Goal: Information Seeking & Learning: Learn about a topic

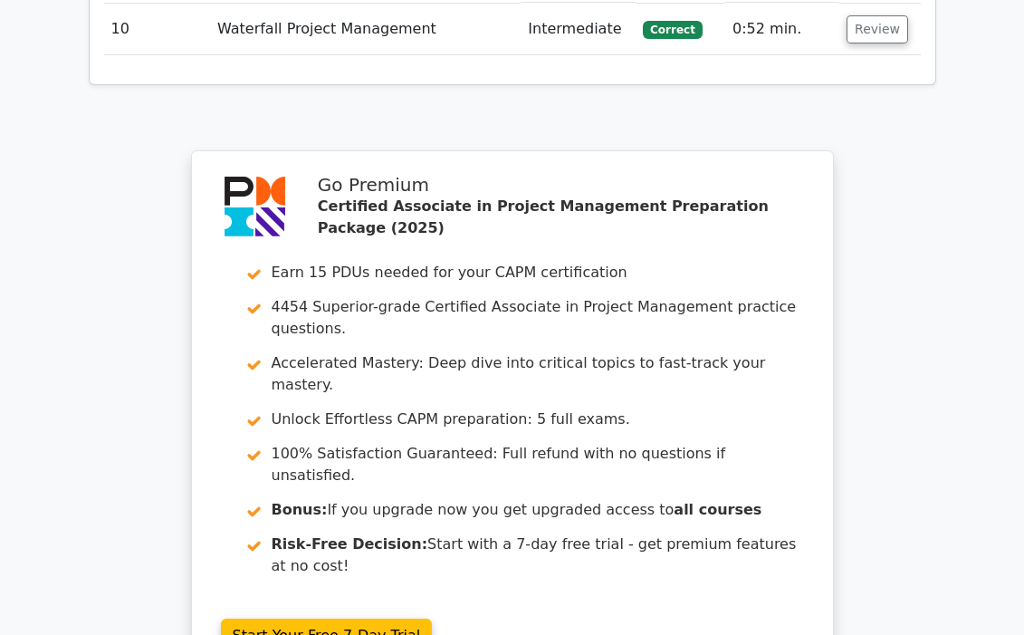
scroll to position [3182, 0]
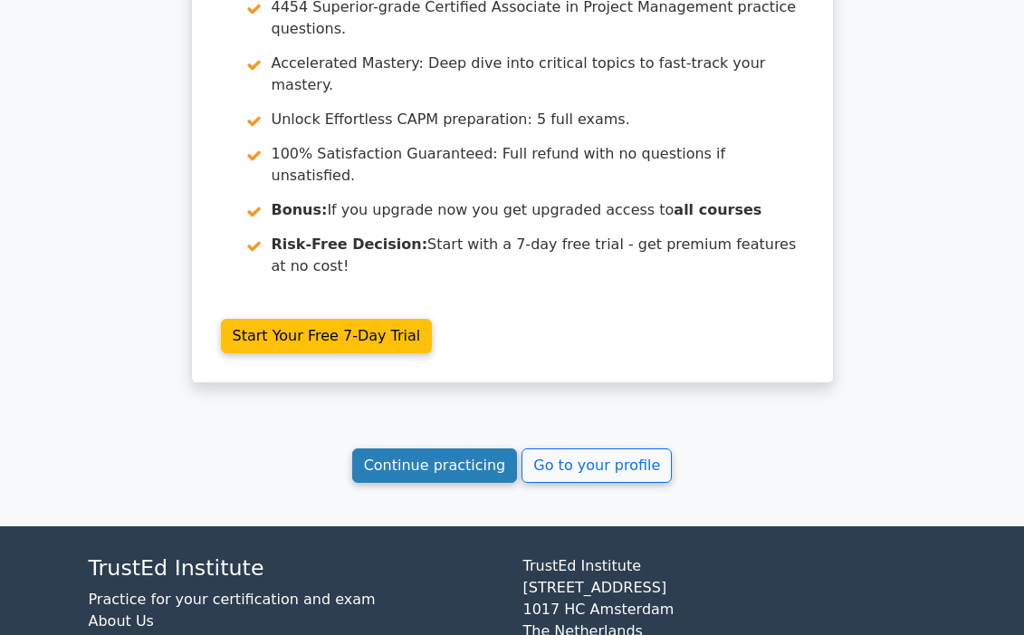
click at [496, 448] on link "Continue practicing" at bounding box center [435, 465] width 166 height 34
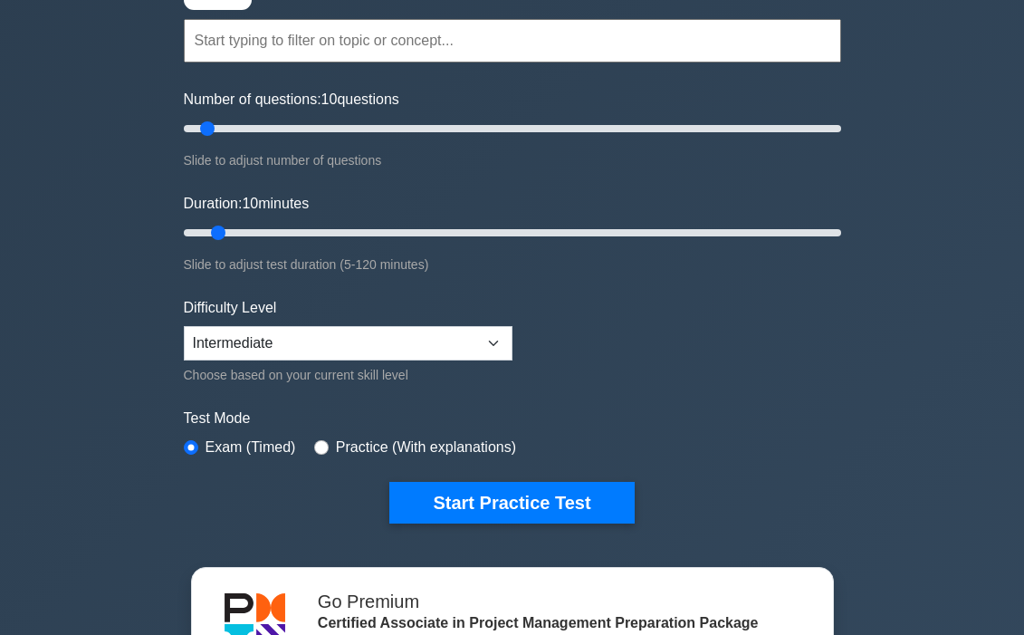
scroll to position [191, 0]
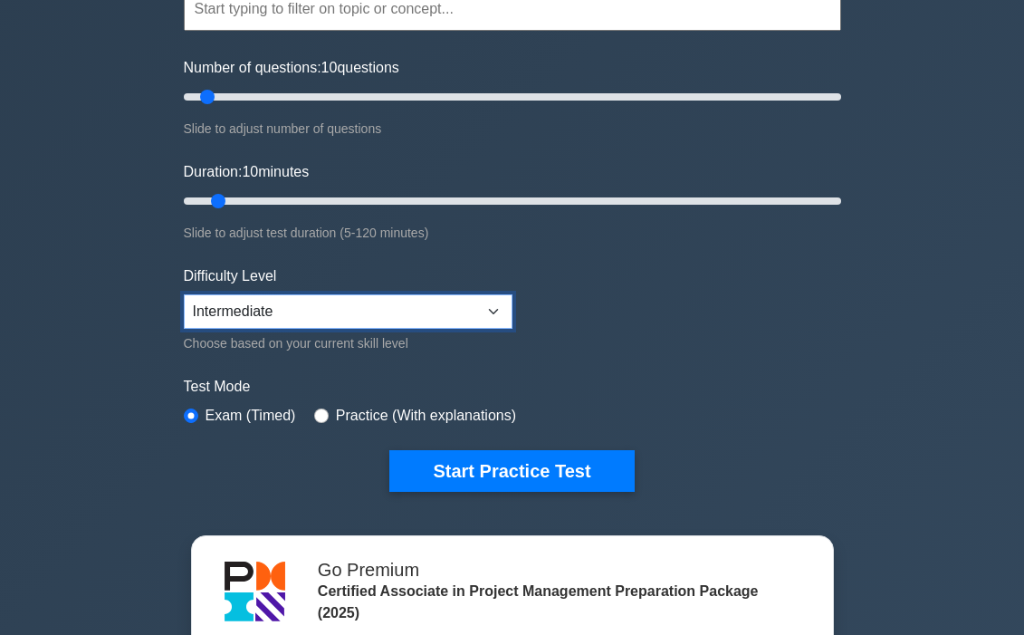
click at [479, 324] on select "Beginner Intermediate Expert" at bounding box center [348, 311] width 329 height 34
click at [449, 316] on select "Beginner Intermediate Expert" at bounding box center [348, 311] width 329 height 34
click at [438, 312] on select "Beginner Intermediate Expert" at bounding box center [348, 311] width 329 height 34
select select "intermediate"
click at [511, 493] on div "Certified Associate in Project Management Customize Your Next Practice Test Top…" at bounding box center [512, 201] width 679 height 668
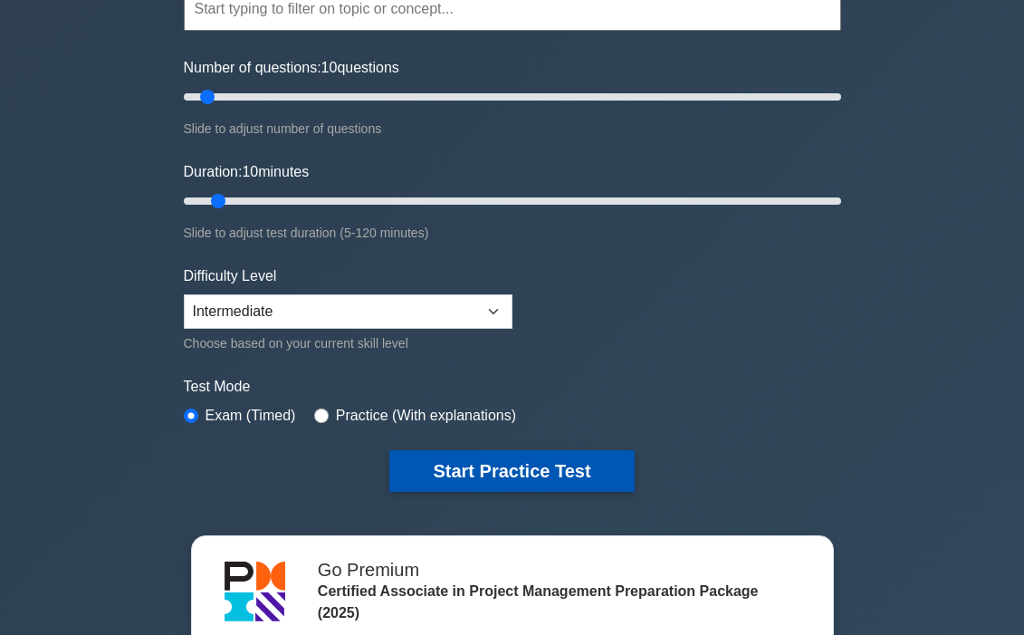
click at [517, 471] on button "Start Practice Test" at bounding box center [511, 471] width 245 height 42
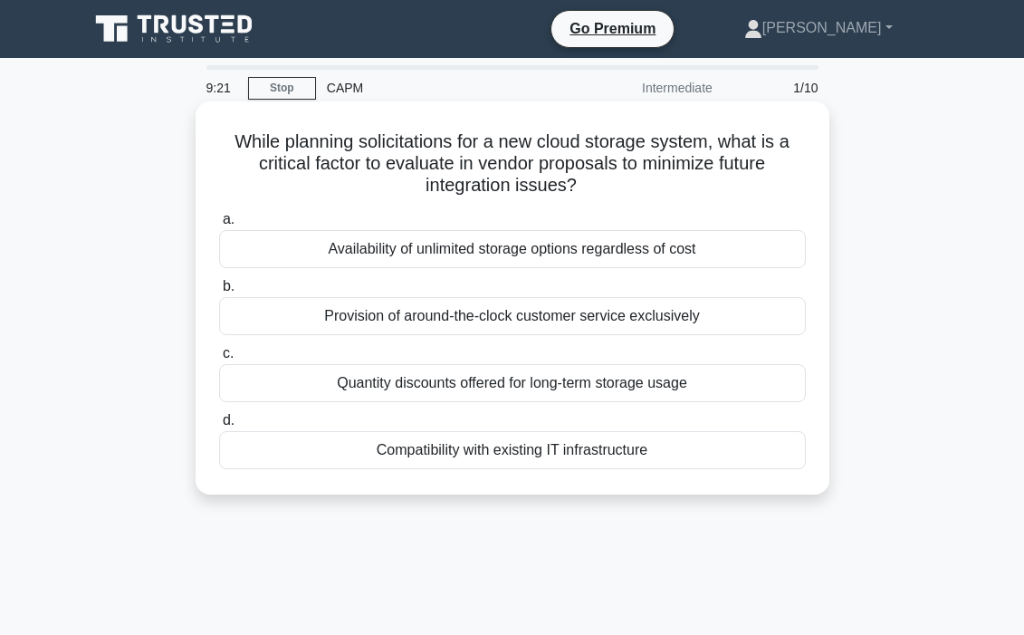
click at [559, 445] on div "Compatibility with existing IT infrastructure" at bounding box center [512, 450] width 587 height 38
click at [219, 427] on input "d. Compatibility with existing IT infrastructure" at bounding box center [219, 421] width 0 height 12
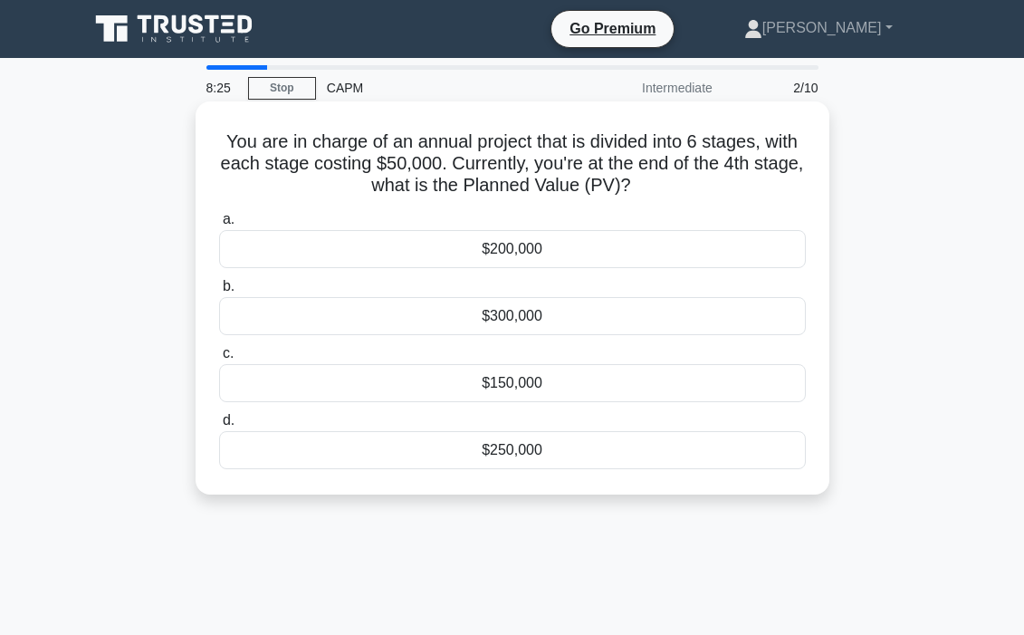
click at [523, 255] on div "$200,000" at bounding box center [512, 249] width 587 height 38
click at [219, 226] on input "a. $200,000" at bounding box center [219, 220] width 0 height 12
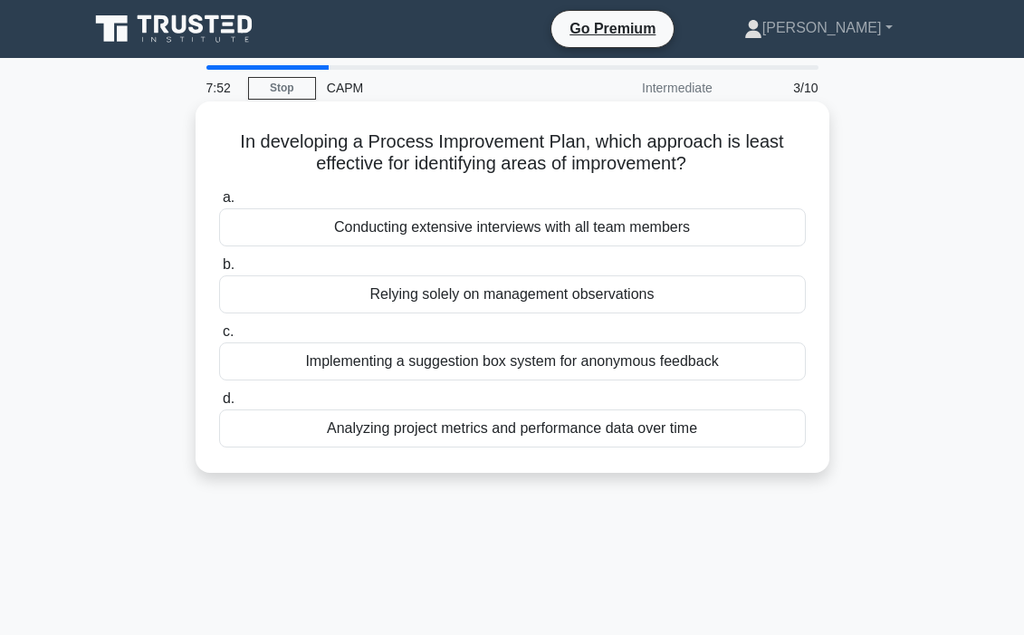
click at [564, 300] on div "Relying solely on management observations" at bounding box center [512, 294] width 587 height 38
click at [219, 271] on input "b. Relying solely on management observations" at bounding box center [219, 265] width 0 height 12
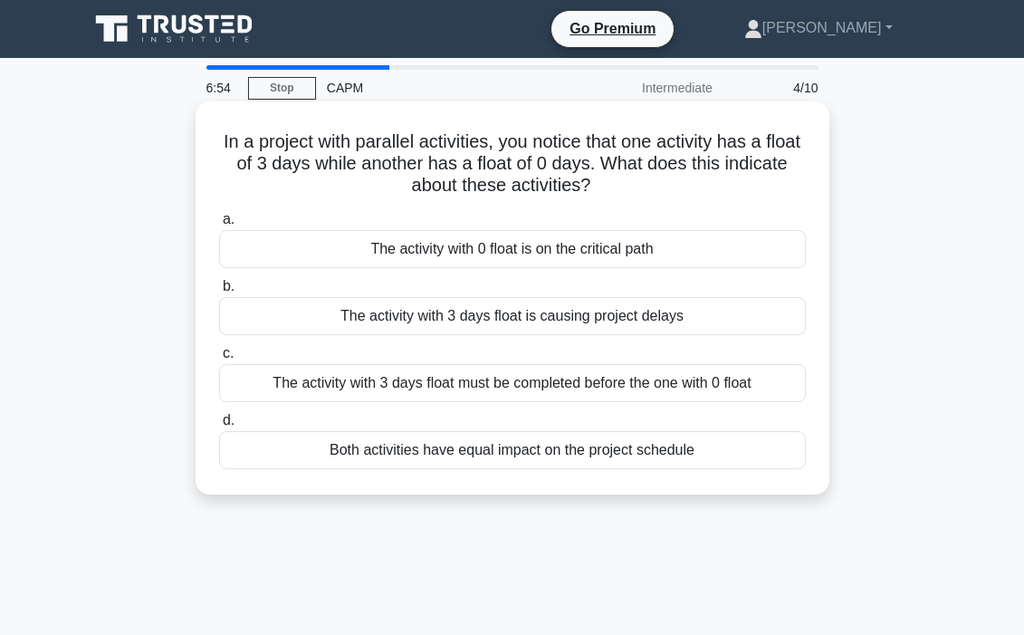
click at [538, 446] on div "Both activities have equal impact on the project schedule" at bounding box center [512, 450] width 587 height 38
click at [219, 427] on input "d. Both activities have equal impact on the project schedule" at bounding box center [219, 421] width 0 height 12
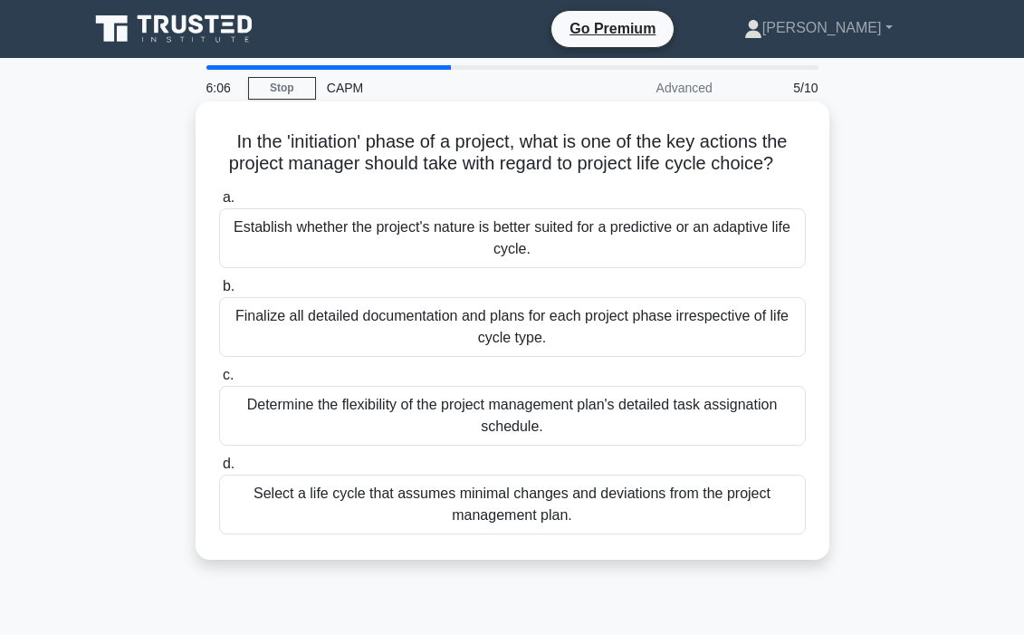
click at [346, 240] on div "Establish whether the project's nature is better suited for a predictive or an …" at bounding box center [512, 238] width 587 height 60
click at [219, 204] on input "a. Establish whether the project's nature is better suited for a predictive or …" at bounding box center [219, 198] width 0 height 12
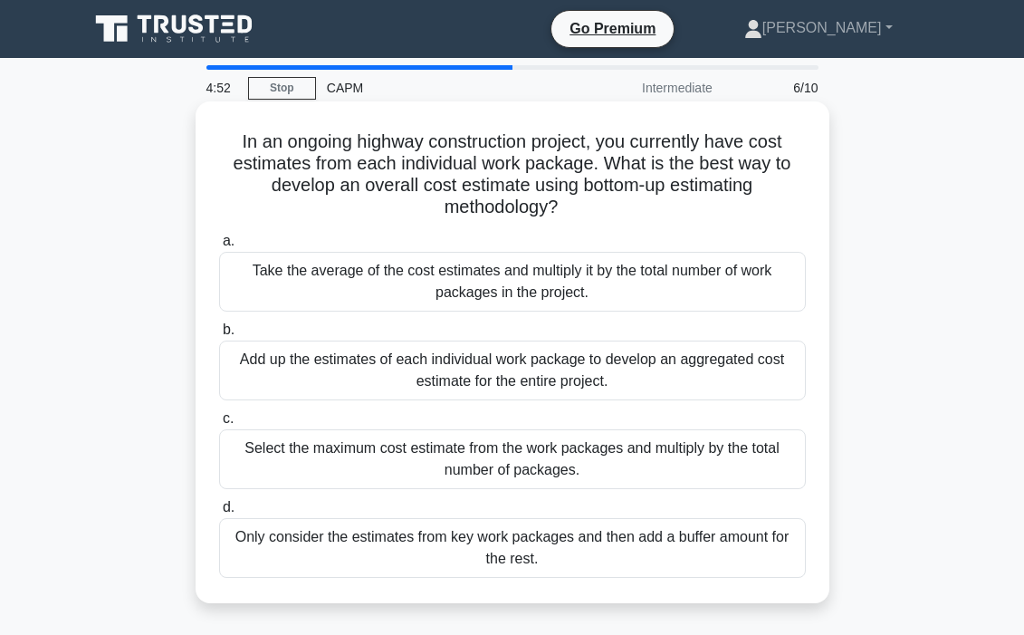
click at [451, 370] on div "Add up the estimates of each individual work package to develop an aggregated c…" at bounding box center [512, 371] width 587 height 60
click at [219, 336] on input "b. Add up the estimates of each individual work package to develop an aggregate…" at bounding box center [219, 330] width 0 height 12
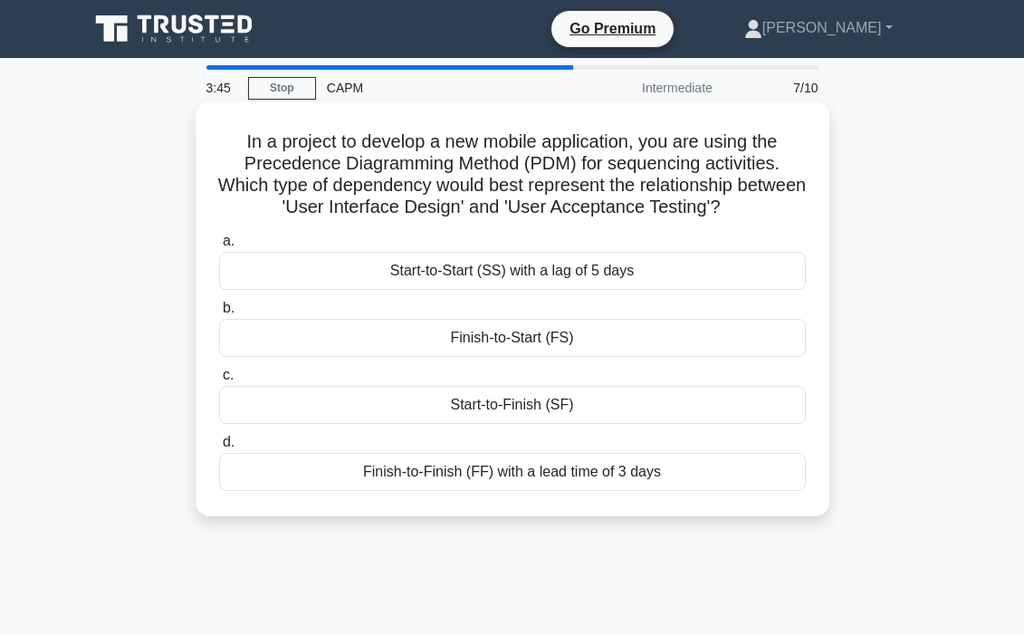
click at [520, 403] on div "Start-to-Finish (SF)" at bounding box center [512, 405] width 587 height 38
click at [219, 381] on input "c. Start-to-Finish (SF)" at bounding box center [219, 376] width 0 height 12
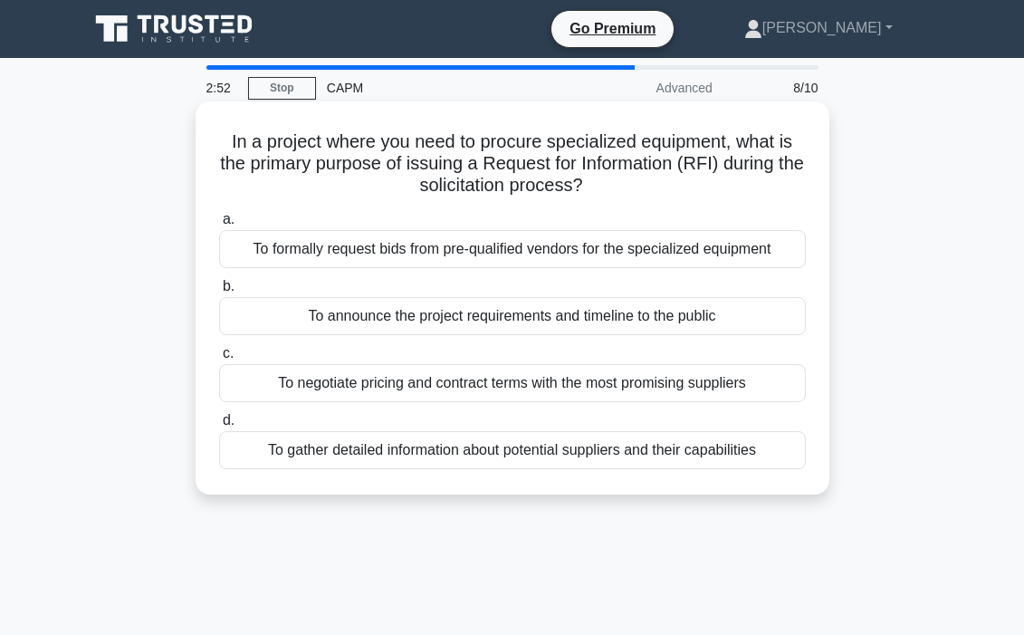
click at [470, 254] on div "To formally request bids from pre-qualified vendors for the specialized equipme…" at bounding box center [512, 249] width 587 height 38
click at [219, 226] on input "a. To formally request bids from pre-qualified vendors for the specialized equi…" at bounding box center [219, 220] width 0 height 12
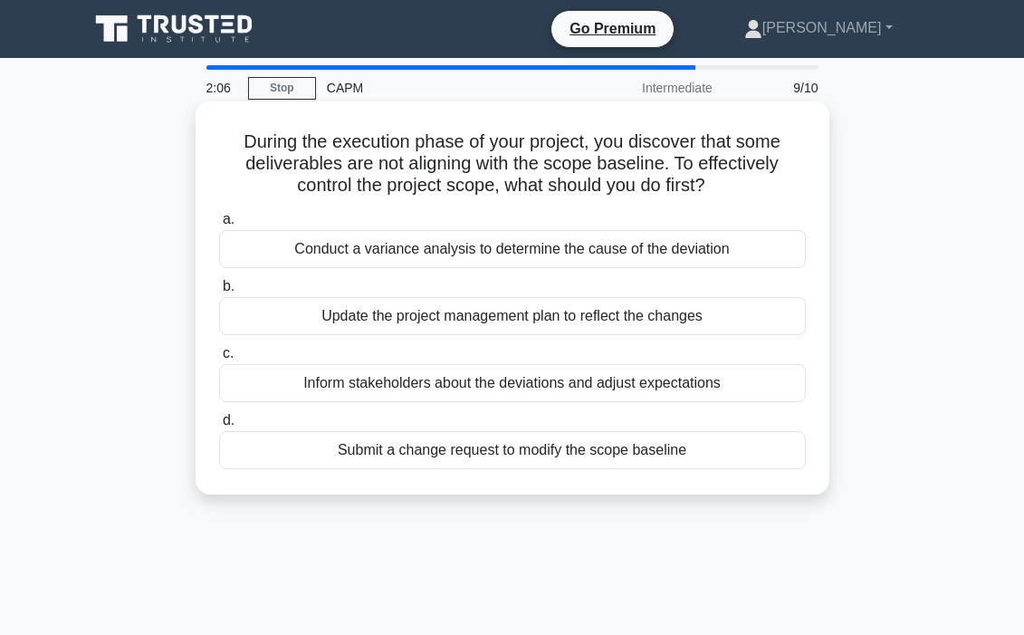
click at [501, 393] on div "Inform stakeholders about the deviations and adjust expectations" at bounding box center [512, 383] width 587 height 38
click at [219, 360] on input "c. Inform stakeholders about the deviations and adjust expectations" at bounding box center [219, 354] width 0 height 12
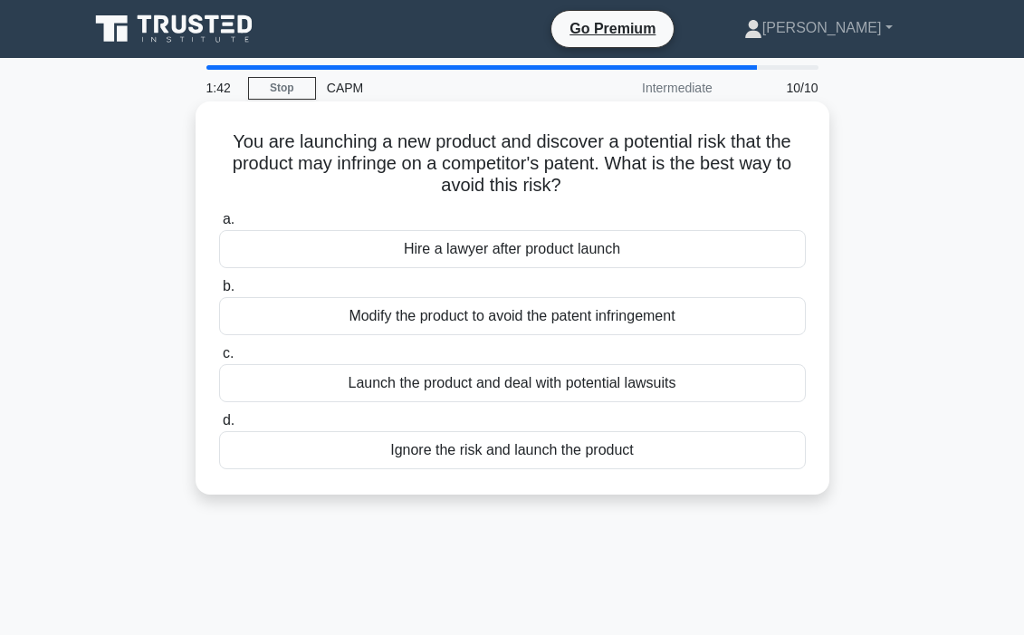
click at [523, 314] on div "Modify the product to avoid the patent infringement" at bounding box center [512, 316] width 587 height 38
click at [219, 293] on input "b. Modify the product to avoid the patent infringement" at bounding box center [219, 287] width 0 height 12
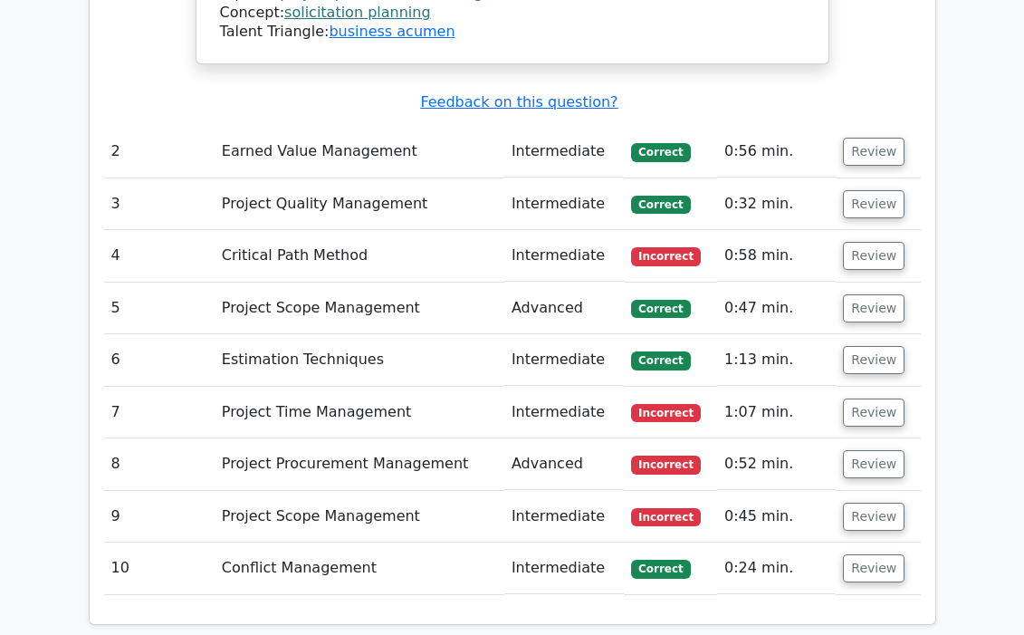
scroll to position [2437, 0]
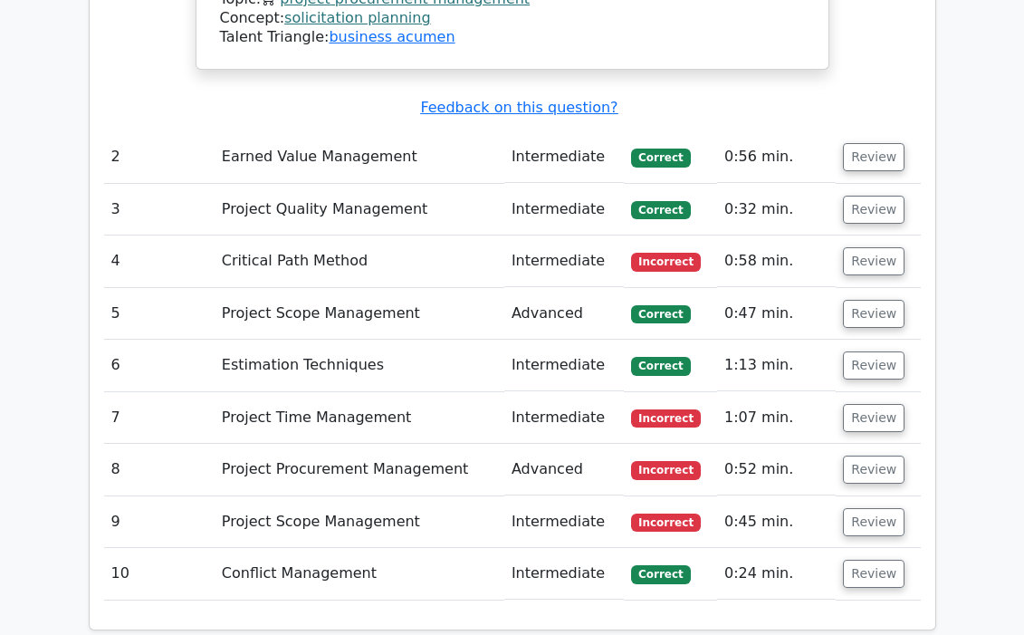
click at [666, 253] on span "Incorrect" at bounding box center [666, 262] width 70 height 18
click at [869, 247] on button "Review" at bounding box center [874, 261] width 62 height 28
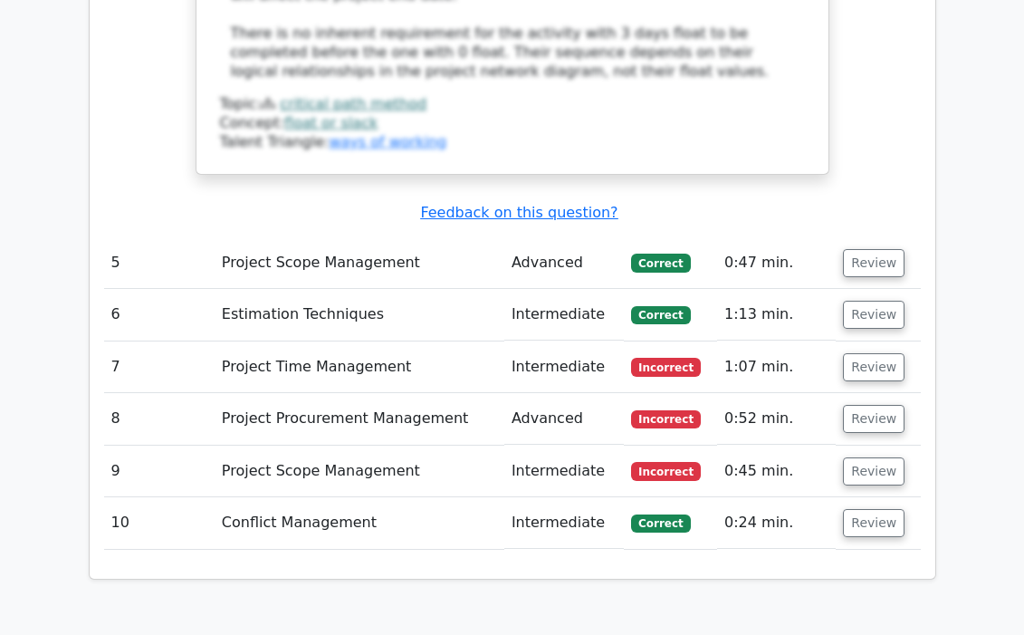
scroll to position [3536, 0]
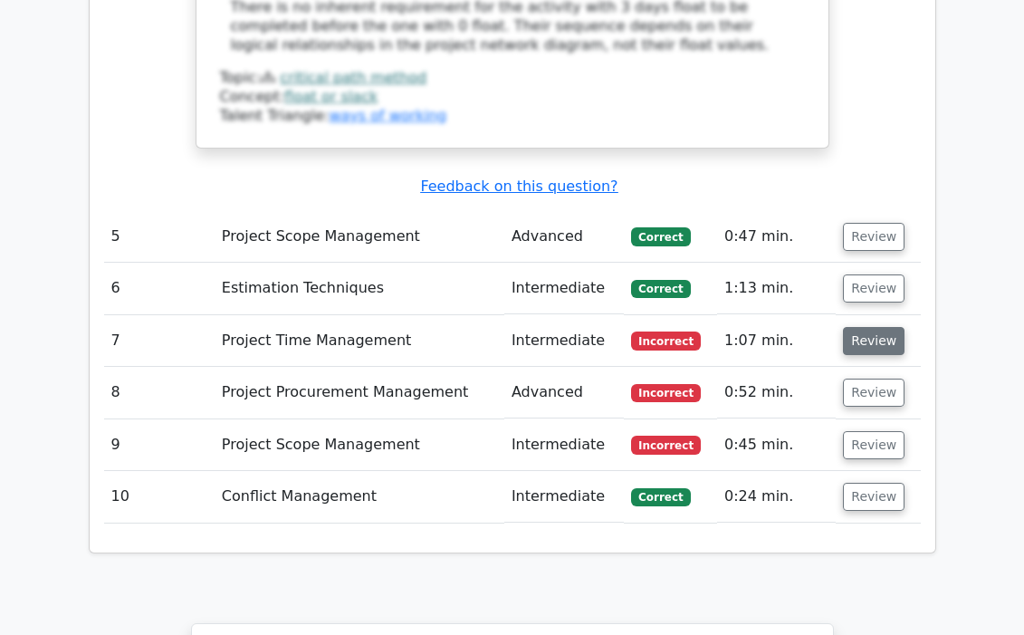
click at [852, 327] on button "Review" at bounding box center [874, 341] width 62 height 28
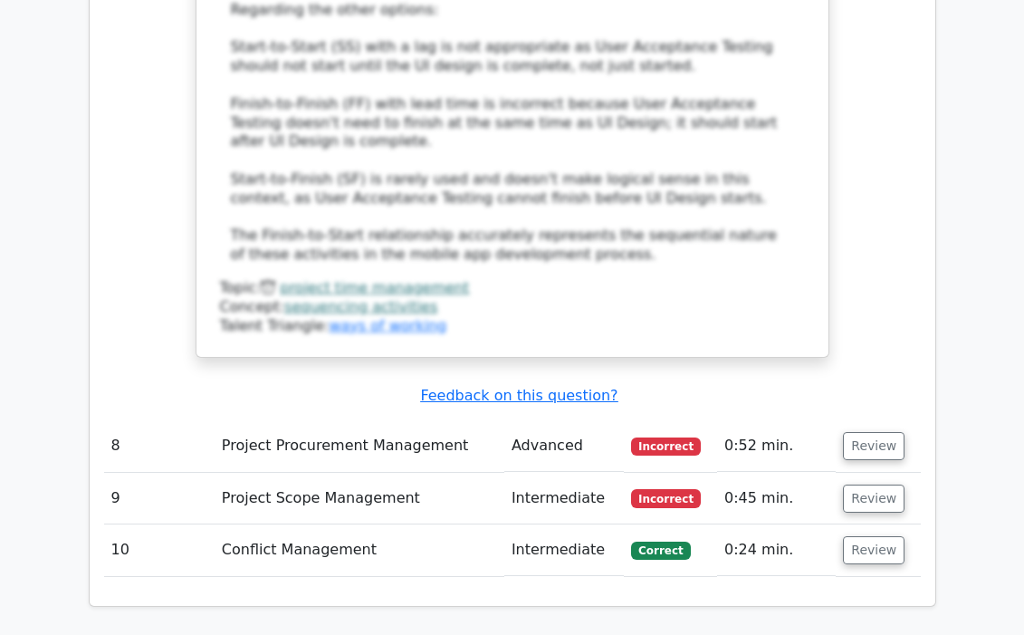
scroll to position [4662, 0]
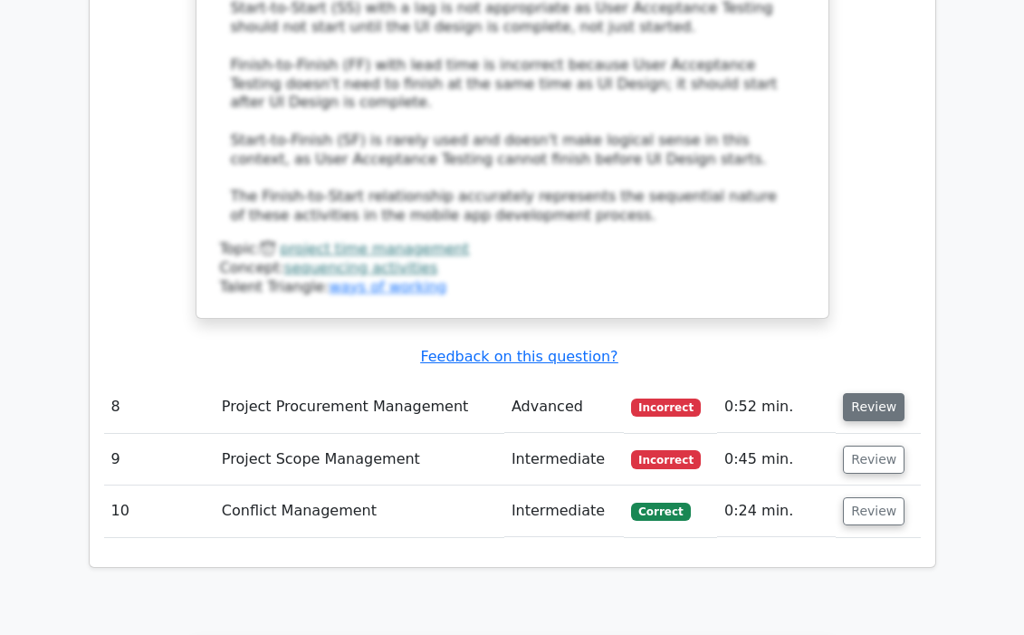
click at [856, 393] on button "Review" at bounding box center [874, 407] width 62 height 28
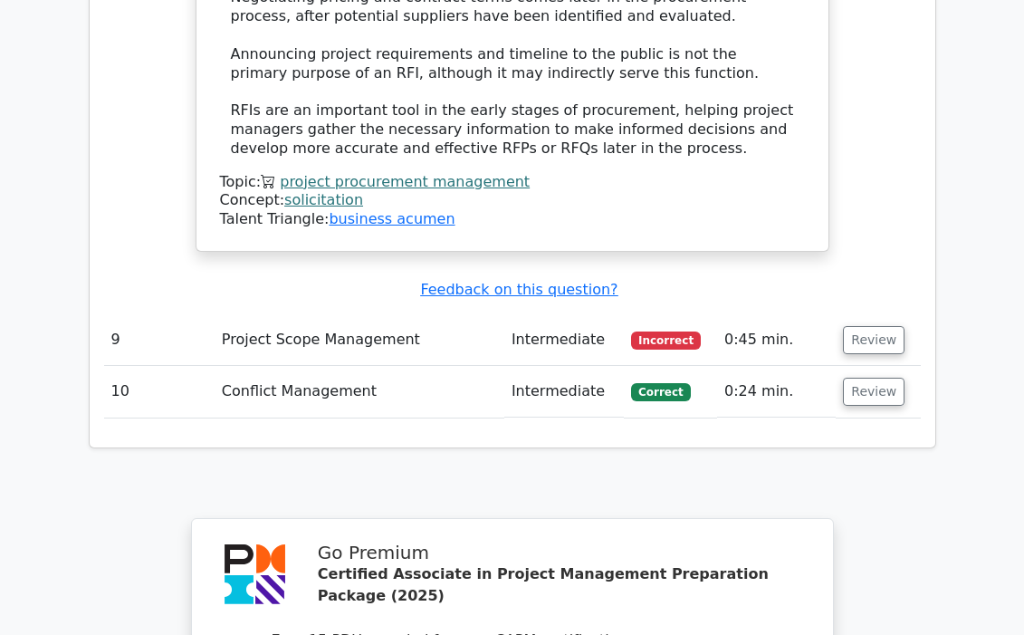
scroll to position [5858, 0]
click at [873, 379] on button "Review" at bounding box center [874, 393] width 62 height 28
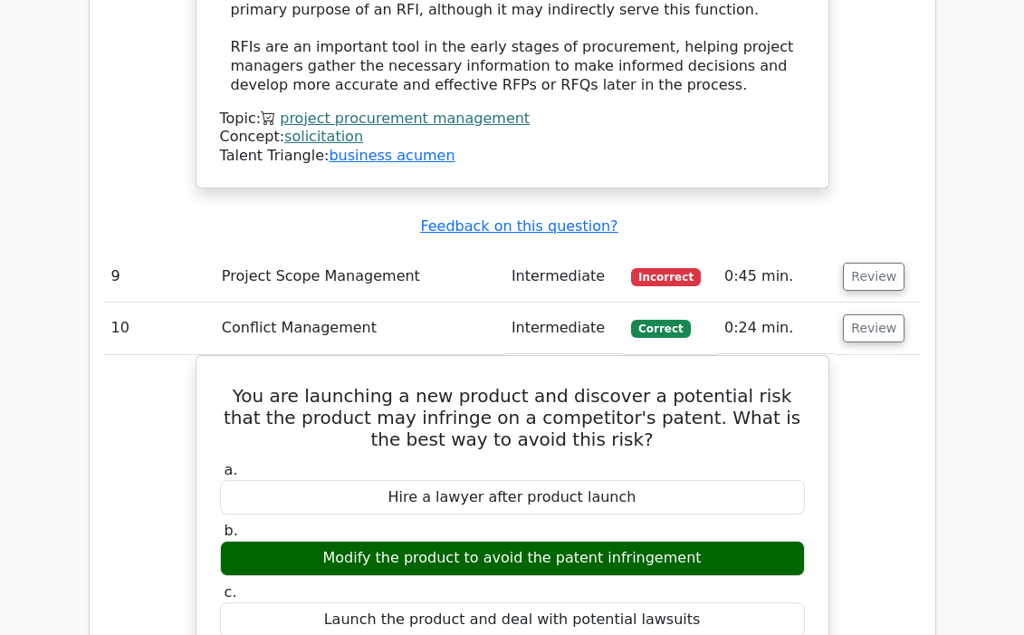
scroll to position [5870, 0]
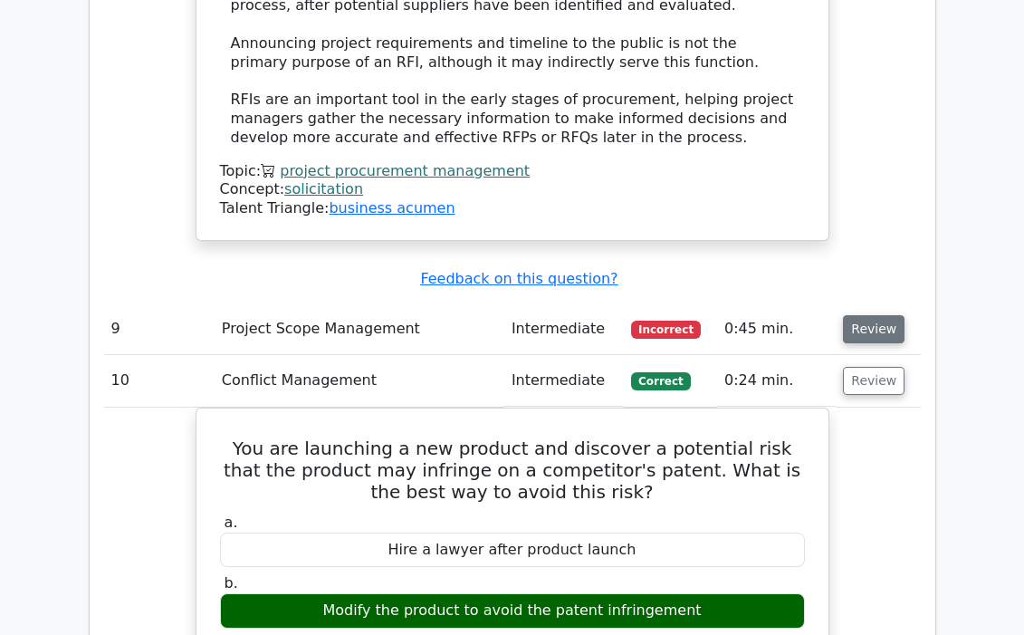
click at [890, 315] on button "Review" at bounding box center [874, 329] width 62 height 28
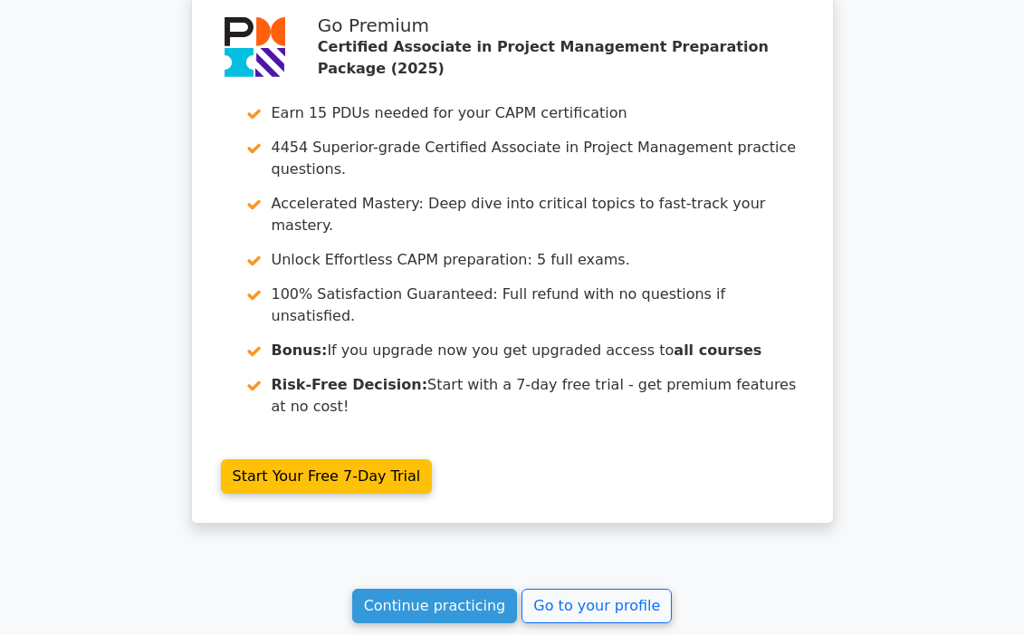
scroll to position [7914, 0]
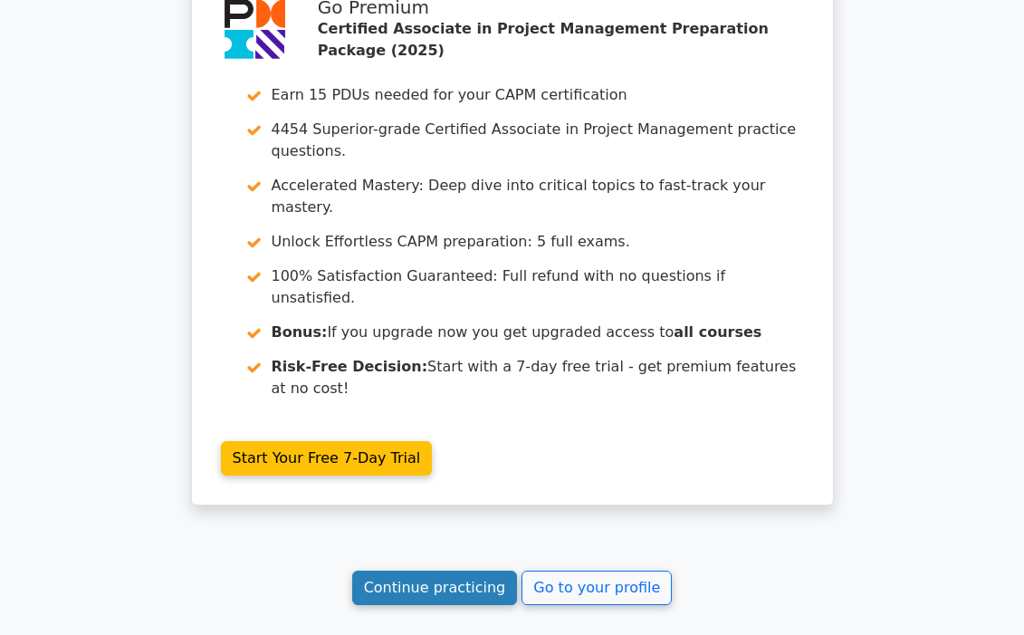
click at [464, 571] on link "Continue practicing" at bounding box center [435, 588] width 166 height 34
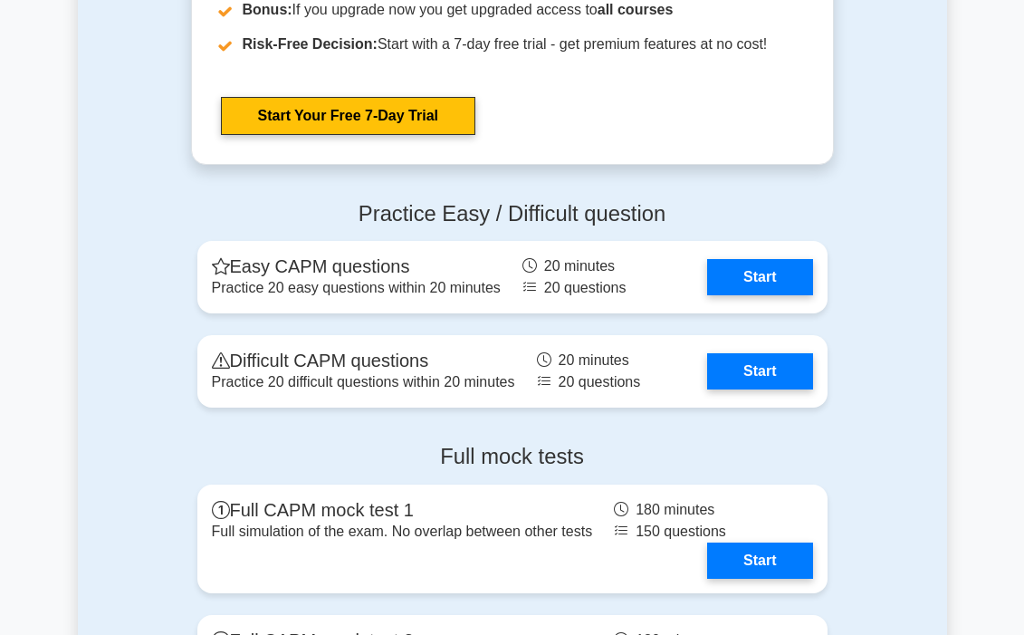
scroll to position [6103, 0]
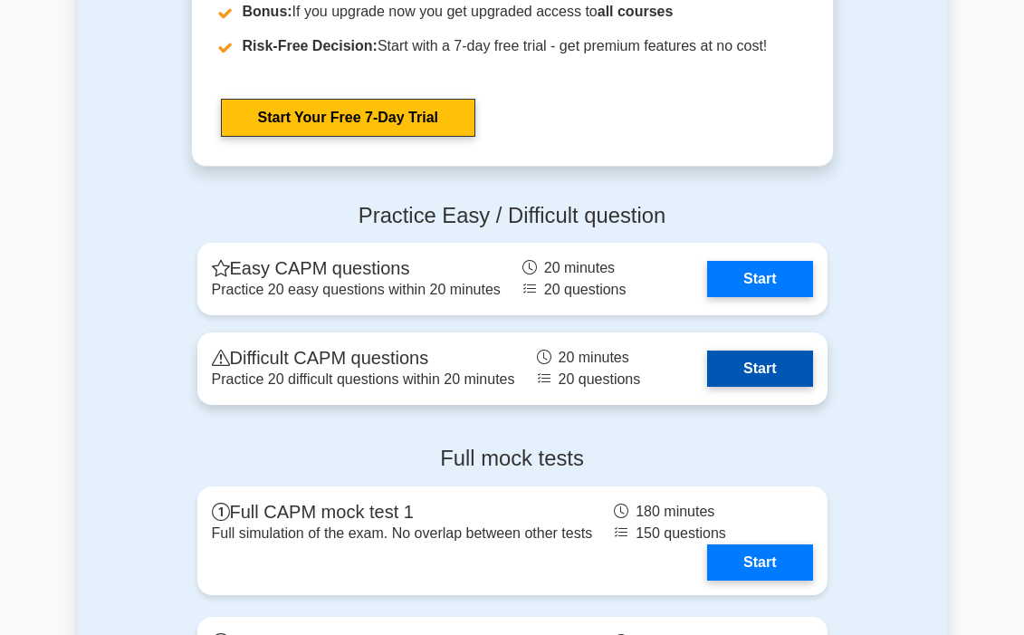
click at [760, 376] on link "Start" at bounding box center [759, 369] width 105 height 36
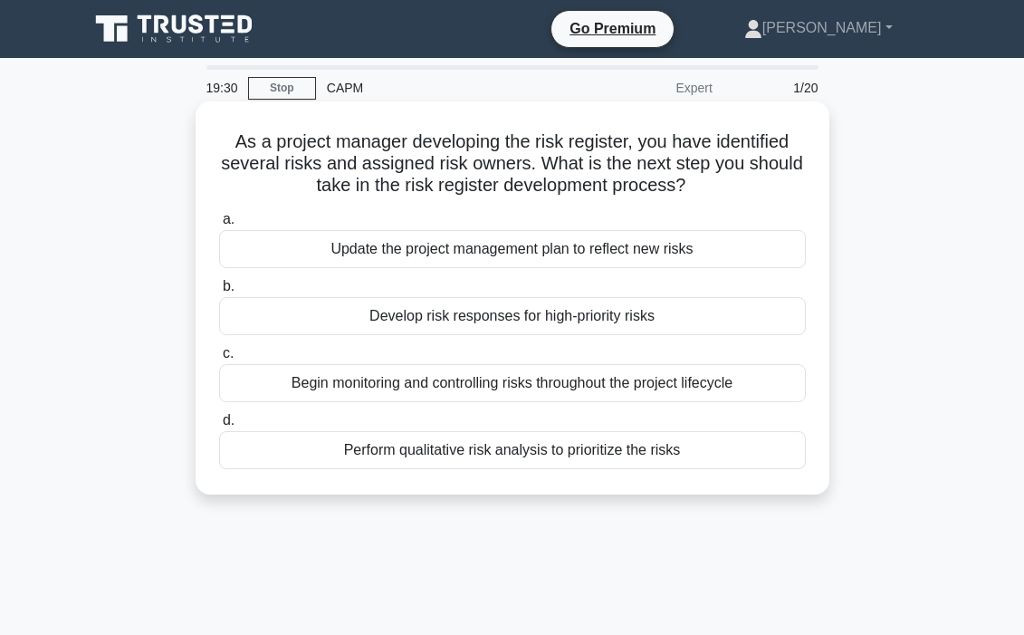
click at [577, 390] on div "Begin monitoring and controlling risks throughout the project lifecycle" at bounding box center [512, 383] width 587 height 38
click at [219, 360] on input "c. Begin monitoring and controlling risks throughout the project lifecycle" at bounding box center [219, 354] width 0 height 12
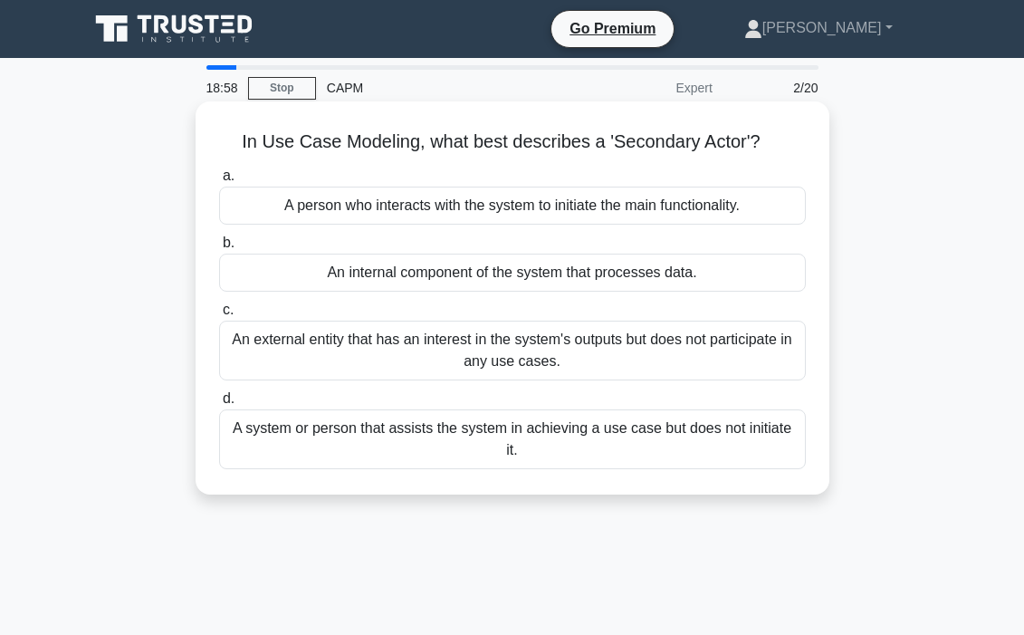
click at [553, 353] on div "An external entity that has an interest in the system's outputs but does not pa…" at bounding box center [512, 351] width 587 height 60
click at [219, 316] on input "c. An external entity that has an interest in the system's outputs but does not…" at bounding box center [219, 310] width 0 height 12
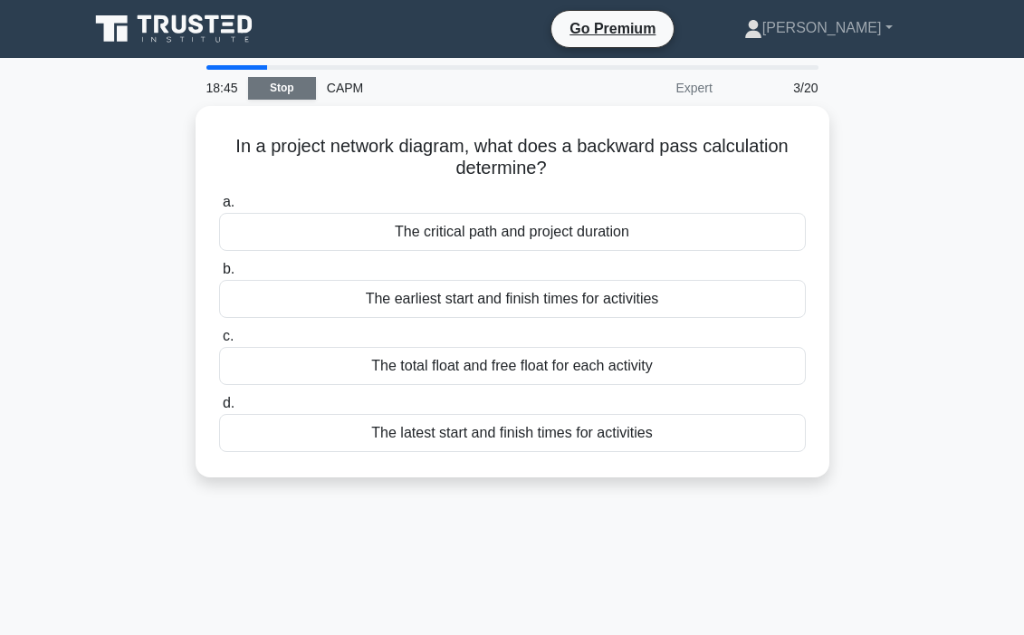
click at [298, 90] on link "Stop" at bounding box center [282, 88] width 68 height 23
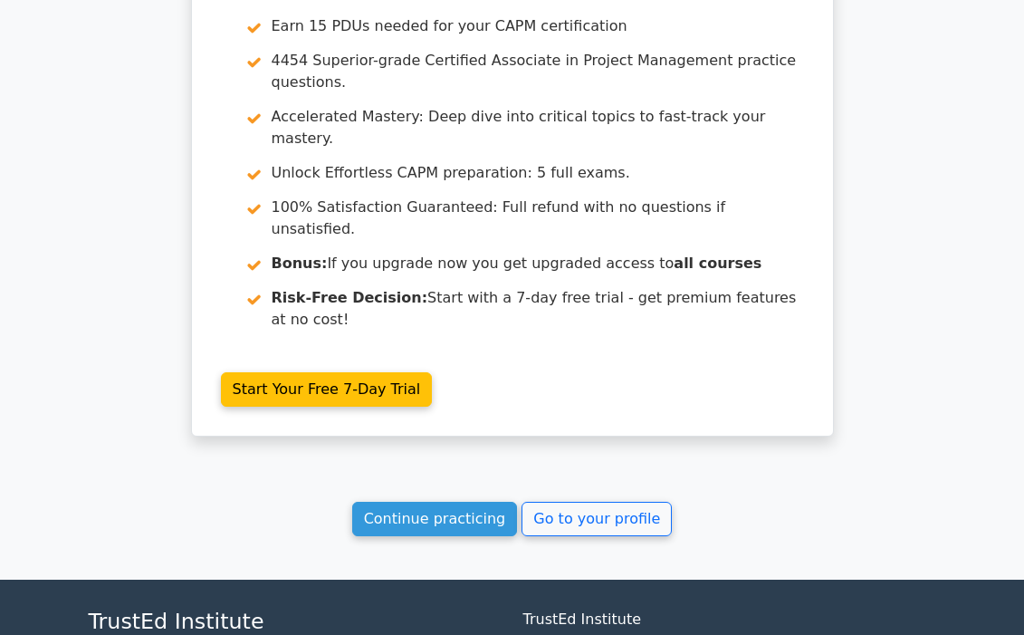
scroll to position [2447, 0]
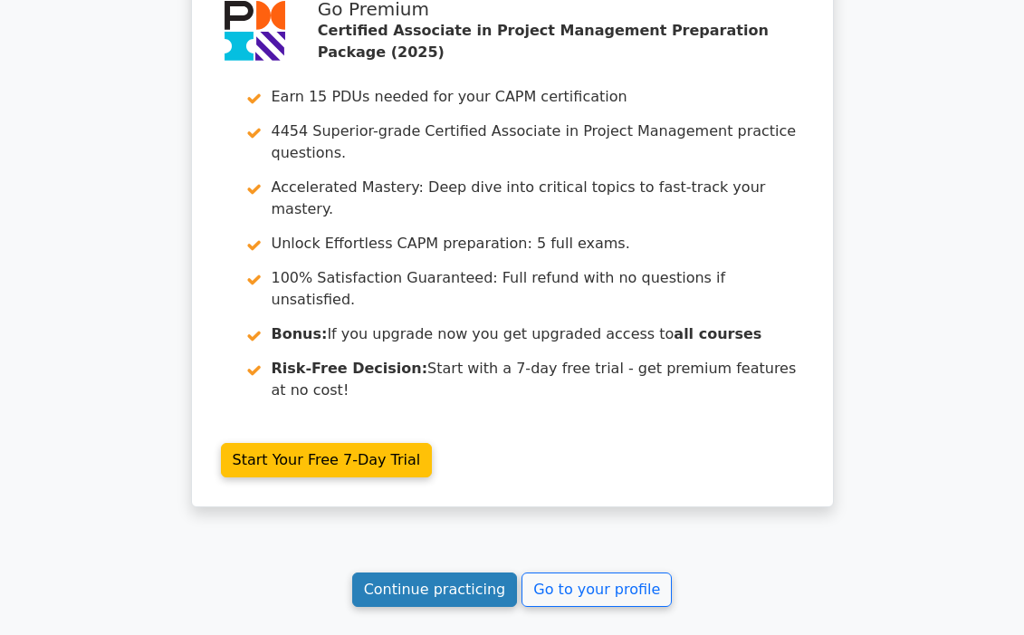
click at [463, 572] on link "Continue practicing" at bounding box center [435, 589] width 166 height 34
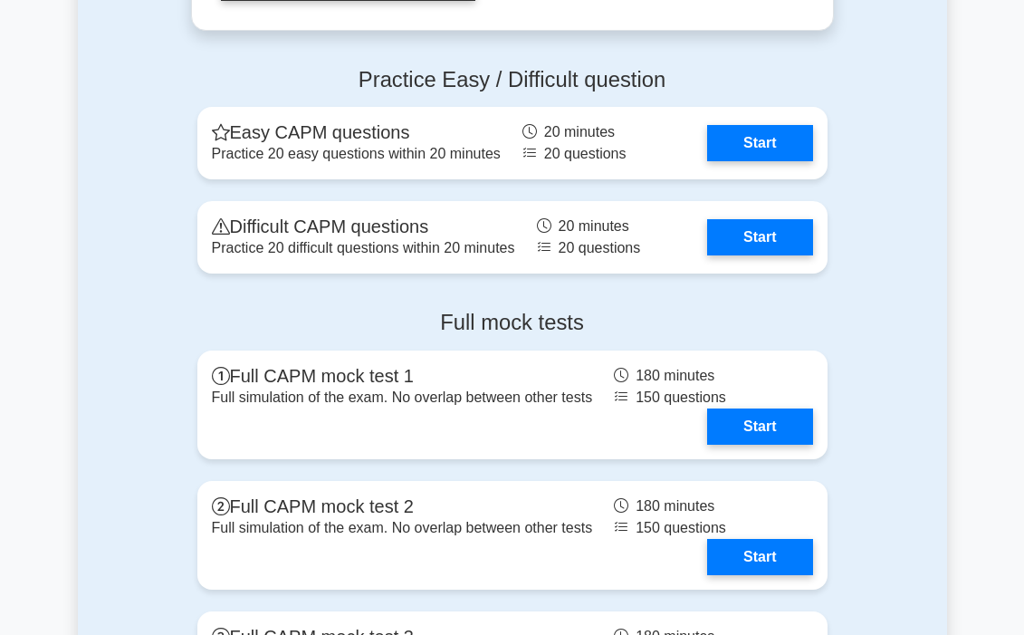
scroll to position [6238, 0]
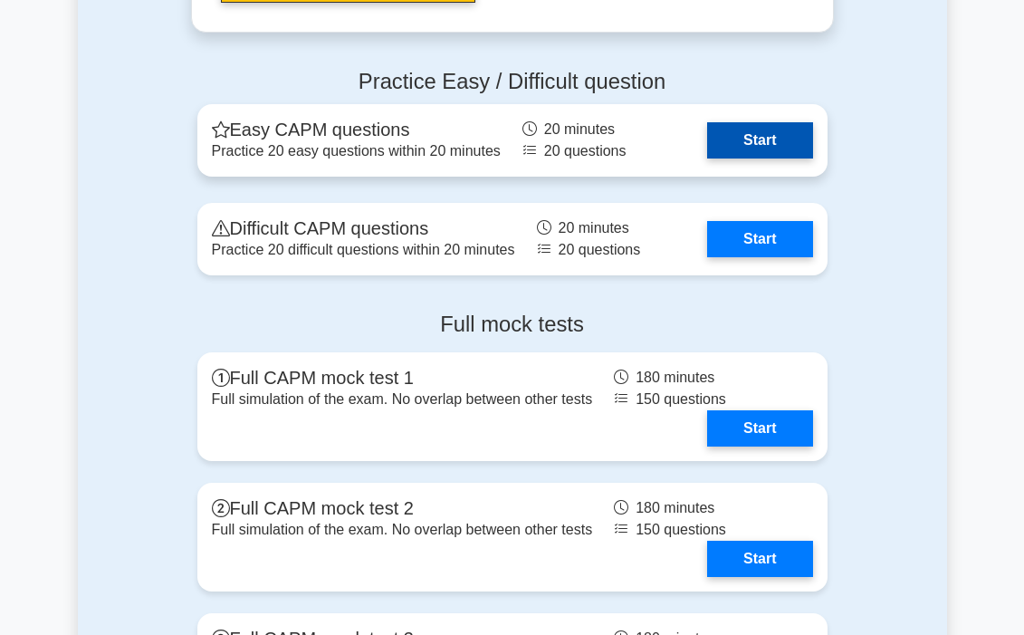
click at [733, 151] on link "Start" at bounding box center [759, 140] width 105 height 36
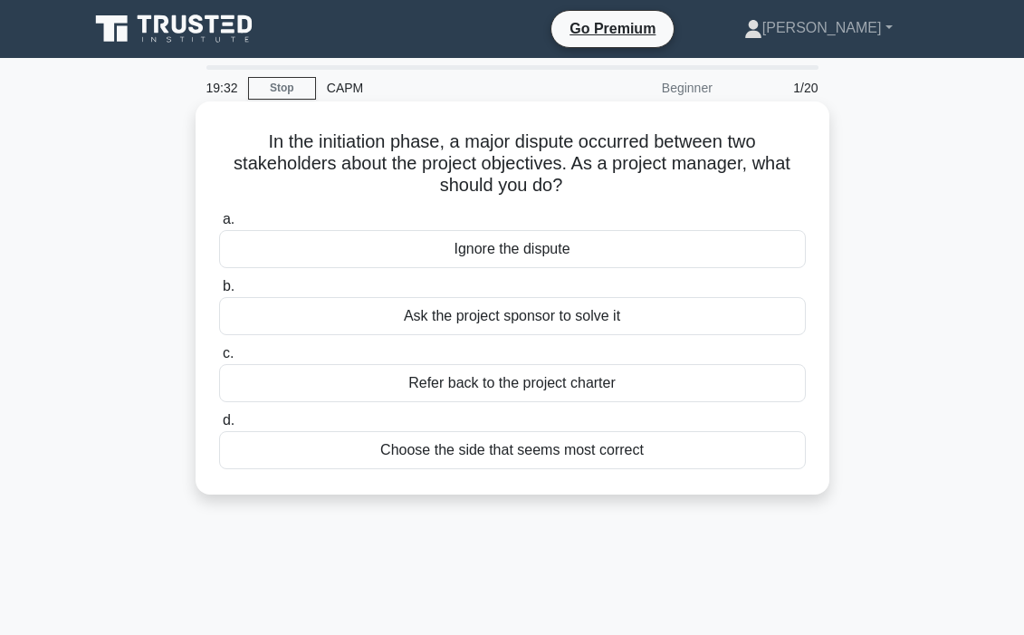
click at [529, 383] on div "Refer back to the project charter" at bounding box center [512, 383] width 587 height 38
click at [219, 360] on input "c. Refer back to the project charter" at bounding box center [219, 354] width 0 height 12
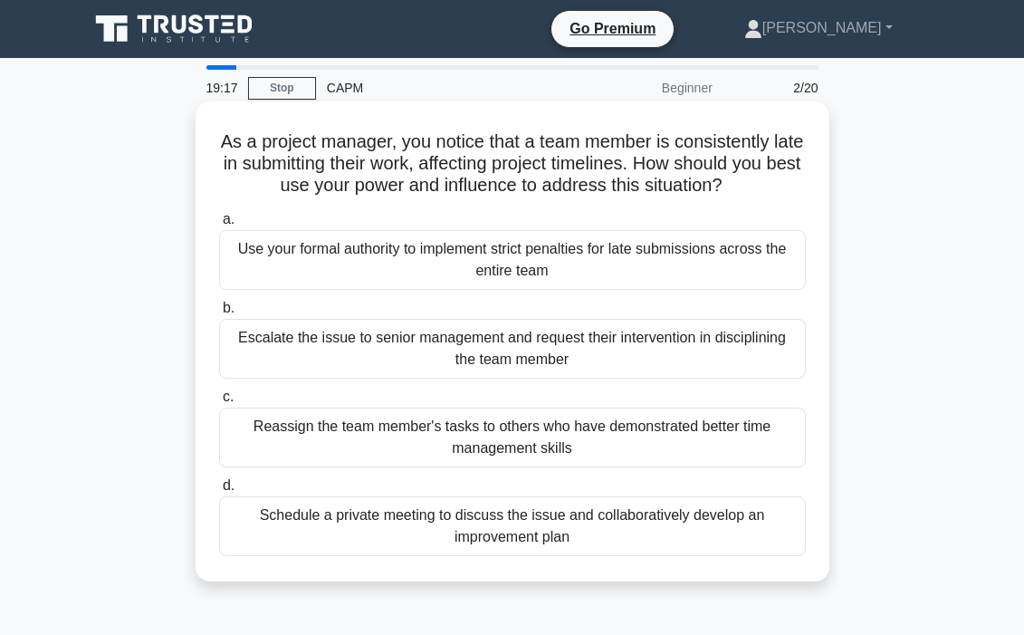
click at [546, 524] on div "Schedule a private meeting to discuss the issue and collaboratively develop an …" at bounding box center [512, 526] width 587 height 60
click at [219, 492] on input "d. Schedule a private meeting to discuss the issue and collaboratively develop …" at bounding box center [219, 486] width 0 height 12
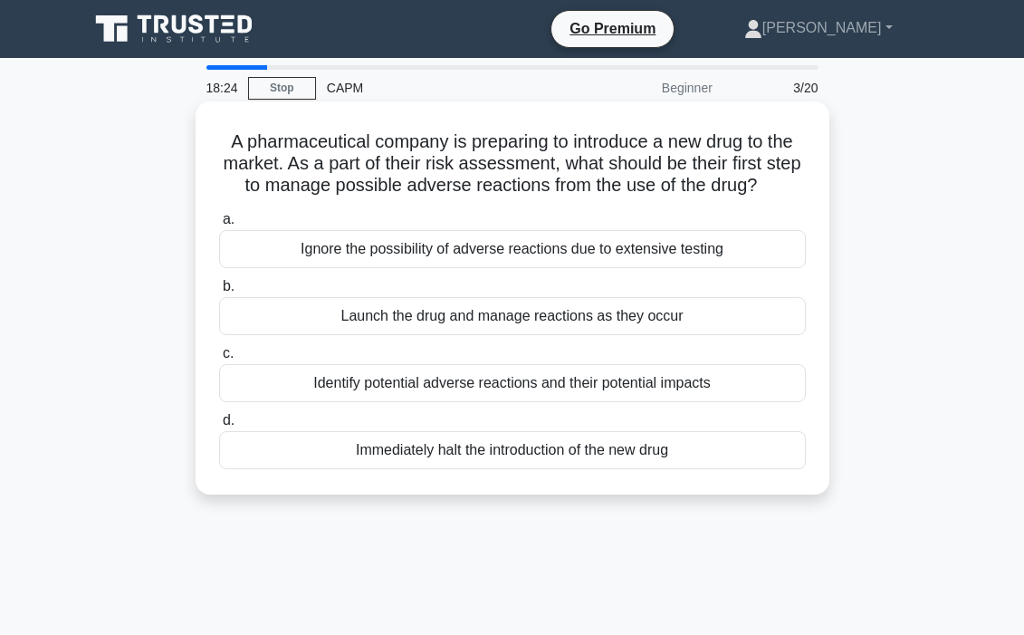
click at [580, 385] on div "Identify potential adverse reactions and their potential impacts" at bounding box center [512, 383] width 587 height 38
click at [219, 360] on input "c. Identify potential adverse reactions and their potential impacts" at bounding box center [219, 354] width 0 height 12
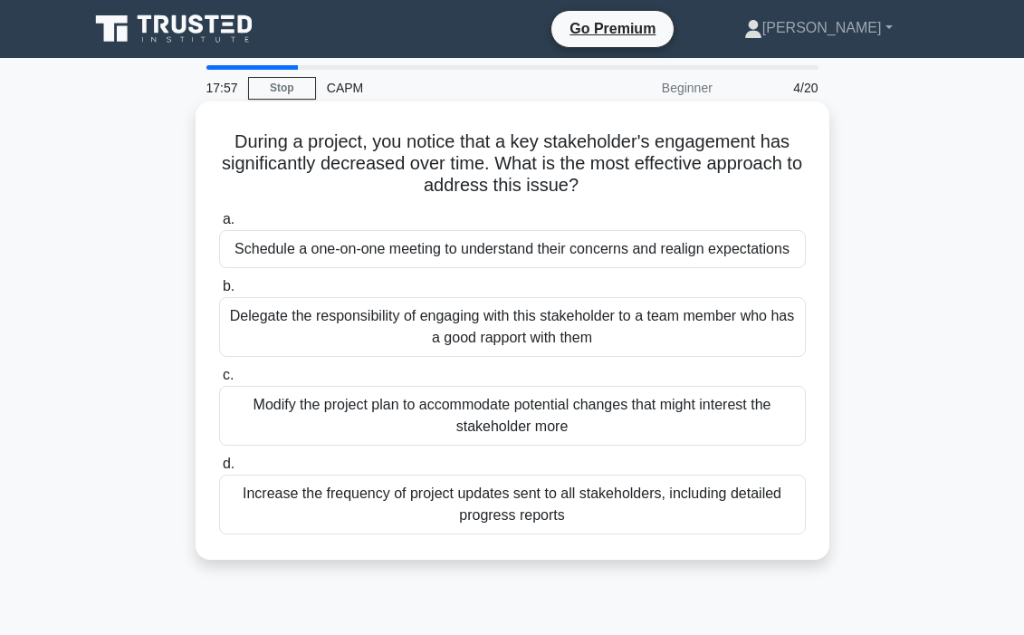
click at [518, 254] on div "Schedule a one-on-one meeting to understand their concerns and realign expectat…" at bounding box center [512, 249] width 587 height 38
click at [219, 226] on input "a. Schedule a one-on-one meeting to understand their concerns and realign expec…" at bounding box center [219, 220] width 0 height 12
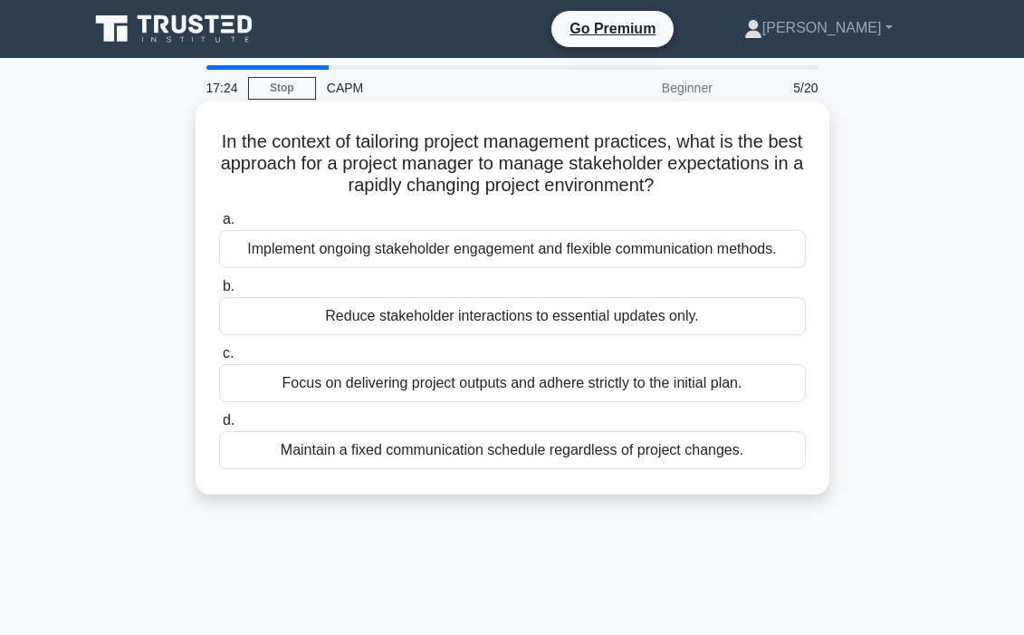
click at [451, 257] on div "Implement ongoing stakeholder engagement and flexible communication methods." at bounding box center [512, 249] width 587 height 38
click at [219, 226] on input "a. Implement ongoing stakeholder engagement and flexible communication methods." at bounding box center [219, 220] width 0 height 12
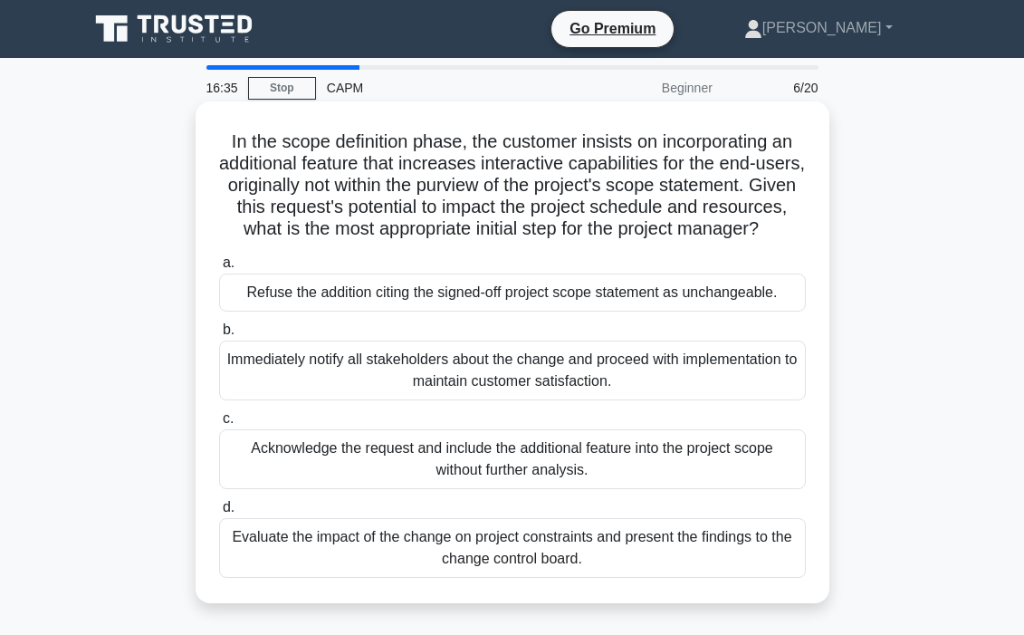
click at [519, 541] on div "Evaluate the impact of the change on project constraints and present the findin…" at bounding box center [512, 548] width 587 height 60
click at [219, 514] on input "d. Evaluate the impact of the change on project constraints and present the fin…" at bounding box center [219, 508] width 0 height 12
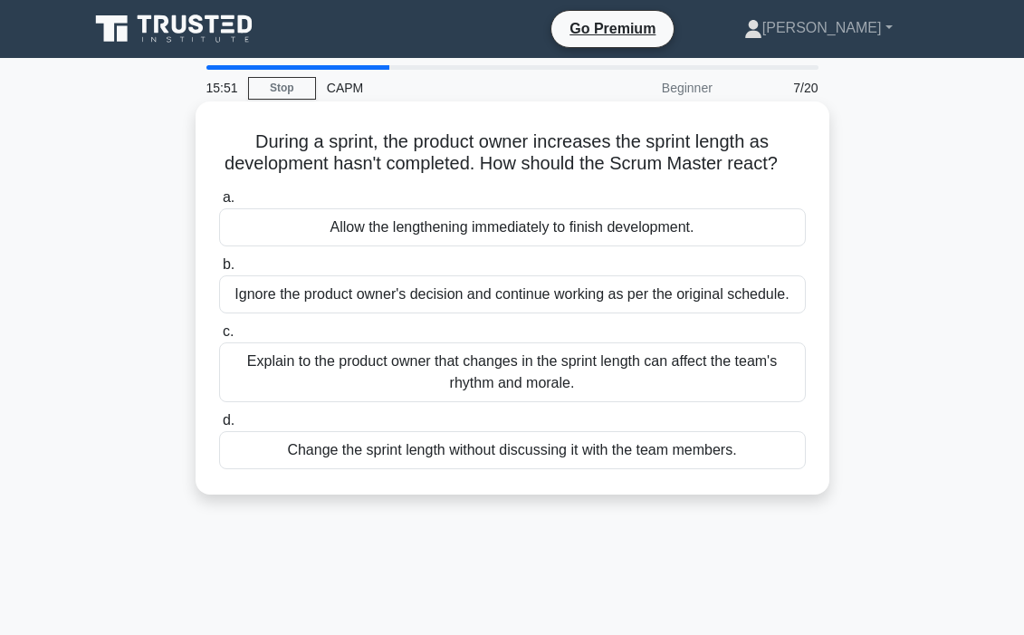
click at [503, 230] on div "Allow the lengthening immediately to finish development." at bounding box center [512, 227] width 587 height 38
click at [219, 204] on input "a. Allow the lengthening immediately to finish development." at bounding box center [219, 198] width 0 height 12
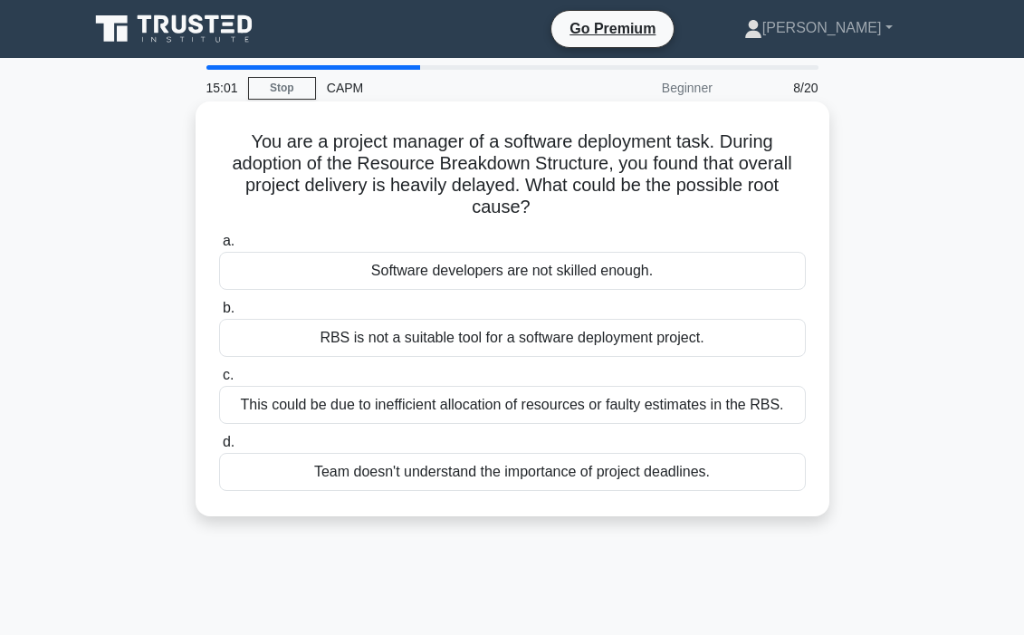
click at [436, 408] on div "This could be due to inefficient allocation of resources or faulty estimates in…" at bounding box center [512, 405] width 587 height 38
click at [219, 381] on input "c. This could be due to inefficient allocation of resources or faulty estimates…" at bounding box center [219, 376] width 0 height 12
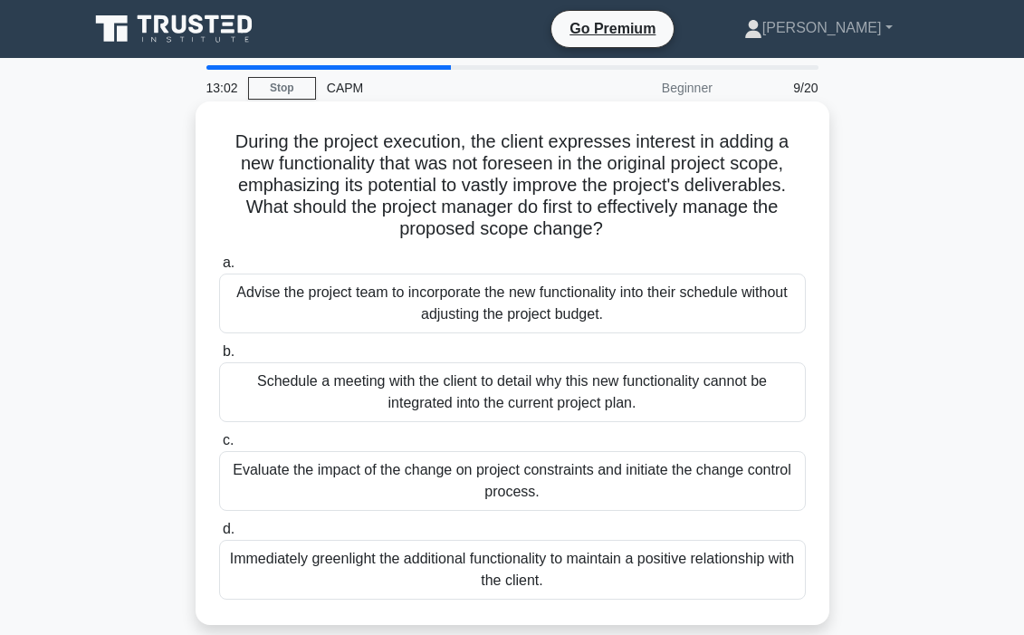
click at [513, 491] on div "Evaluate the impact of the change on project constraints and initiate the chang…" at bounding box center [512, 481] width 587 height 60
click at [219, 447] on input "c. Evaluate the impact of the change on project constraints and initiate the ch…" at bounding box center [219, 441] width 0 height 12
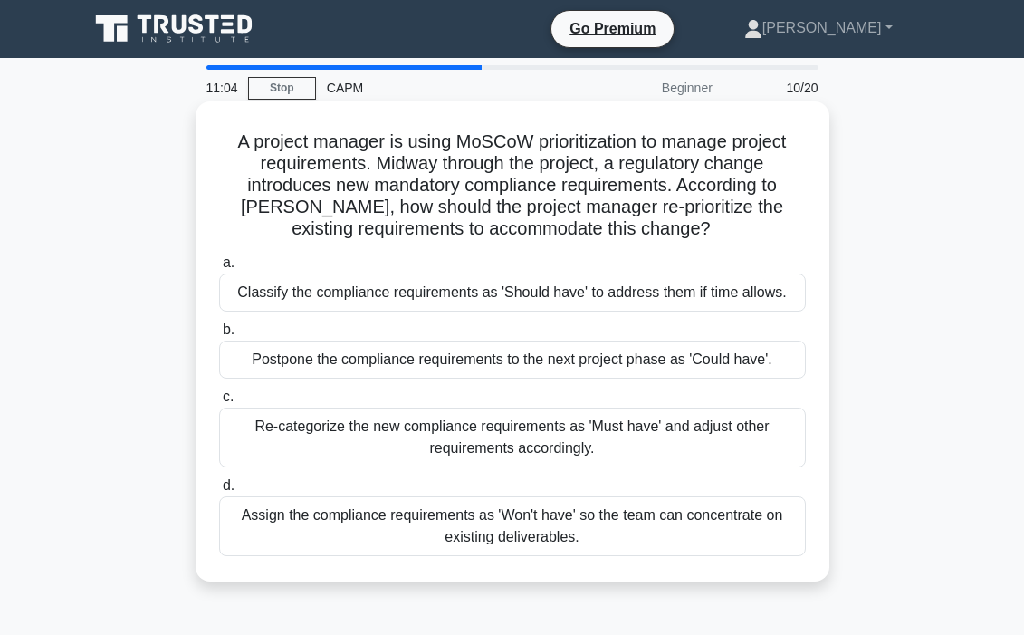
click at [476, 429] on div "Re-categorize the new compliance requirements as 'Must have' and adjust other r…" at bounding box center [512, 438] width 587 height 60
click at [219, 403] on input "c. Re-categorize the new compliance requirements as 'Must have' and adjust othe…" at bounding box center [219, 397] width 0 height 12
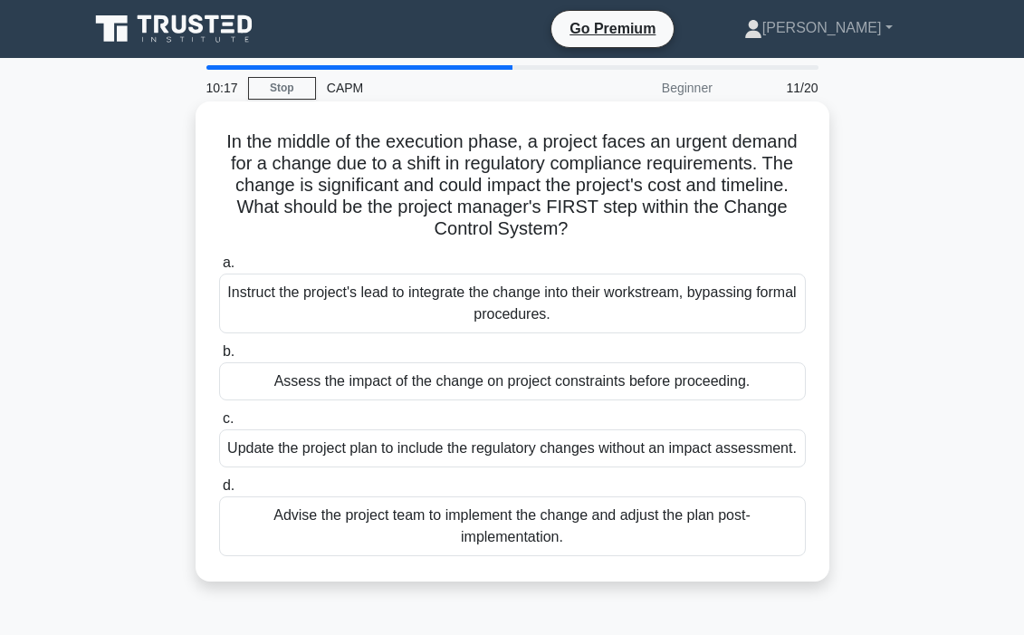
click at [540, 379] on div "Assess the impact of the change on project constraints before proceeding." at bounding box center [512, 381] width 587 height 38
click at [219, 358] on input "b. Assess the impact of the change on project constraints before proceeding." at bounding box center [219, 352] width 0 height 12
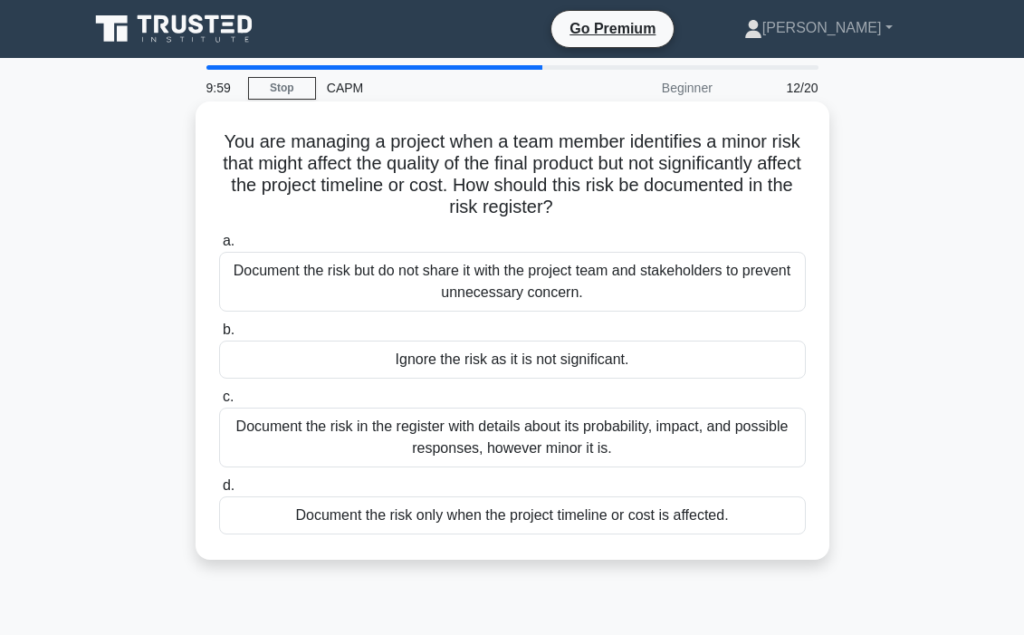
click at [465, 423] on div "Document the risk in the register with details about its probability, impact, a…" at bounding box center [512, 438] width 587 height 60
click at [219, 403] on input "c. Document the risk in the register with details about its probability, impact…" at bounding box center [219, 397] width 0 height 12
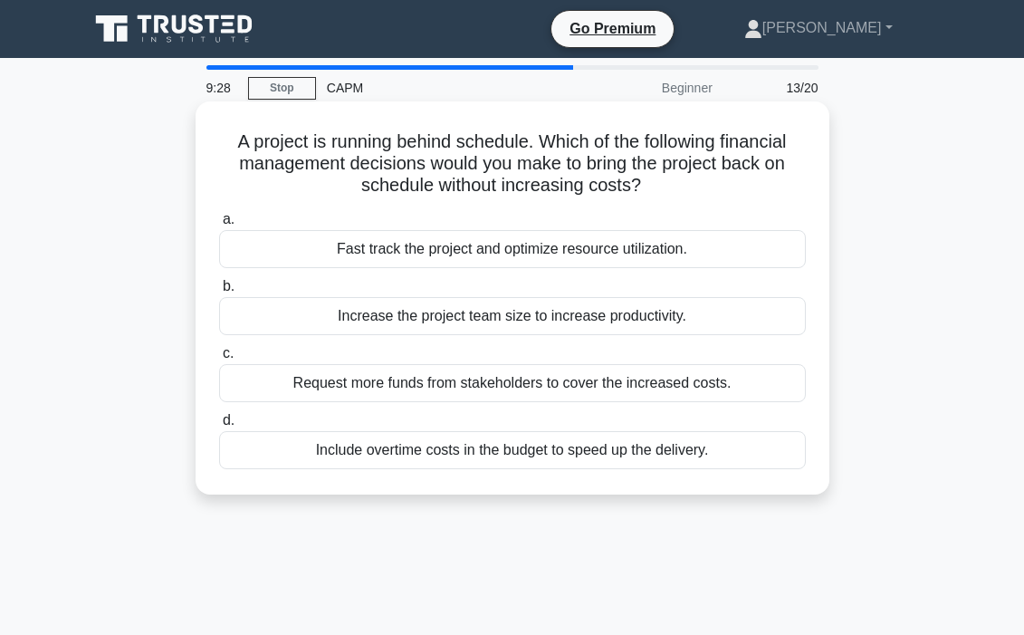
click at [530, 256] on div "Fast track the project and optimize resource utilization." at bounding box center [512, 249] width 587 height 38
click at [219, 226] on input "a. Fast track the project and optimize resource utilization." at bounding box center [219, 220] width 0 height 12
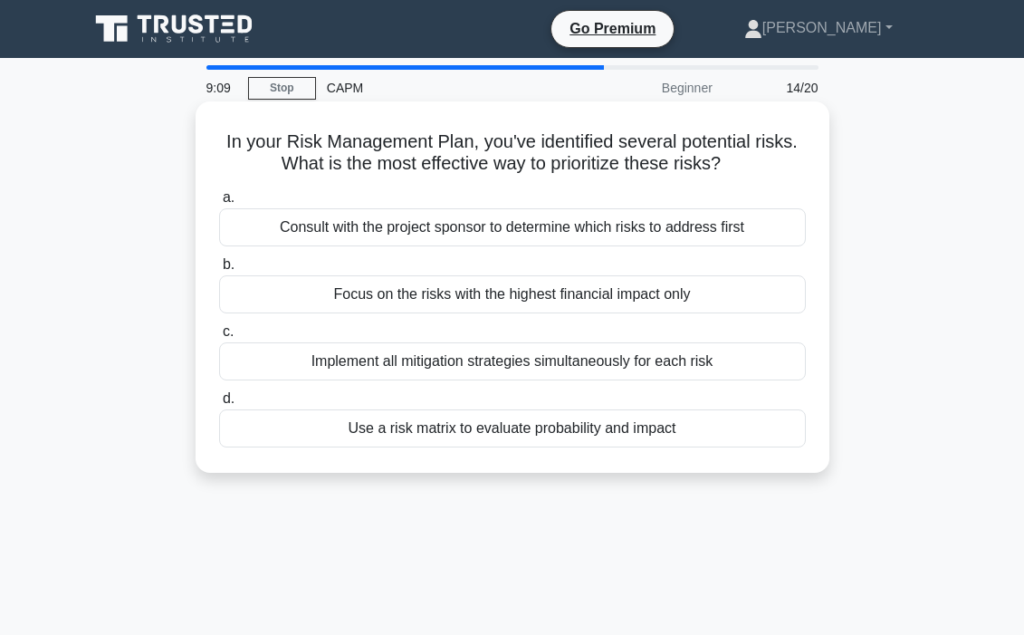
click at [422, 370] on div "Implement all mitigation strategies simultaneously for each risk" at bounding box center [512, 361] width 587 height 38
click at [219, 338] on input "c. Implement all mitigation strategies simultaneously for each risk" at bounding box center [219, 332] width 0 height 12
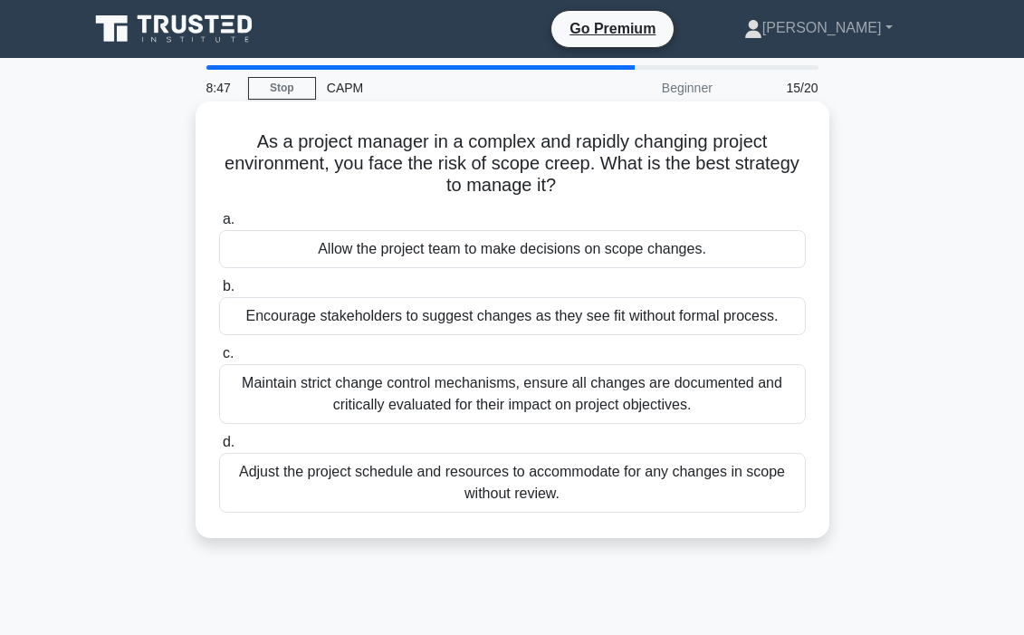
click at [461, 386] on div "Maintain strict change control mechanisms, ensure all changes are documented an…" at bounding box center [512, 394] width 587 height 60
click at [219, 360] on input "c. Maintain strict change control mechanisms, ensure all changes are documented…" at bounding box center [219, 354] width 0 height 12
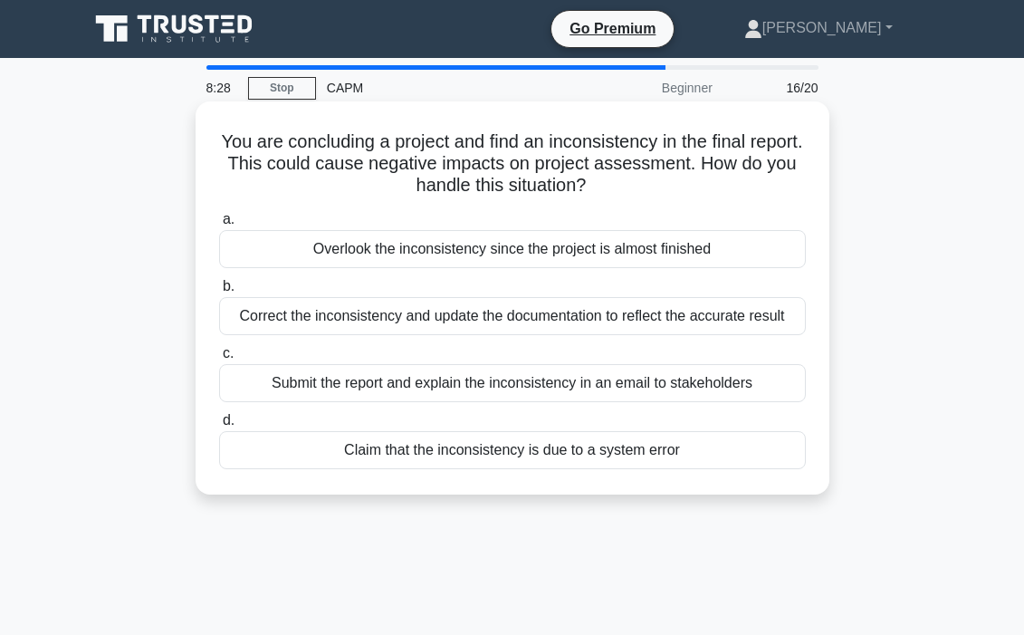
click at [500, 311] on div "Correct the inconsistency and update the documentation to reflect the accurate …" at bounding box center [512, 316] width 587 height 38
click at [219, 293] on input "b. Correct the inconsistency and update the documentation to reflect the accura…" at bounding box center [219, 287] width 0 height 12
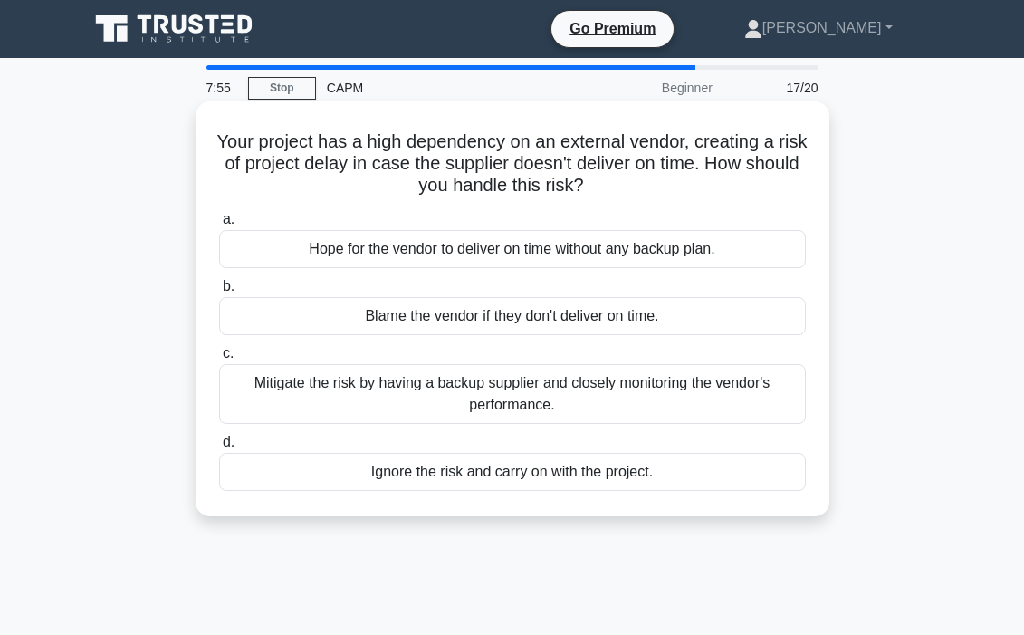
click at [496, 392] on div "Mitigate the risk by having a backup supplier and closely monitoring the vendor…" at bounding box center [512, 394] width 587 height 60
click at [219, 360] on input "c. Mitigate the risk by having a backup supplier and closely monitoring the ven…" at bounding box center [219, 354] width 0 height 12
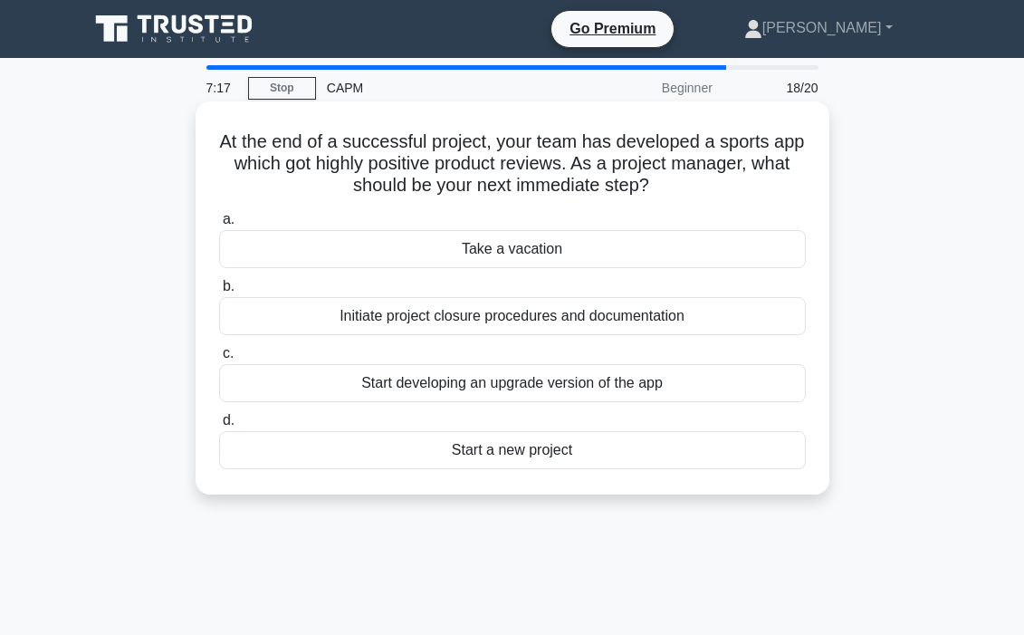
click at [475, 322] on div "Initiate project closure procedures and documentation" at bounding box center [512, 316] width 587 height 38
click at [219, 293] on input "b. Initiate project closure procedures and documentation" at bounding box center [219, 287] width 0 height 12
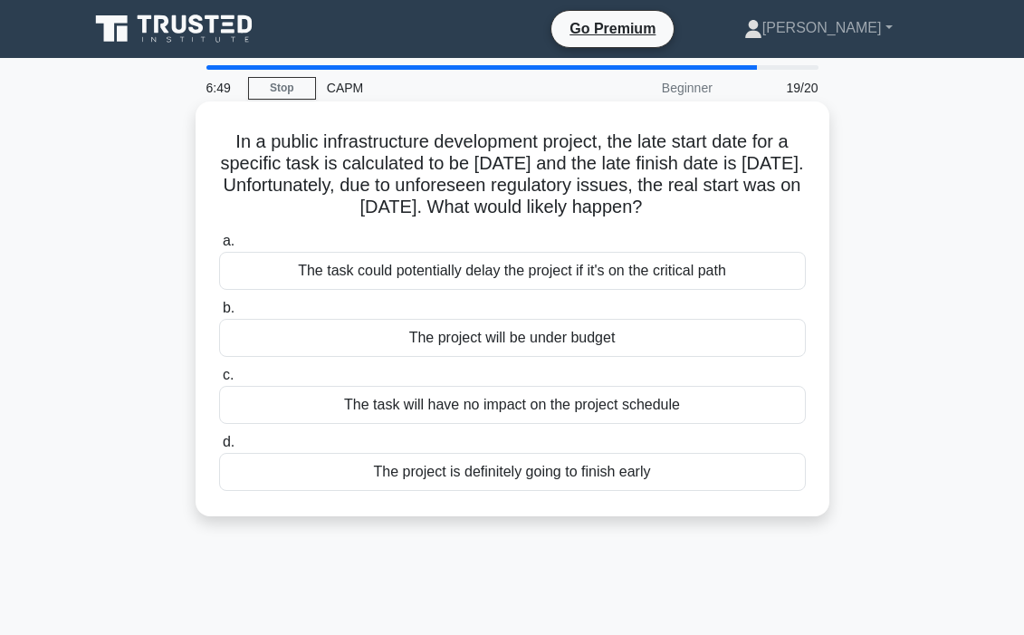
click at [463, 269] on div "The task could potentially delay the project if it's on the critical path" at bounding box center [512, 271] width 587 height 38
click at [219, 247] on input "a. The task could potentially delay the project if it's on the critical path" at bounding box center [219, 241] width 0 height 12
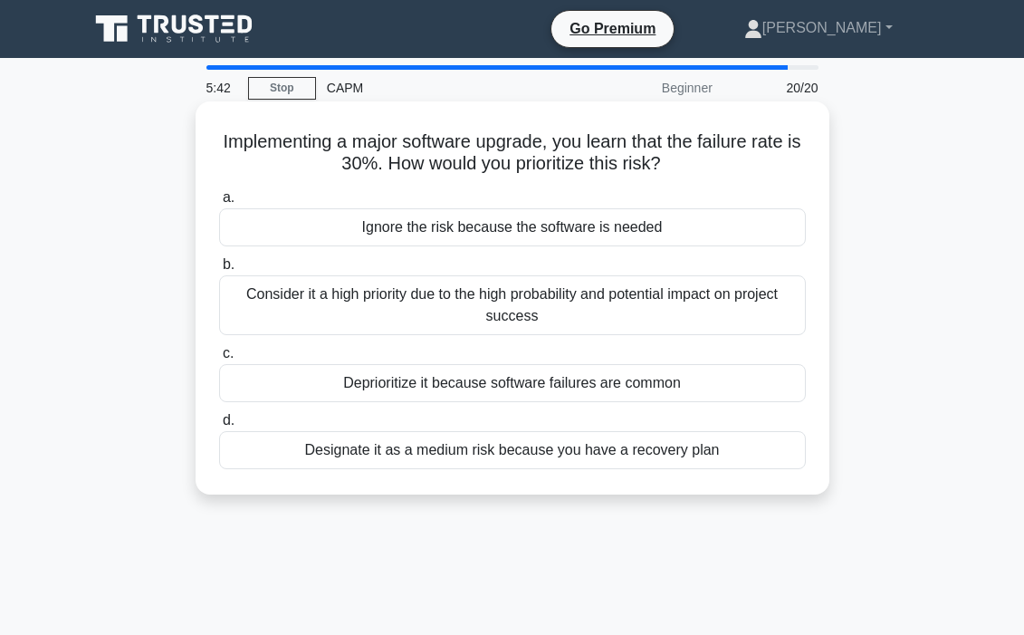
click at [532, 308] on div "Consider it a high priority due to the high probability and potential impact on…" at bounding box center [512, 305] width 587 height 60
click at [219, 271] on input "b. Consider it a high priority due to the high probability and potential impact…" at bounding box center [219, 265] width 0 height 12
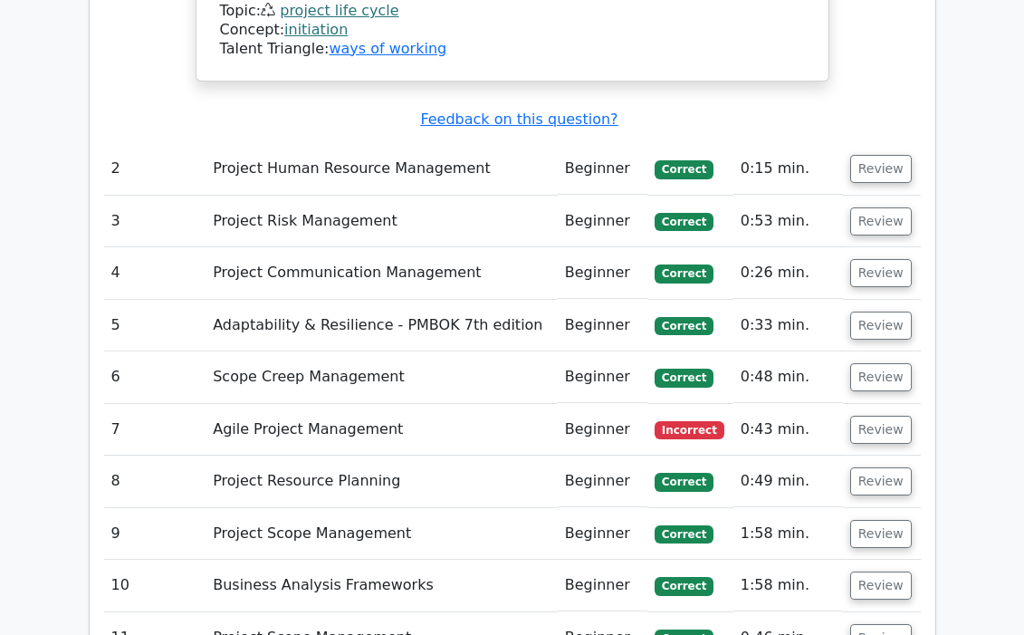
scroll to position [2654, 0]
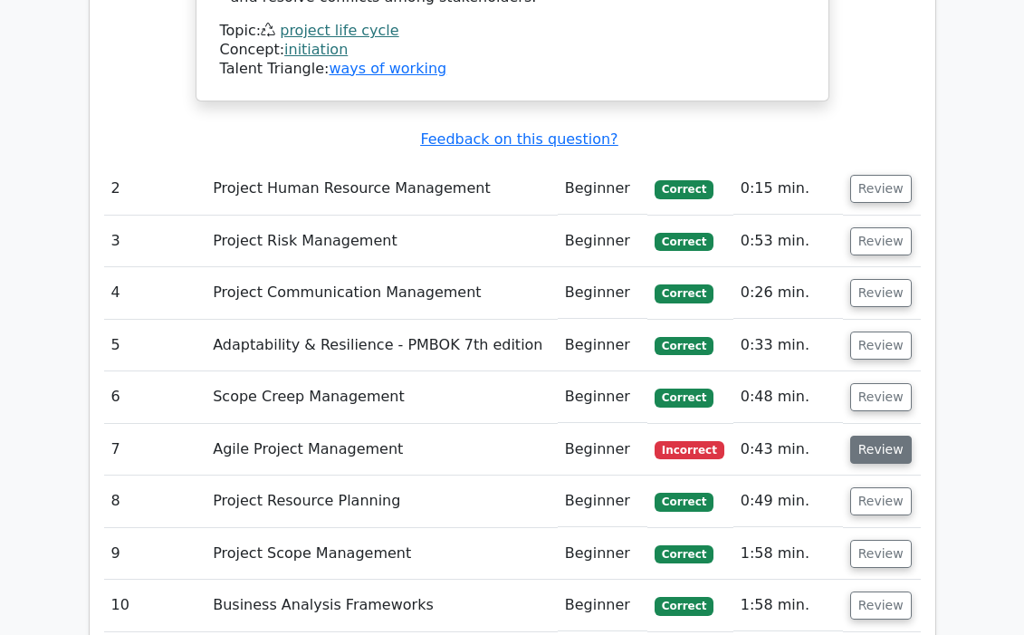
click at [879, 436] on button "Review" at bounding box center [881, 450] width 62 height 28
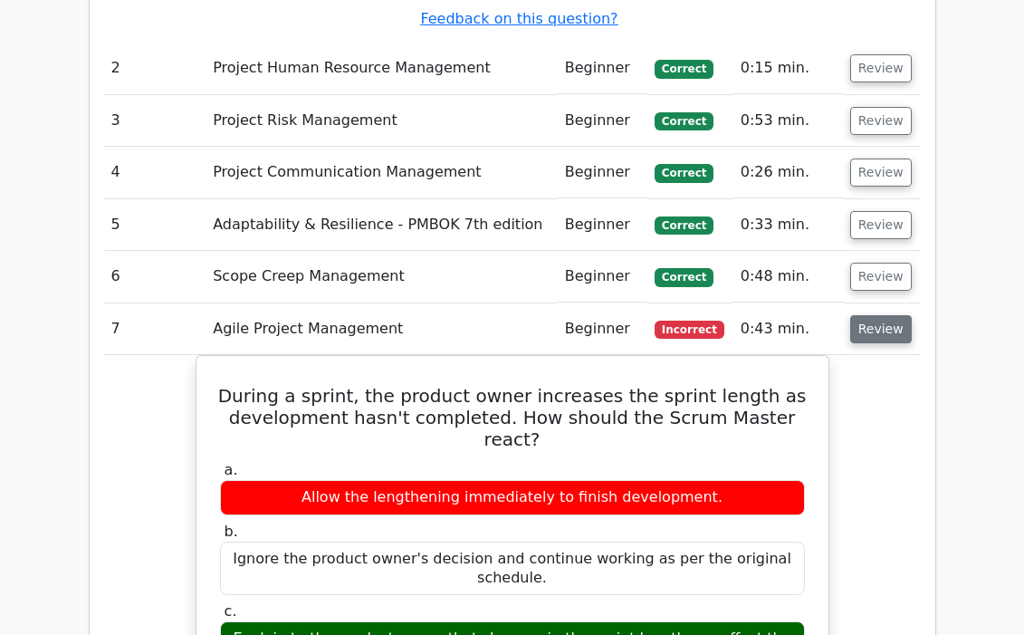
scroll to position [2769, 0]
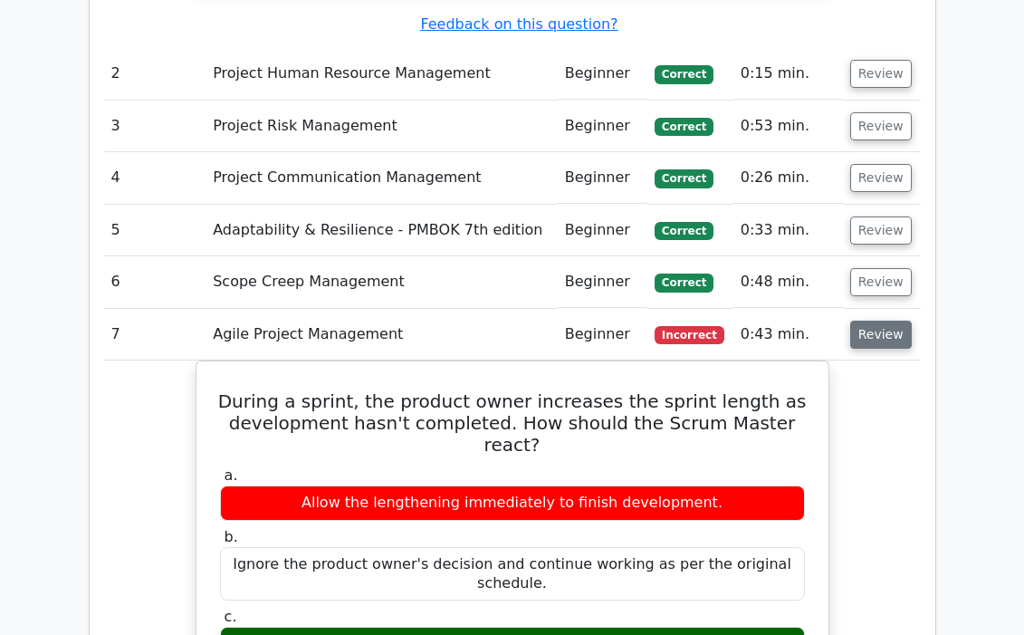
click at [883, 321] on button "Review" at bounding box center [881, 335] width 62 height 28
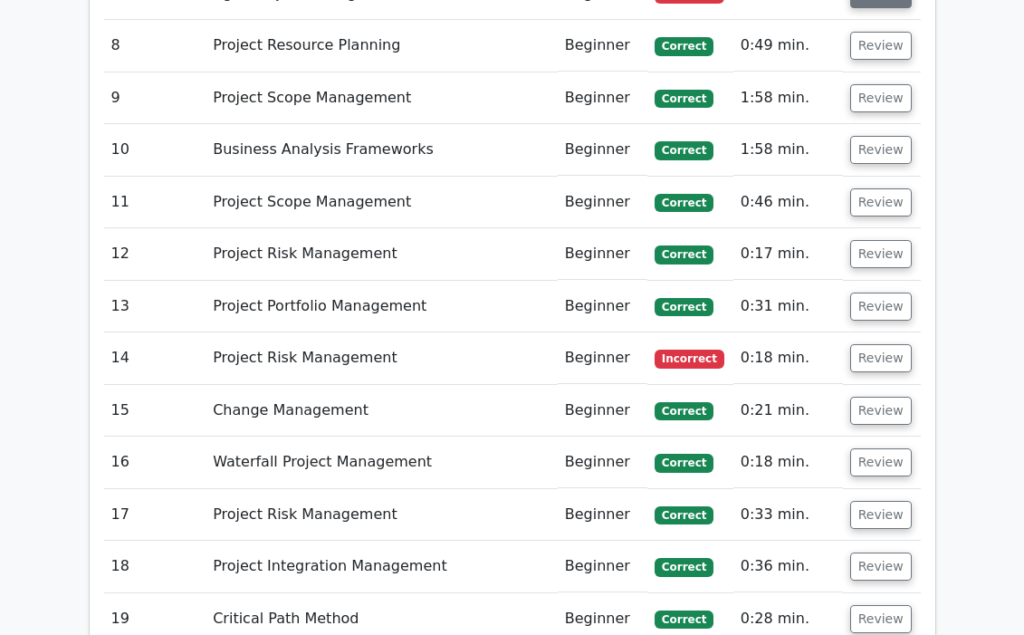
scroll to position [3145, 0]
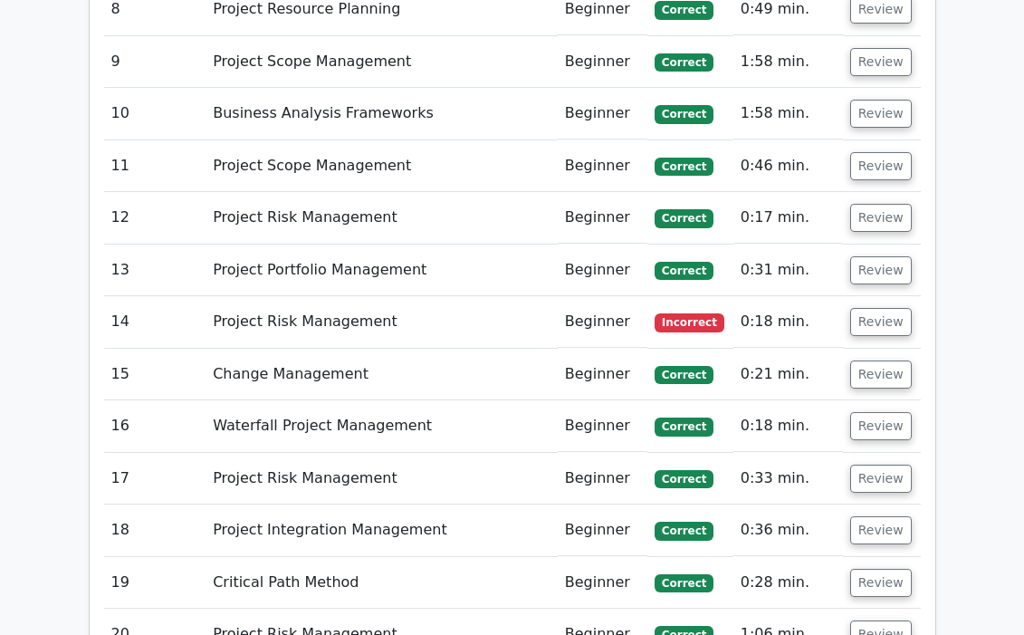
click at [879, 296] on td "Review" at bounding box center [882, 322] width 78 height 52
click at [881, 308] on button "Review" at bounding box center [881, 322] width 62 height 28
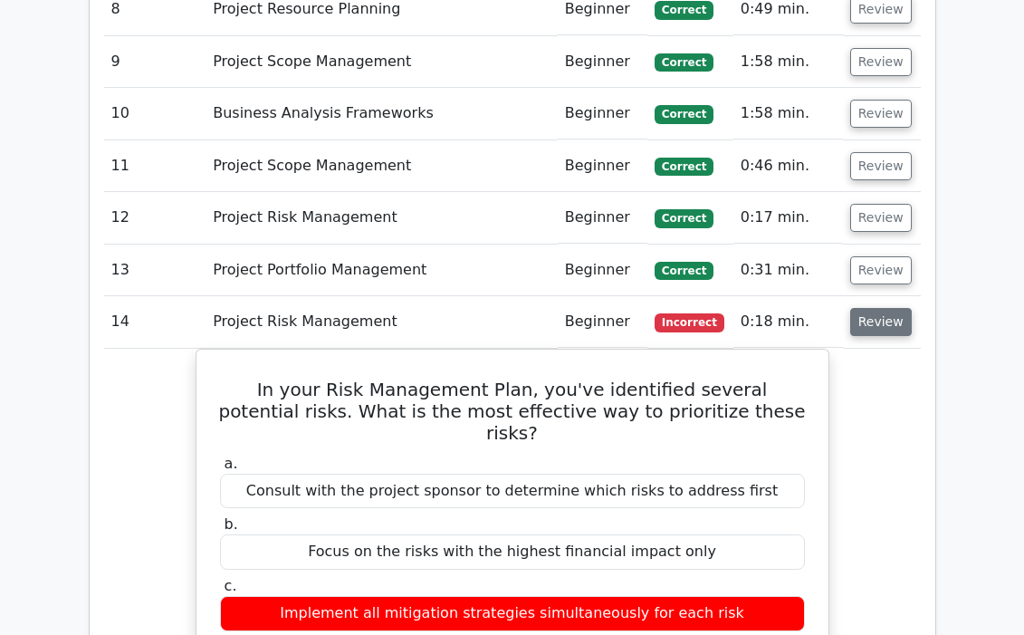
click at [881, 308] on button "Review" at bounding box center [881, 322] width 62 height 28
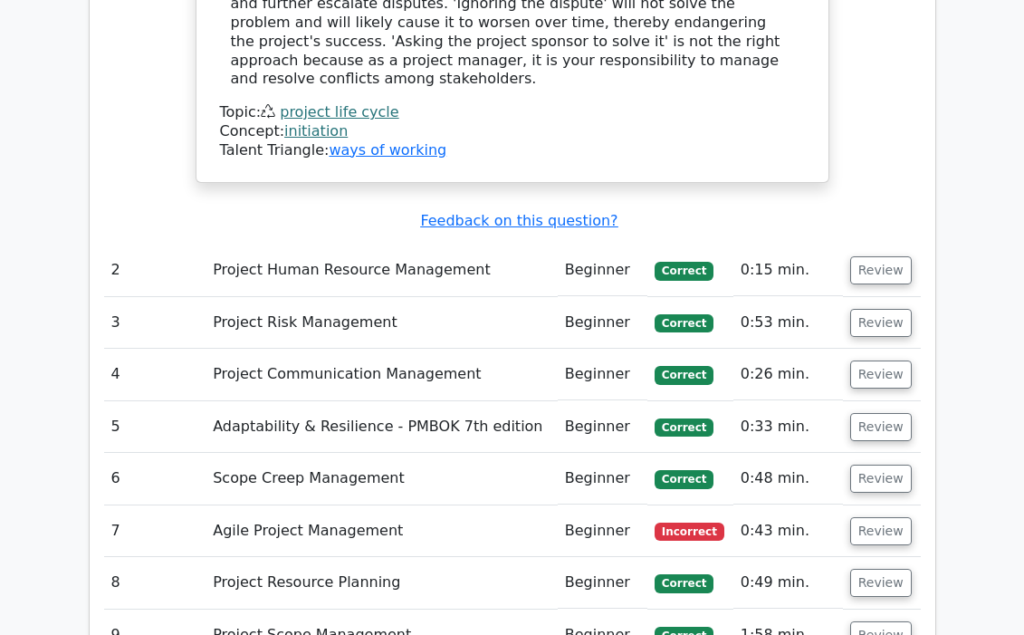
scroll to position [2592, 0]
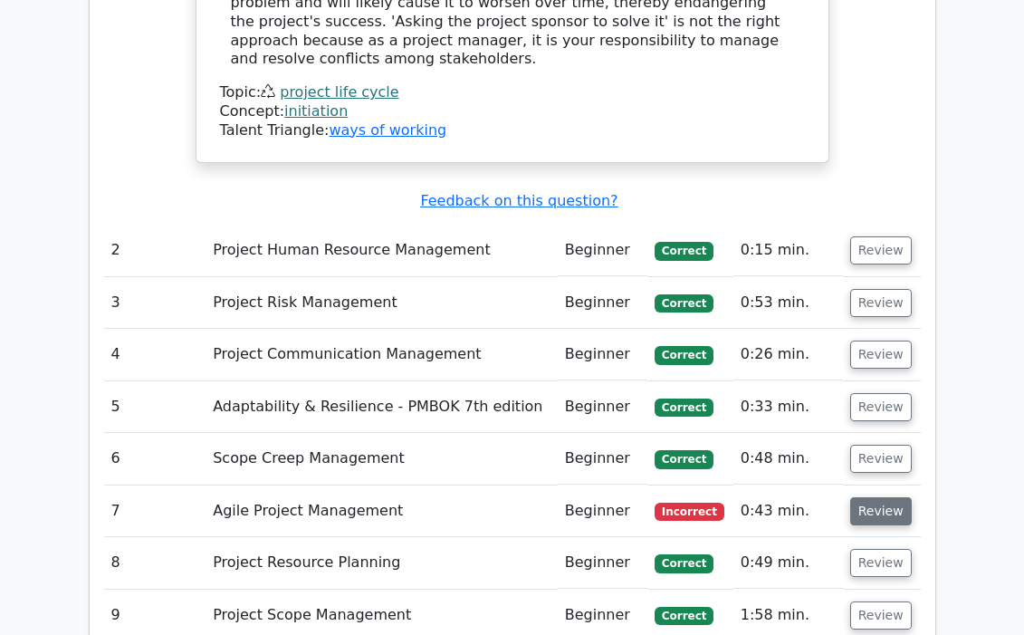
click at [881, 497] on button "Review" at bounding box center [881, 511] width 62 height 28
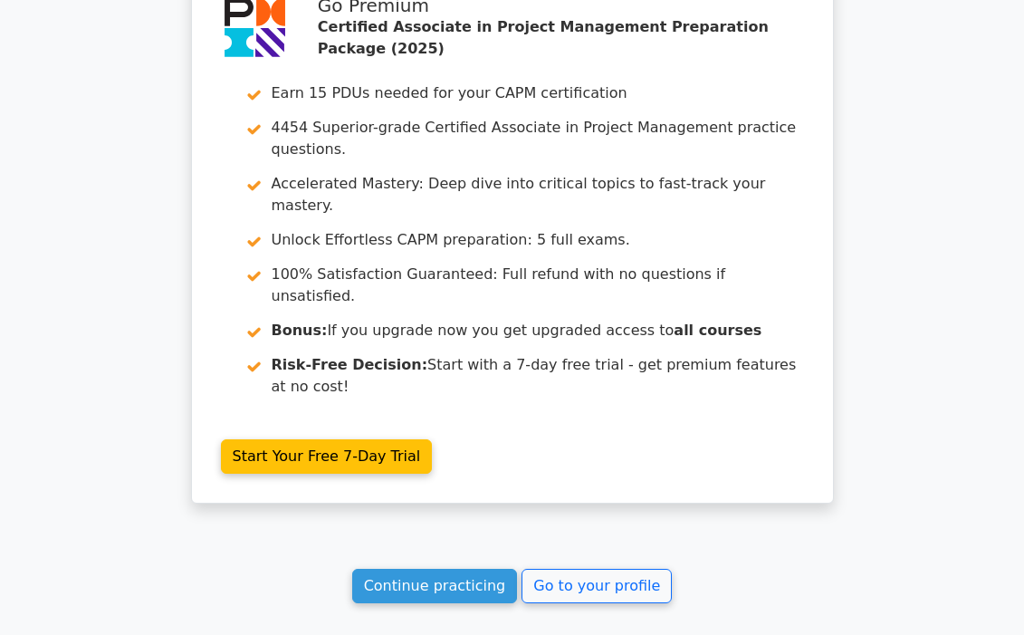
scroll to position [4960, 0]
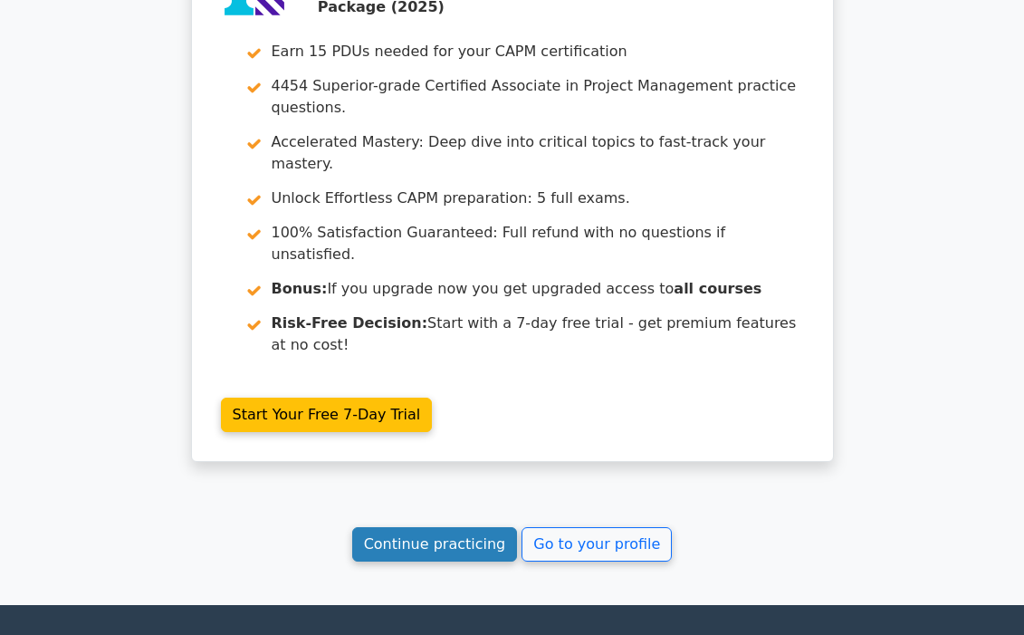
click at [461, 527] on link "Continue practicing" at bounding box center [435, 544] width 166 height 34
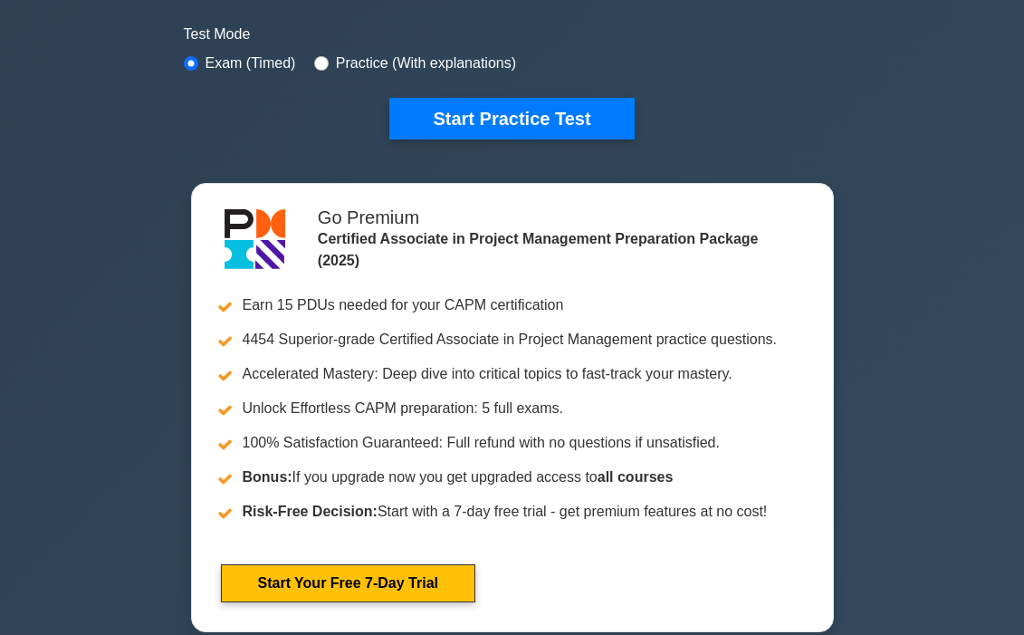
scroll to position [551, 0]
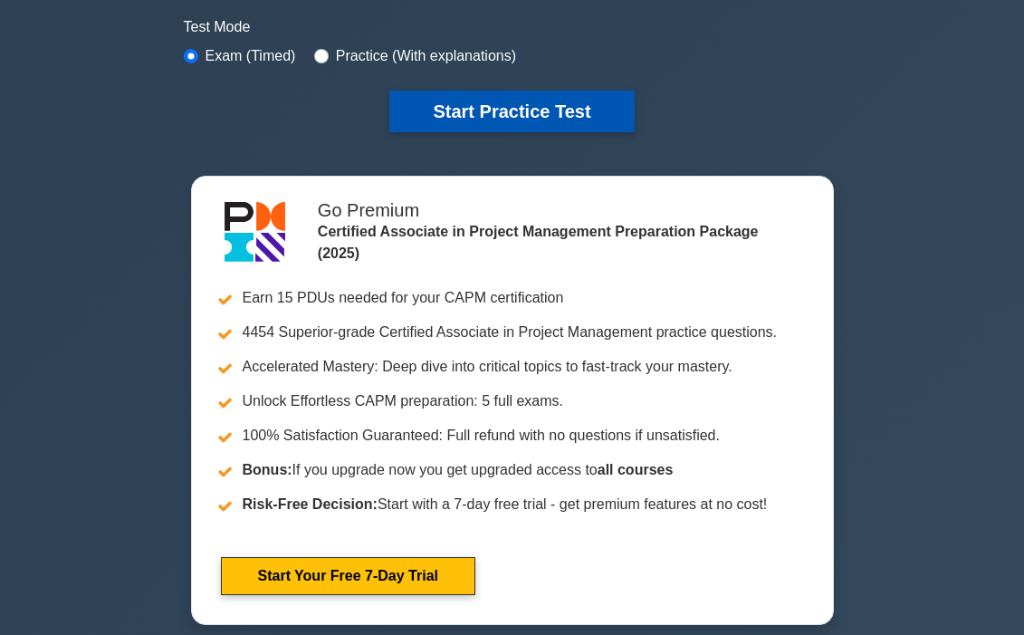
click at [560, 109] on button "Start Practice Test" at bounding box center [511, 112] width 245 height 42
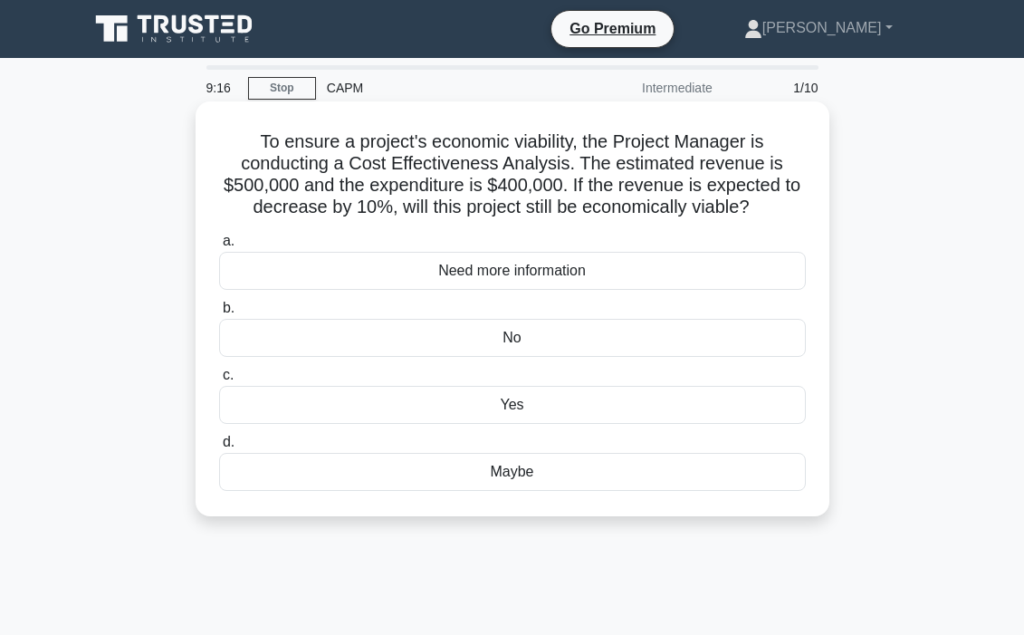
click at [527, 293] on div "a. Need more information b. No c. d." at bounding box center [512, 360] width 609 height 268
click at [533, 272] on div "Need more information" at bounding box center [512, 271] width 587 height 38
click at [219, 247] on input "a. Need more information" at bounding box center [219, 241] width 0 height 12
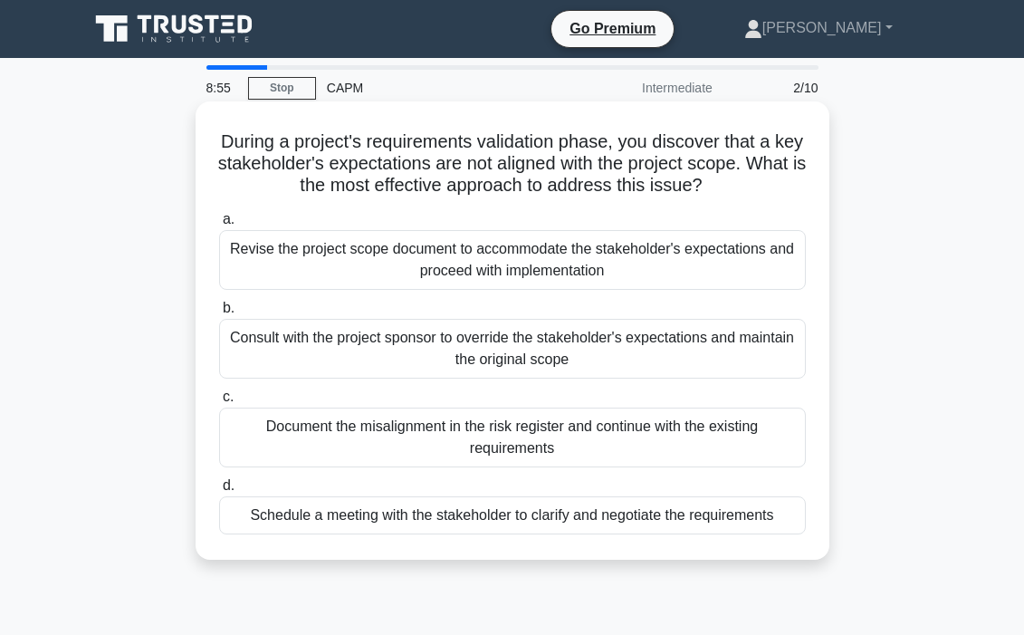
click at [503, 515] on div "Schedule a meeting with the stakeholder to clarify and negotiate the requiremen…" at bounding box center [512, 515] width 587 height 38
click at [219, 492] on input "d. Schedule a meeting with the stakeholder to clarify and negotiate the require…" at bounding box center [219, 486] width 0 height 12
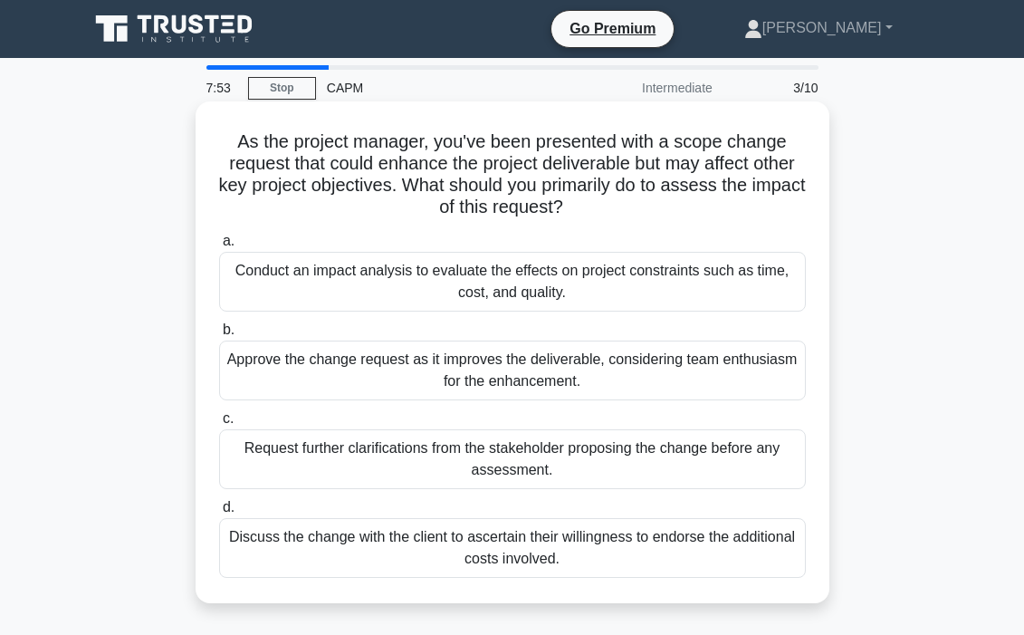
click at [576, 292] on div "Conduct an impact analysis to evaluate the effects on project constraints such …" at bounding box center [512, 282] width 587 height 60
click at [219, 247] on input "a. Conduct an impact analysis to evaluate the effects on project constraints su…" at bounding box center [219, 241] width 0 height 12
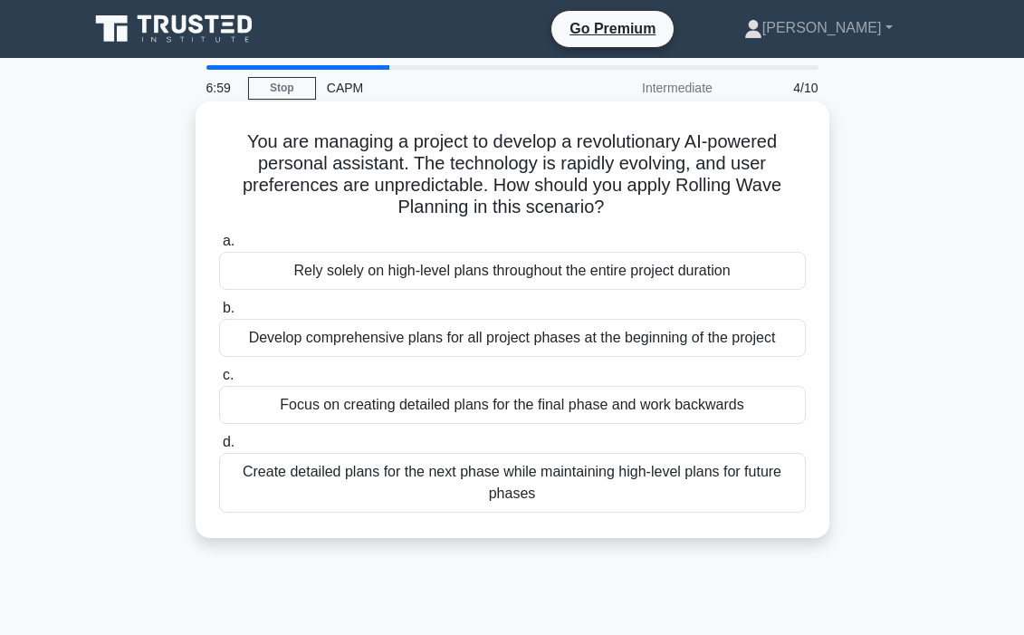
click at [441, 482] on div "Create detailed plans for the next phase while maintaining high-level plans for…" at bounding box center [512, 483] width 587 height 60
click at [219, 448] on input "d. Create detailed plans for the next phase while maintaining high-level plans …" at bounding box center [219, 443] width 0 height 12
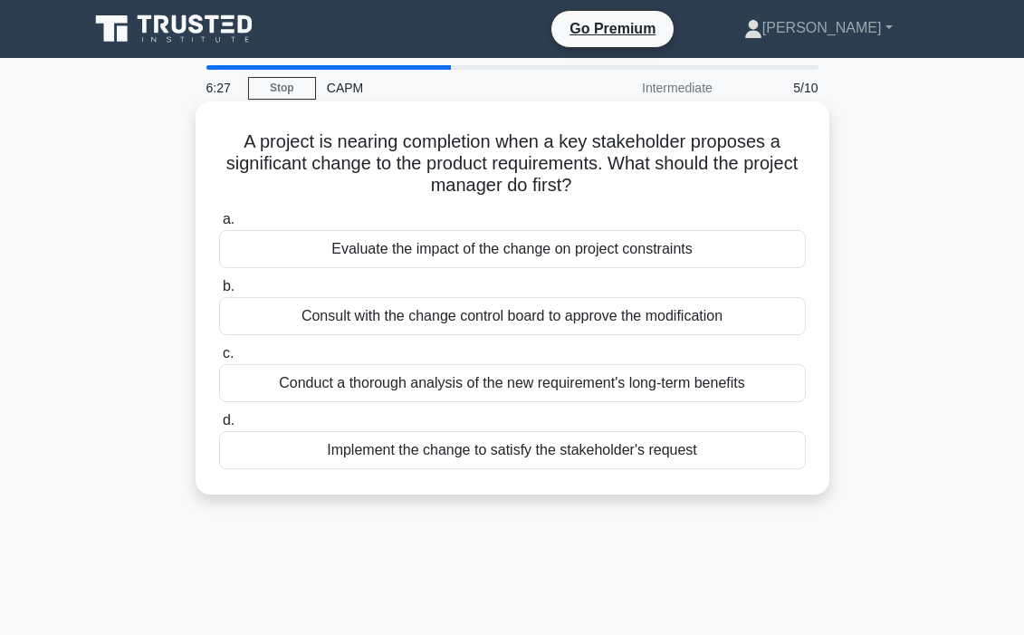
click at [504, 251] on div "Evaluate the impact of the change on project constraints" at bounding box center [512, 249] width 587 height 38
click at [219, 226] on input "a. Evaluate the impact of the change on project constraints" at bounding box center [219, 220] width 0 height 12
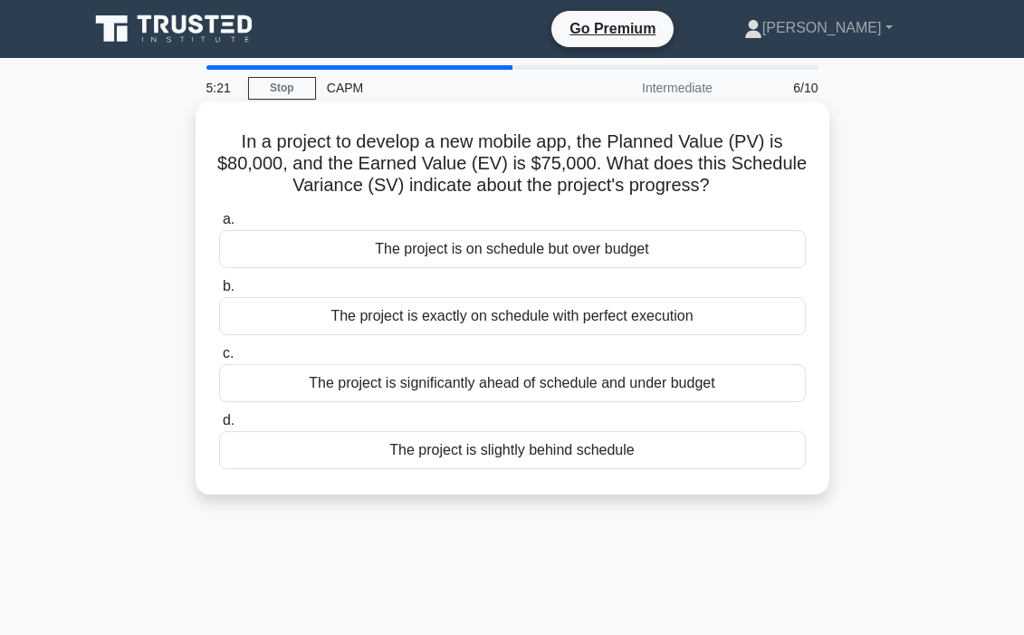
click at [527, 380] on div "The project is significantly ahead of schedule and under budget" at bounding box center [512, 383] width 587 height 38
click at [219, 360] on input "c. The project is significantly ahead of schedule and under budget" at bounding box center [219, 354] width 0 height 12
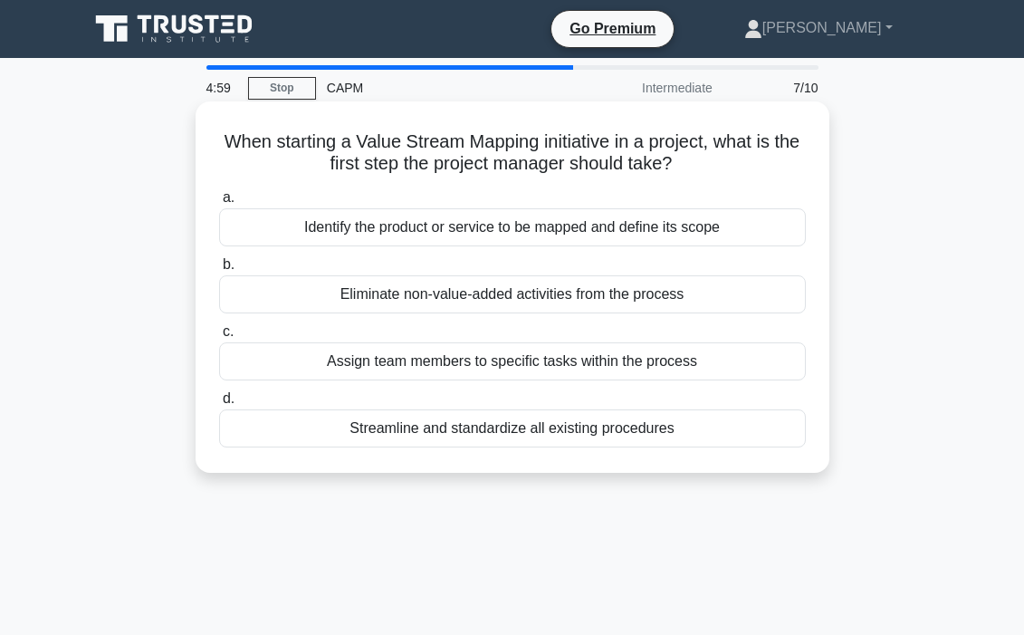
click at [520, 226] on div "Identify the product or service to be mapped and define its scope" at bounding box center [512, 227] width 587 height 38
click at [219, 204] on input "a. Identify the product or service to be mapped and define its scope" at bounding box center [219, 198] width 0 height 12
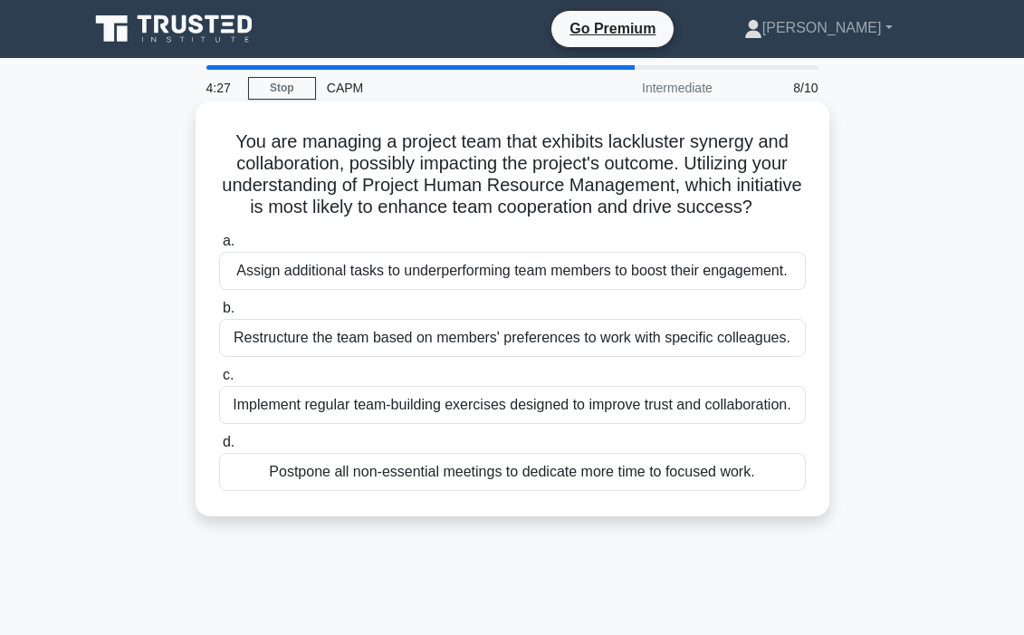
click at [548, 407] on div "Implement regular team-building exercises designed to improve trust and collabo…" at bounding box center [512, 405] width 587 height 38
click at [219, 381] on input "c. Implement regular team-building exercises designed to improve trust and coll…" at bounding box center [219, 376] width 0 height 12
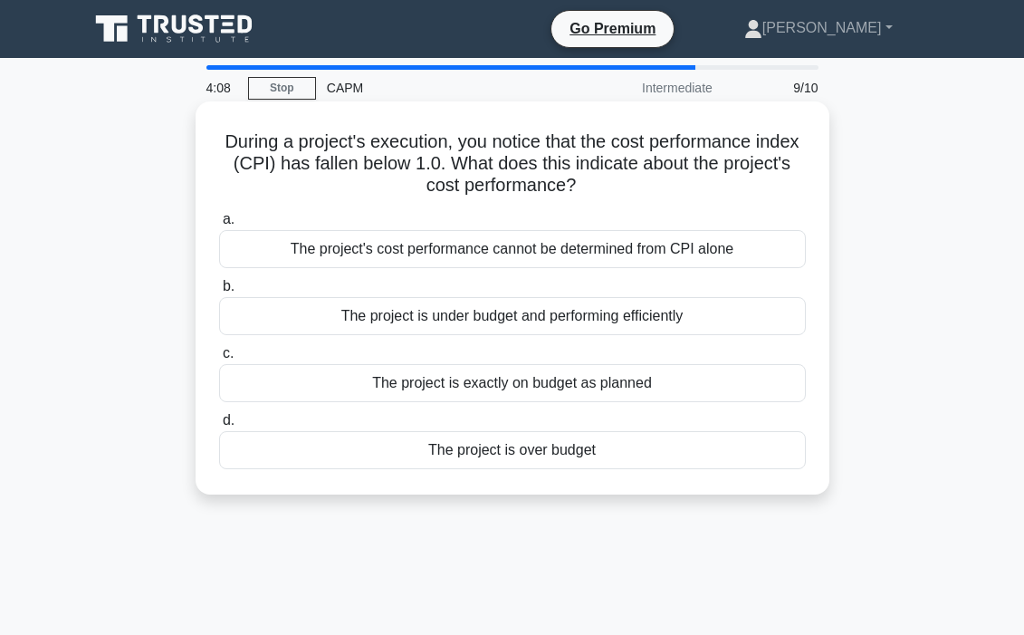
click at [558, 249] on div "The project's cost performance cannot be determined from CPI alone" at bounding box center [512, 249] width 587 height 38
click at [219, 226] on input "a. The project's cost performance cannot be determined from CPI alone" at bounding box center [219, 220] width 0 height 12
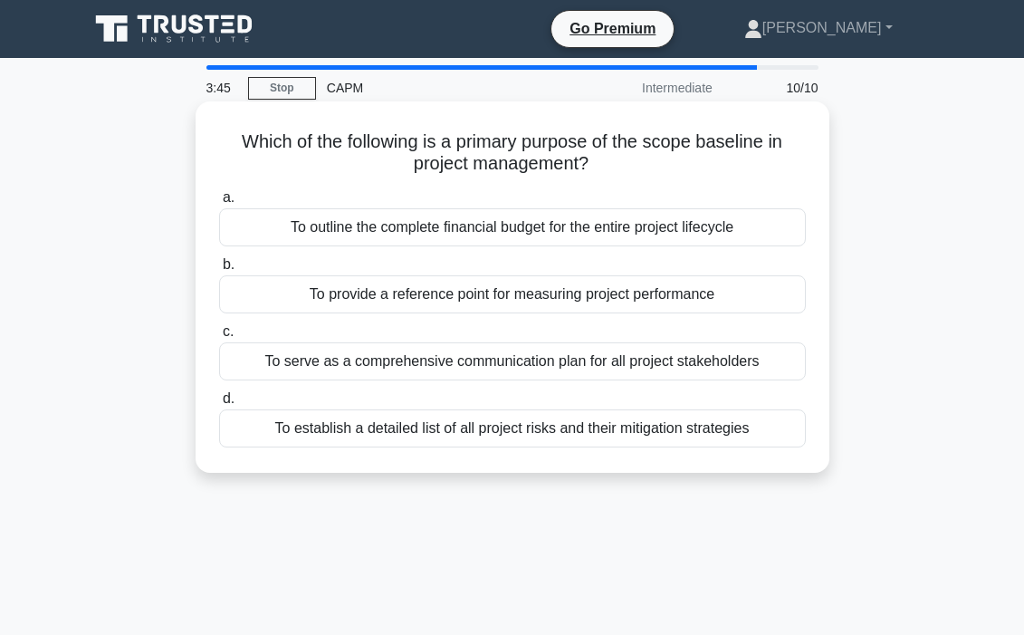
click at [519, 303] on div "To provide a reference point for measuring project performance" at bounding box center [512, 294] width 587 height 38
click at [219, 271] on input "b. To provide a reference point for measuring project performance" at bounding box center [219, 265] width 0 height 12
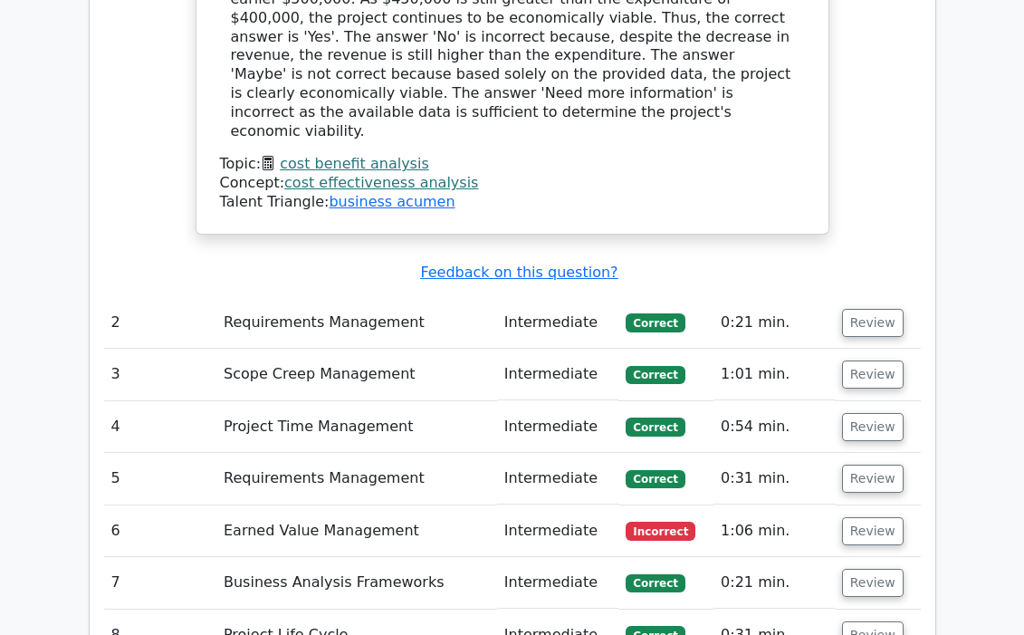
scroll to position [2266, 0]
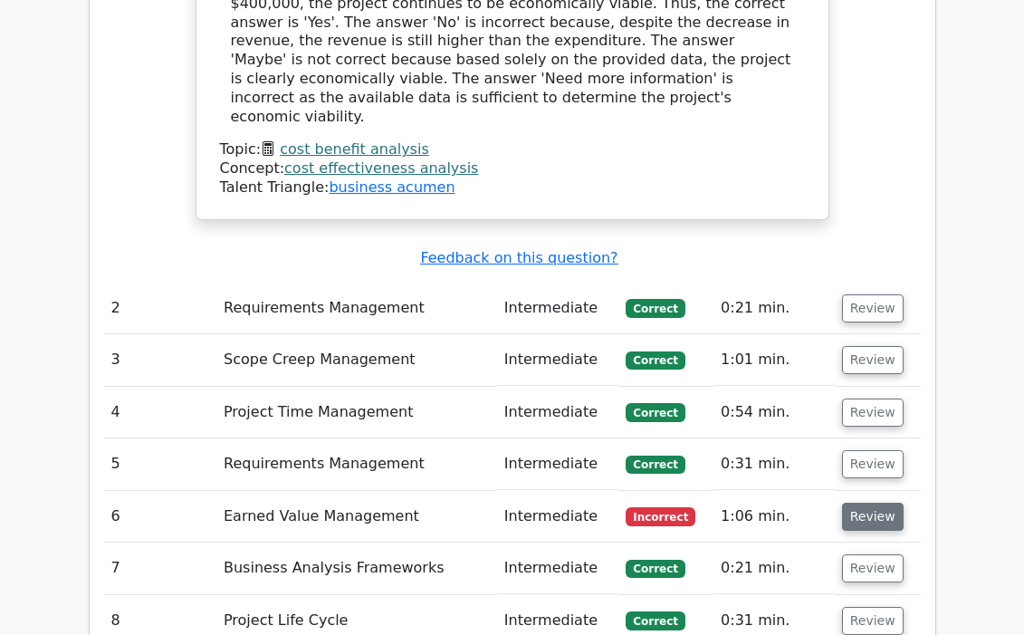
click at [850, 503] on button "Review" at bounding box center [873, 517] width 62 height 28
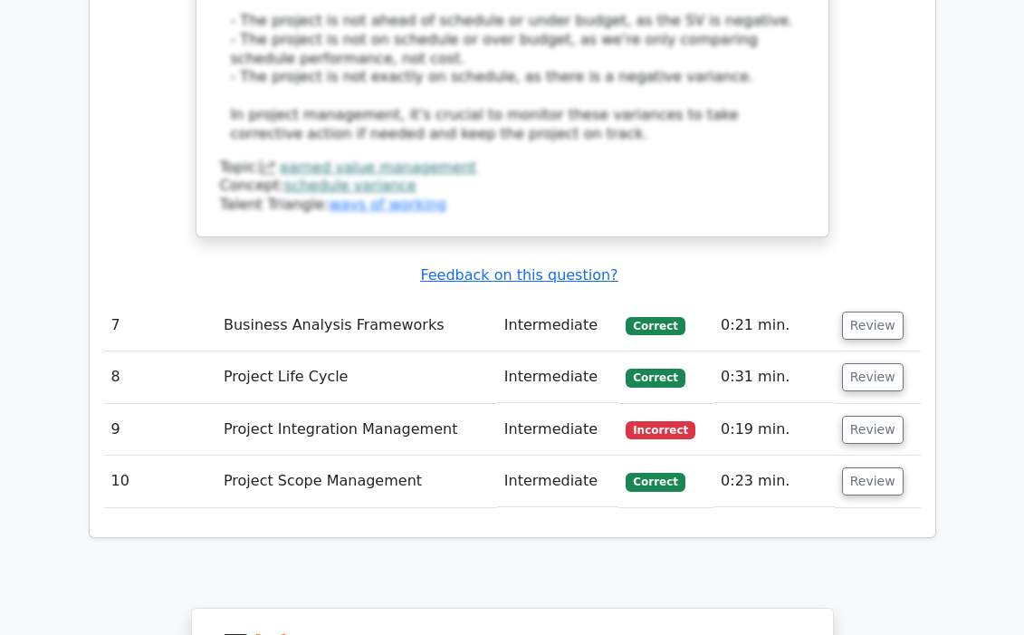
scroll to position [3557, 0]
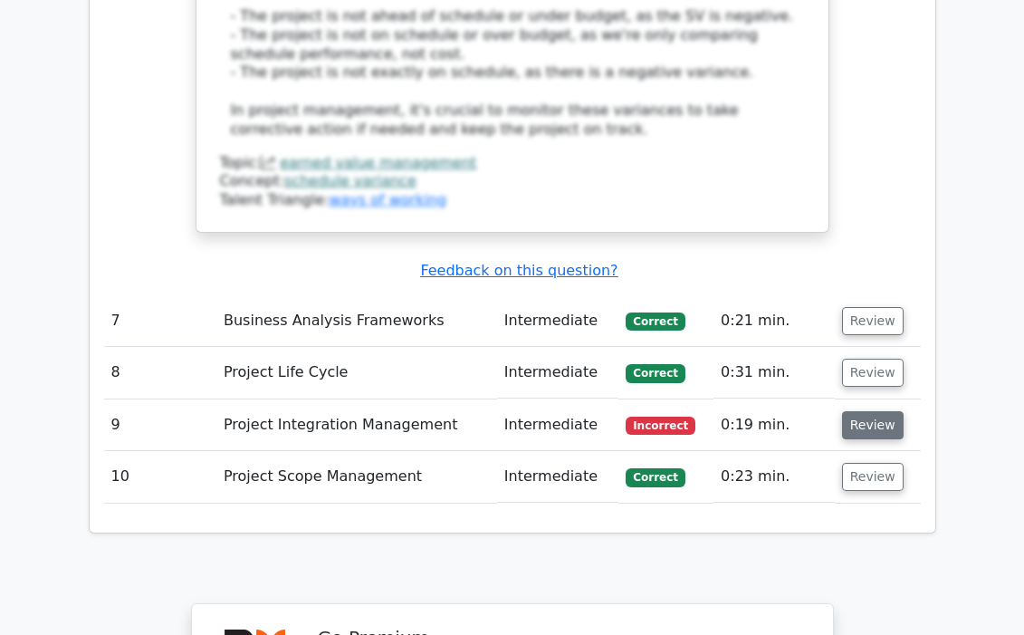
click at [867, 411] on button "Review" at bounding box center [873, 425] width 62 height 28
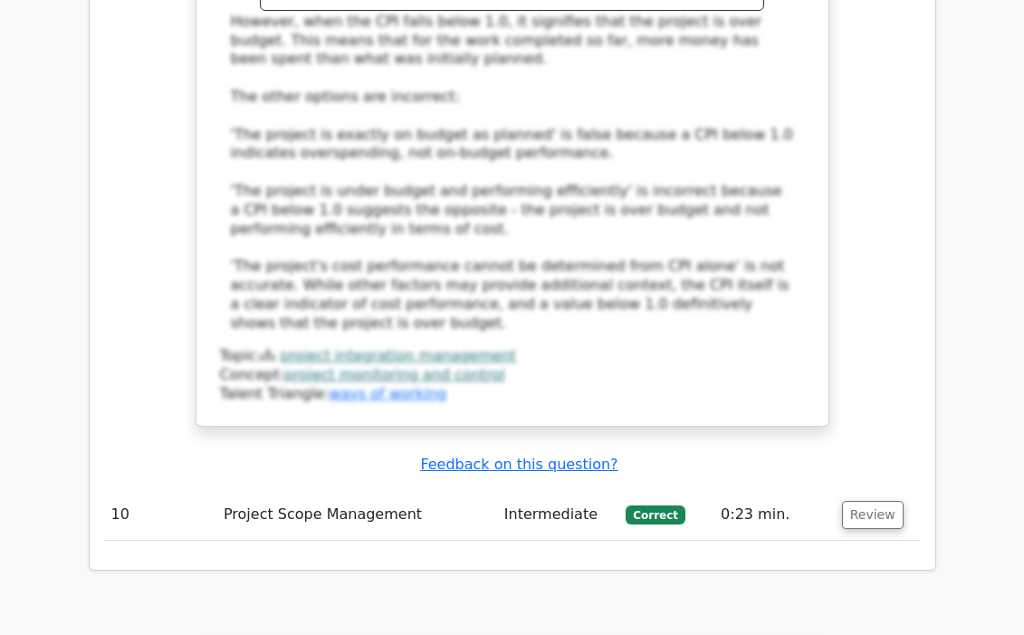
scroll to position [5325, 0]
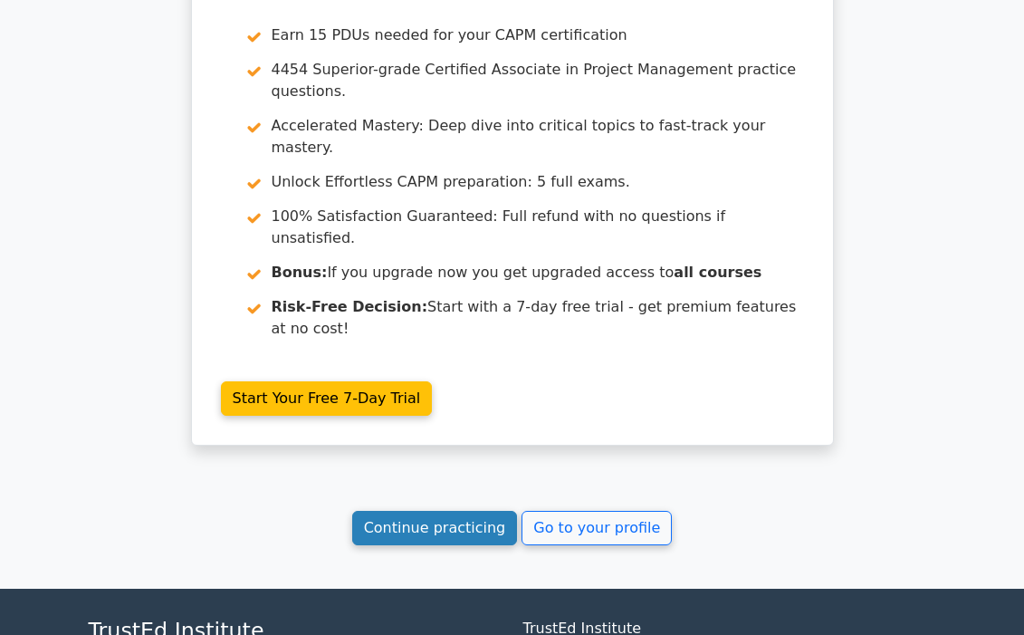
click at [455, 511] on link "Continue practicing" at bounding box center [435, 528] width 166 height 34
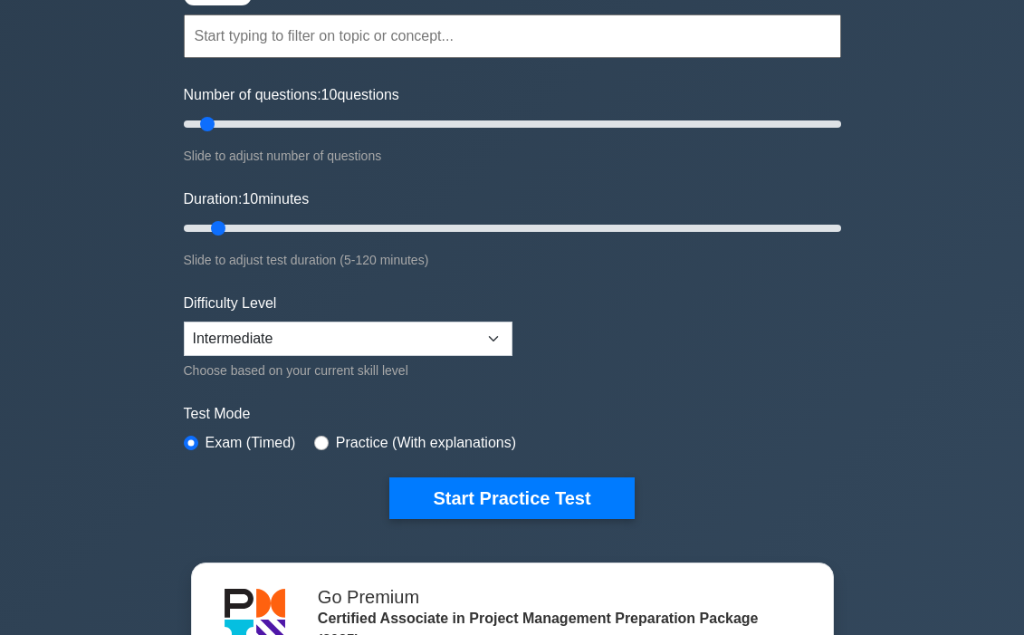
scroll to position [169, 0]
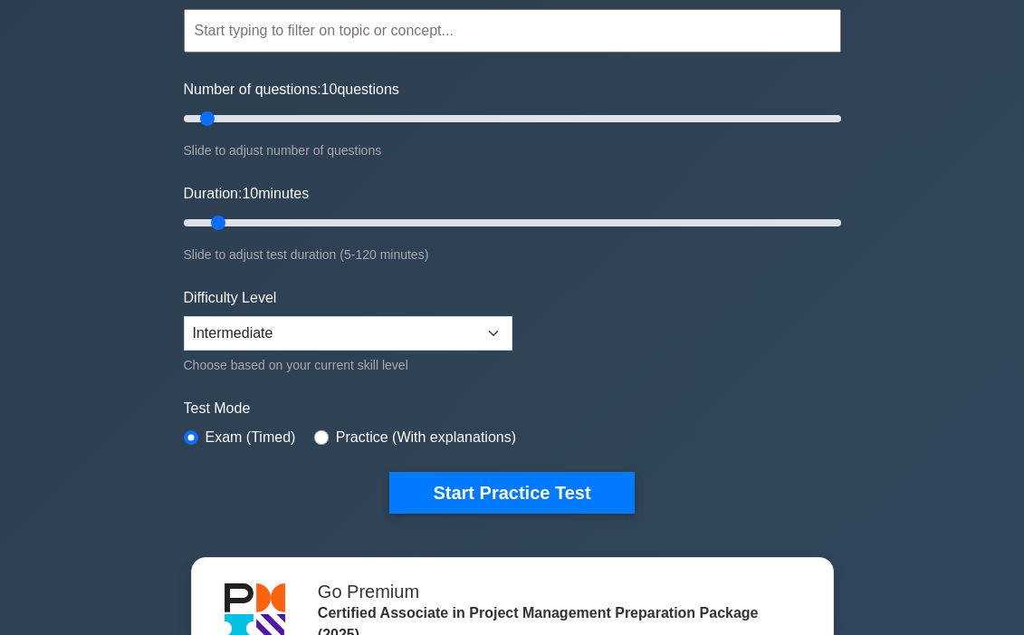
click at [461, 312] on div "Difficulty Level Beginner Intermediate Expert Choose based on your current skil…" at bounding box center [348, 331] width 329 height 89
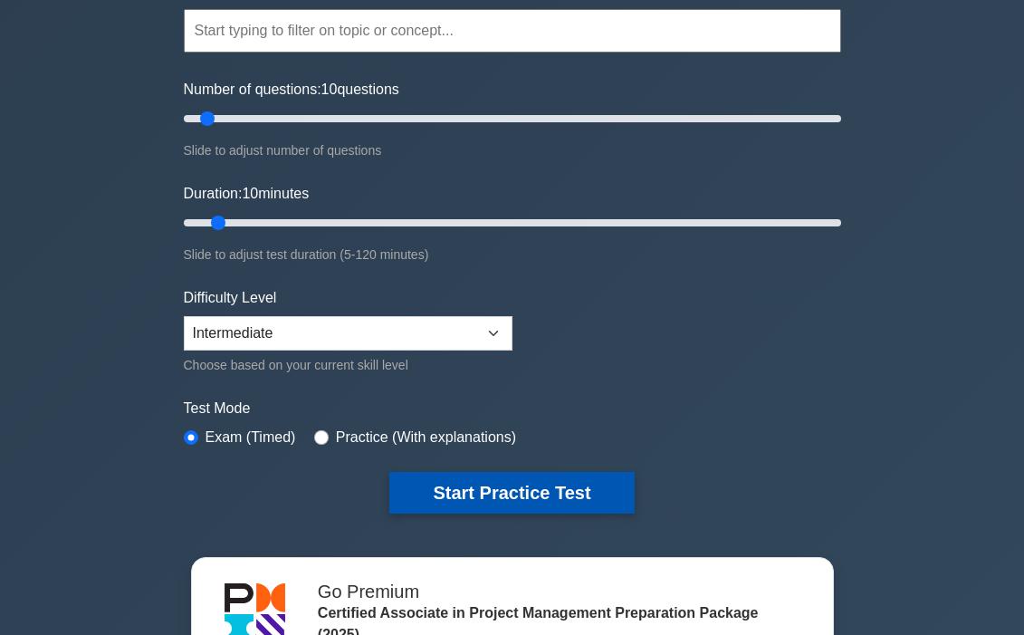
click at [541, 488] on button "Start Practice Test" at bounding box center [511, 493] width 245 height 42
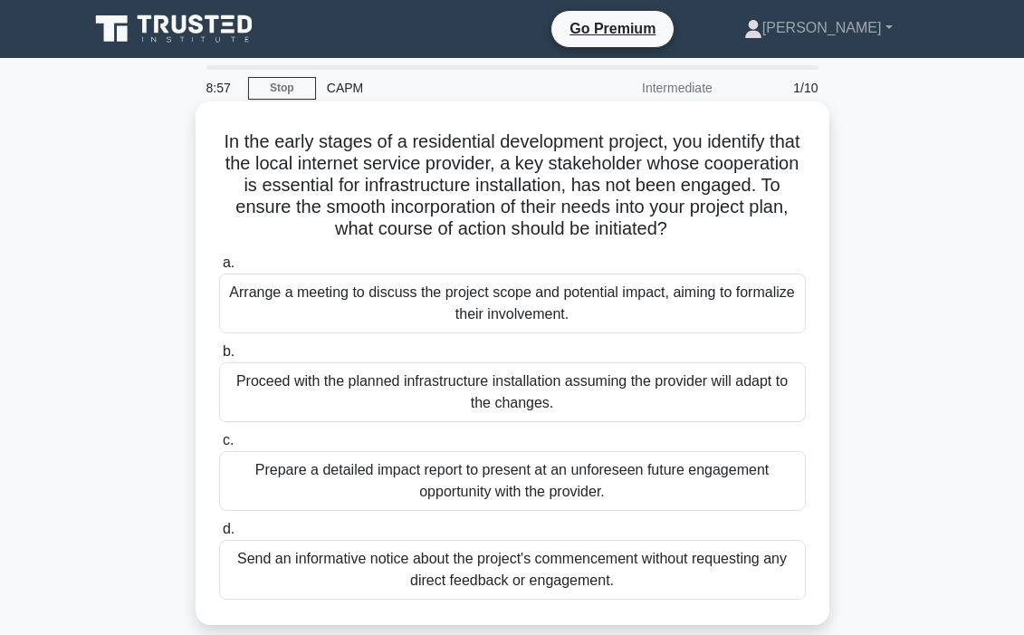
click at [486, 308] on div "Arrange a meeting to discuss the project scope and potential impact, aiming to …" at bounding box center [512, 304] width 587 height 60
click at [219, 269] on input "a. Arrange a meeting to discuss the project scope and potential impact, aiming …" at bounding box center [219, 263] width 0 height 12
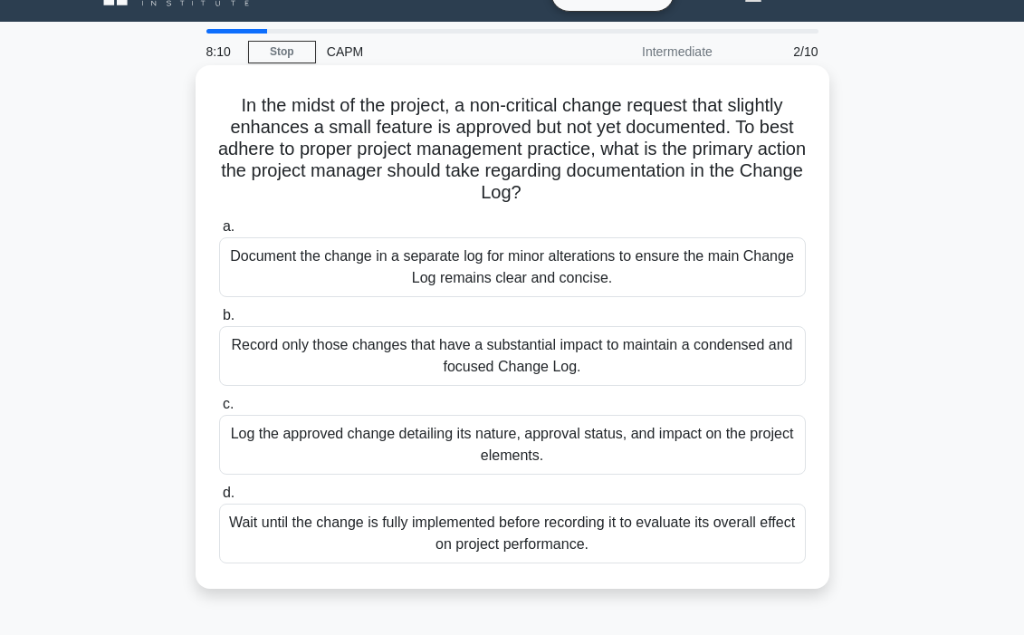
scroll to position [37, 0]
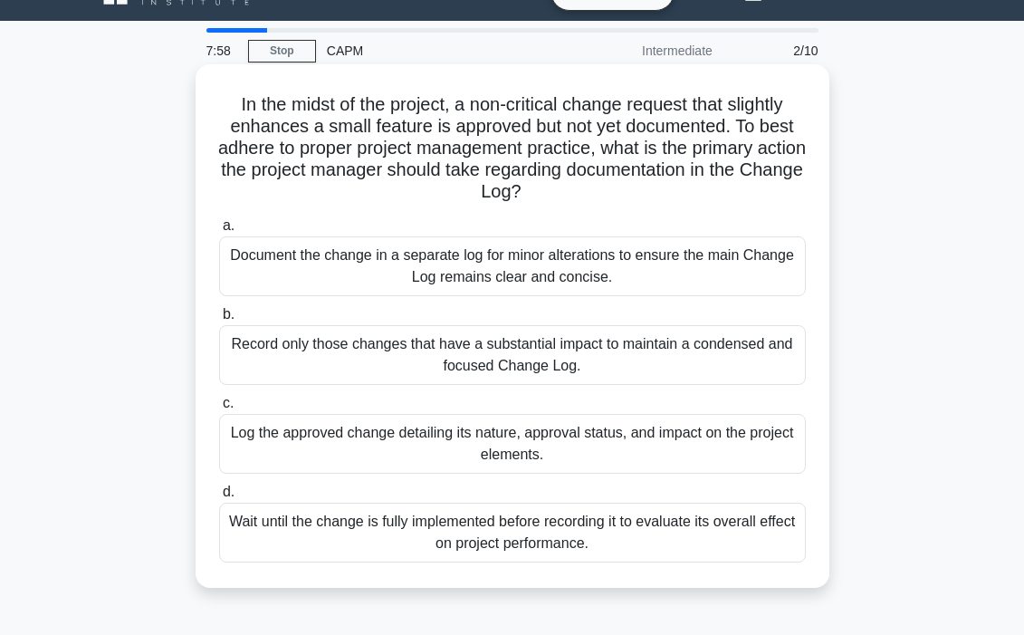
click at [553, 445] on div "Log the approved change detailing its nature, approval status, and impact on th…" at bounding box center [512, 444] width 587 height 60
click at [219, 409] on input "c. Log the approved change detailing its nature, approval status, and impact on…" at bounding box center [219, 404] width 0 height 12
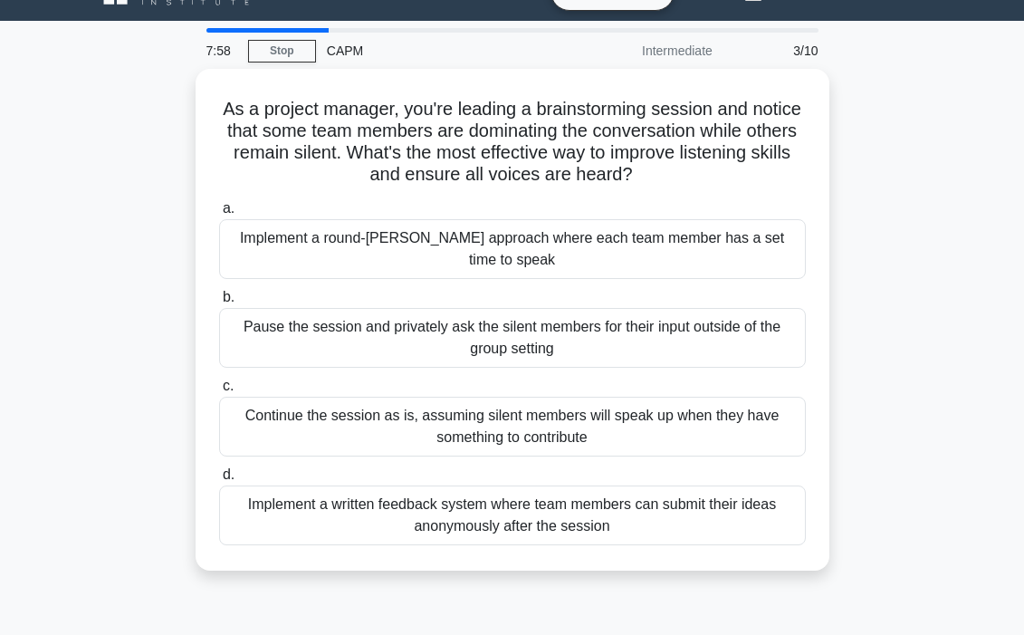
scroll to position [0, 0]
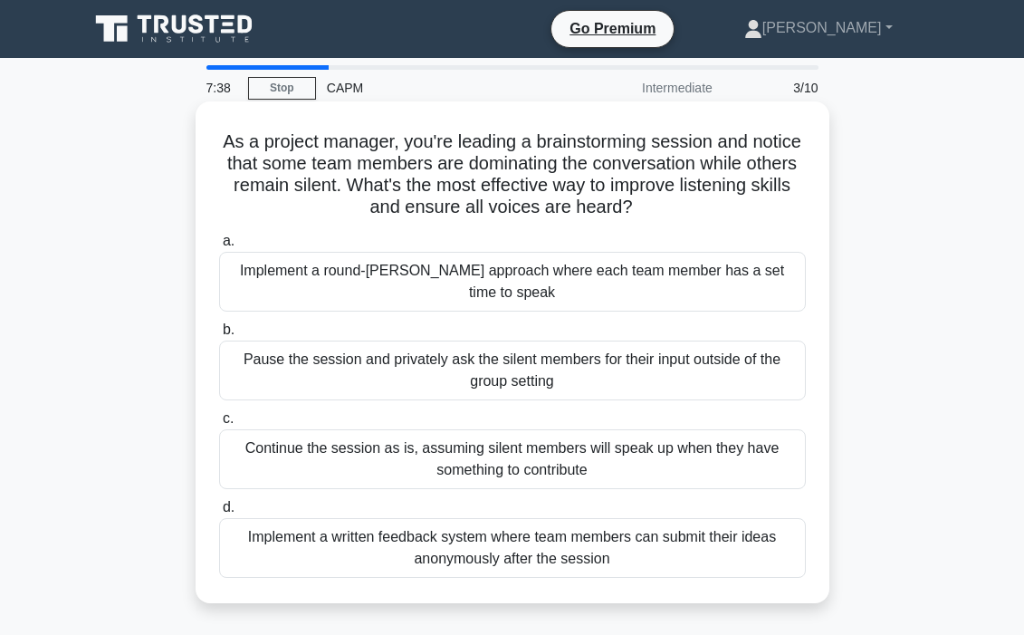
click at [616, 274] on div "Implement a round-[PERSON_NAME] approach where each team member has a set time …" at bounding box center [512, 282] width 587 height 60
click at [219, 247] on input "a. Implement a round-[PERSON_NAME] approach where each team member has a set ti…" at bounding box center [219, 241] width 0 height 12
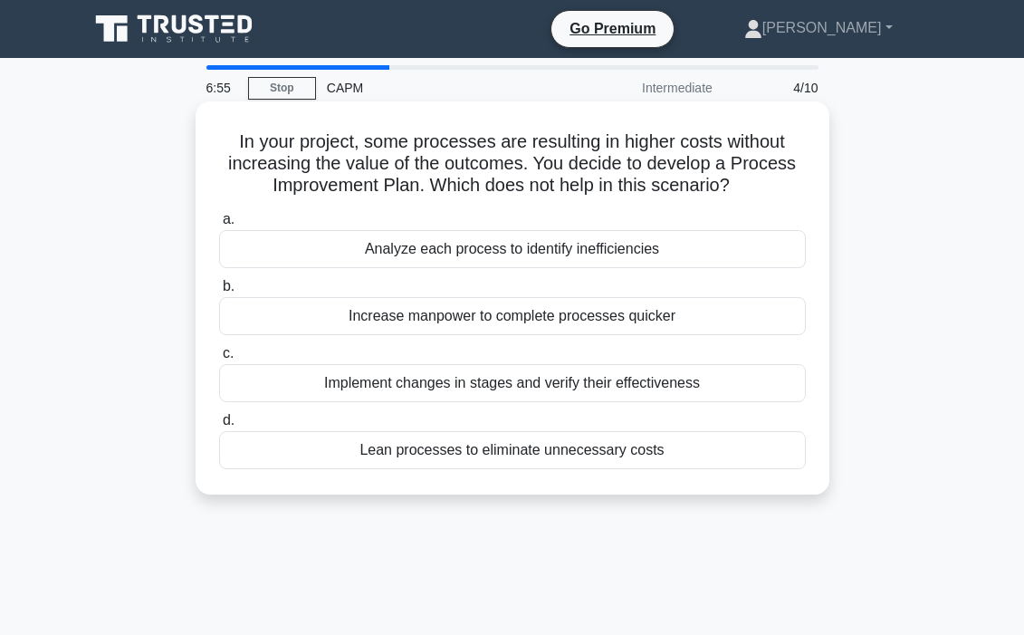
click at [600, 308] on div "Increase manpower to complete processes quicker" at bounding box center [512, 316] width 587 height 38
click at [219, 293] on input "b. Increase manpower to complete processes quicker" at bounding box center [219, 287] width 0 height 12
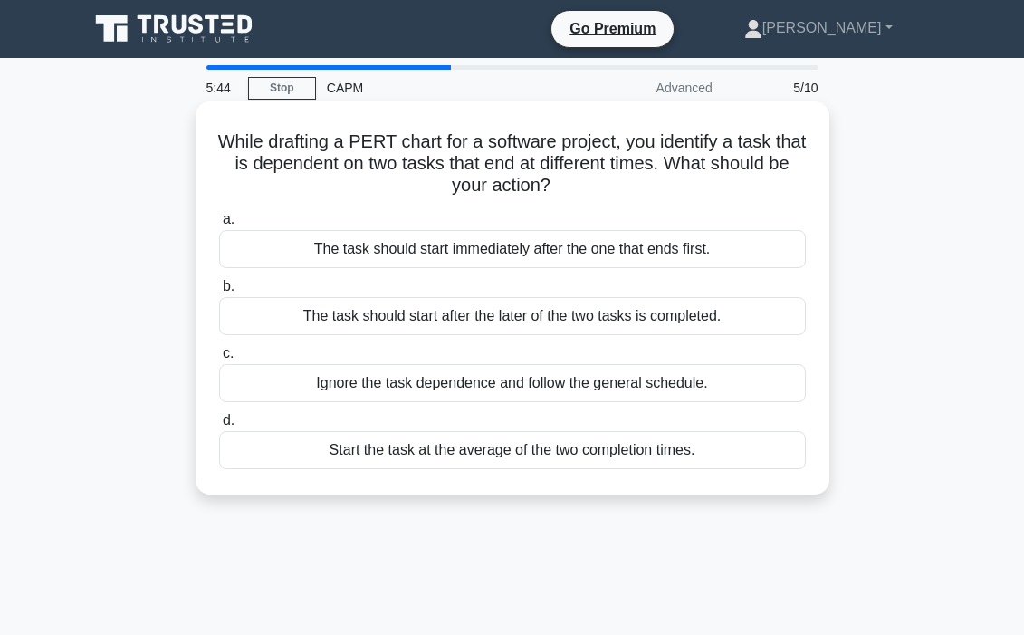
click at [655, 326] on div "The task should start after the later of the two tasks is completed." at bounding box center [512, 316] width 587 height 38
click at [219, 293] on input "b. The task should start after the later of the two tasks is completed." at bounding box center [219, 287] width 0 height 12
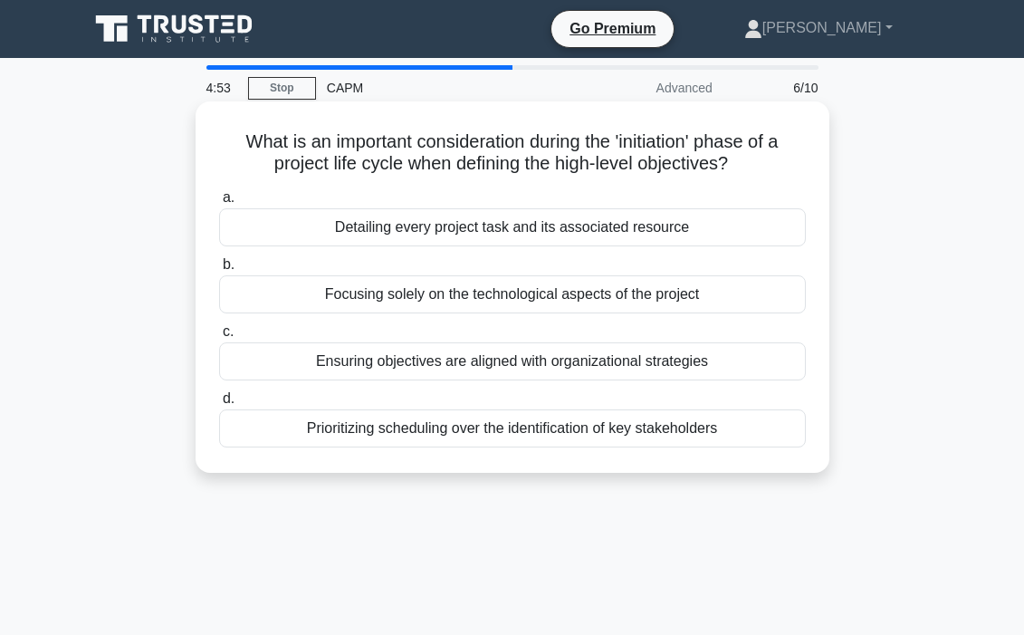
click at [486, 367] on div "Ensuring objectives are aligned with organizational strategies" at bounding box center [512, 361] width 587 height 38
click at [219, 338] on input "c. Ensuring objectives are aligned with organizational strategies" at bounding box center [219, 332] width 0 height 12
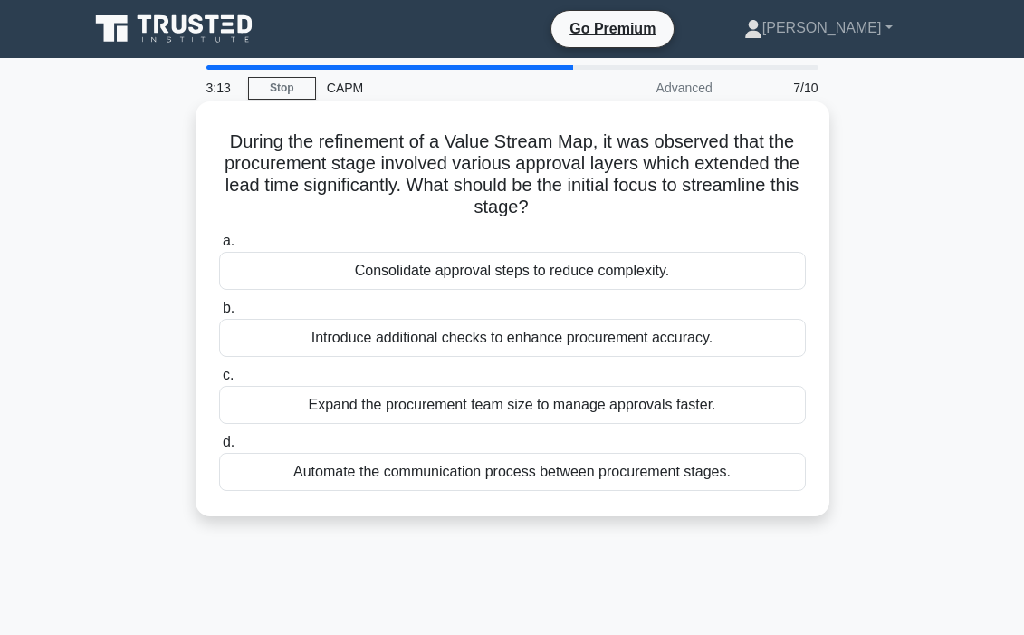
click at [509, 276] on div "Consolidate approval steps to reduce complexity." at bounding box center [512, 271] width 587 height 38
click at [219, 247] on input "a. Consolidate approval steps to reduce complexity." at bounding box center [219, 241] width 0 height 12
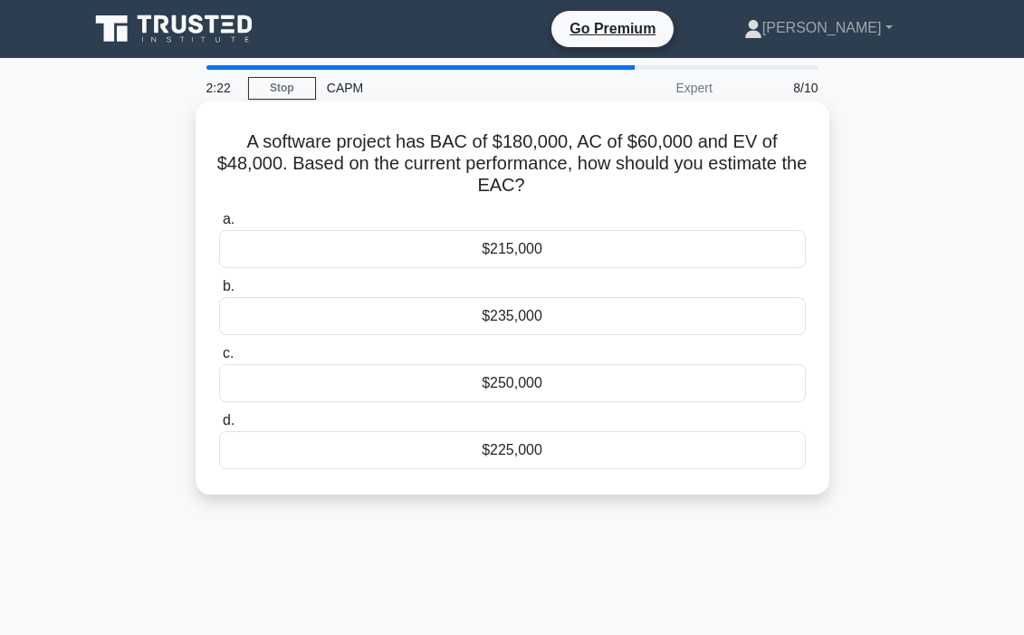
click at [528, 325] on div "$235,000" at bounding box center [512, 316] width 587 height 38
click at [219, 293] on input "b. $235,000" at bounding box center [219, 287] width 0 height 12
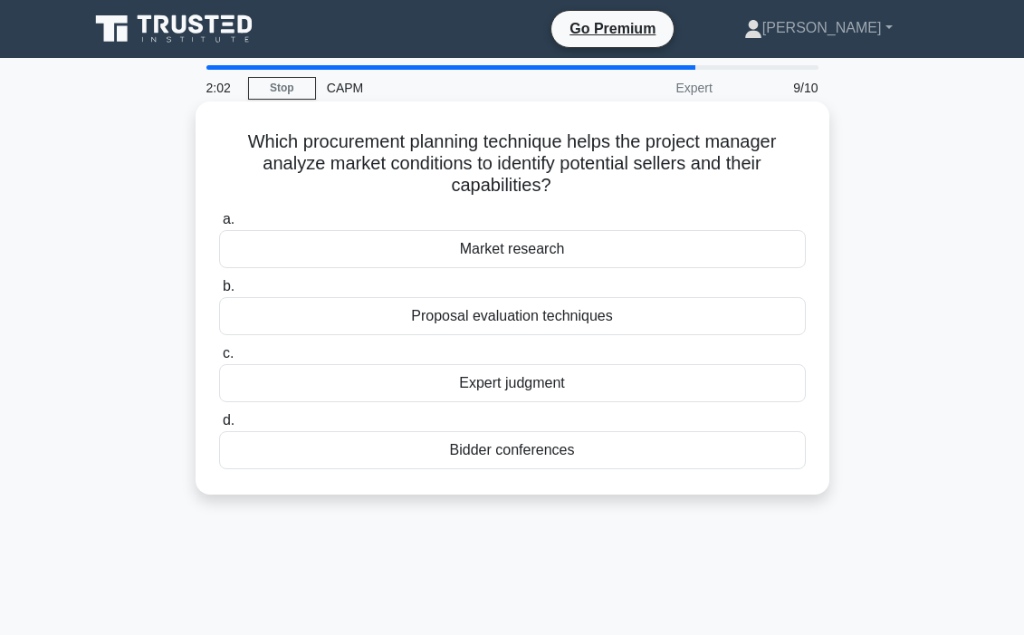
click at [514, 241] on div "Market research" at bounding box center [512, 249] width 587 height 38
click at [219, 226] on input "a. Market research" at bounding box center [219, 220] width 0 height 12
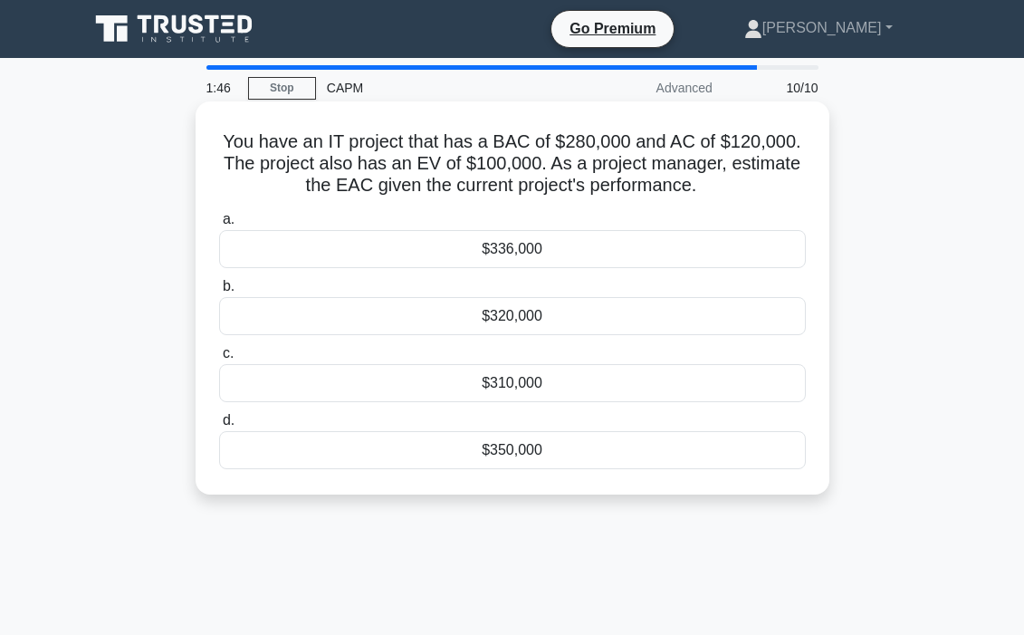
click at [557, 314] on div "$320,000" at bounding box center [512, 316] width 587 height 38
click at [219, 293] on input "b. $320,000" at bounding box center [219, 287] width 0 height 12
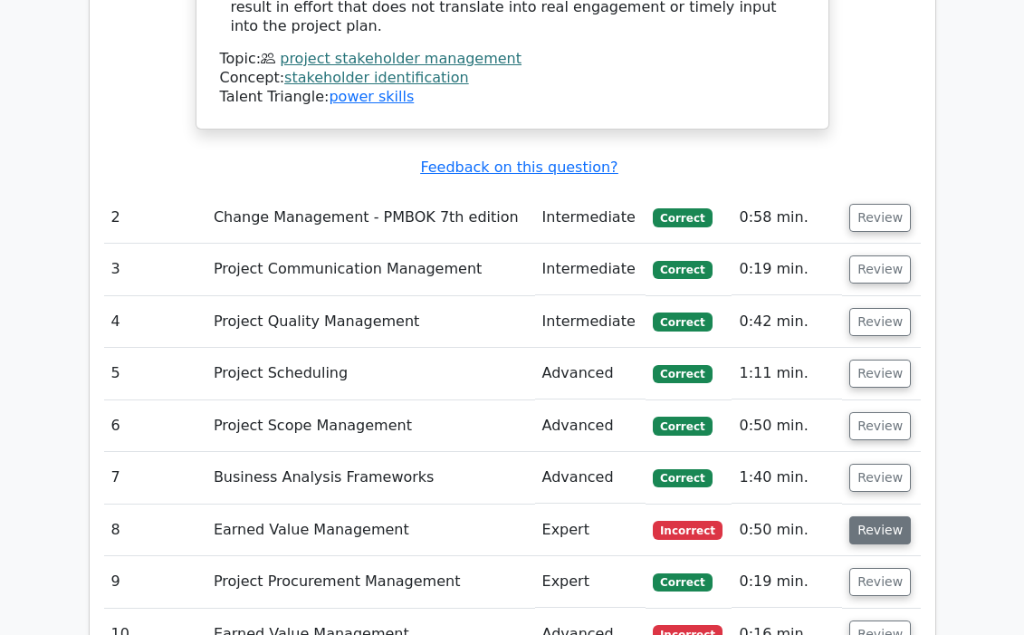
scroll to position [2565, 0]
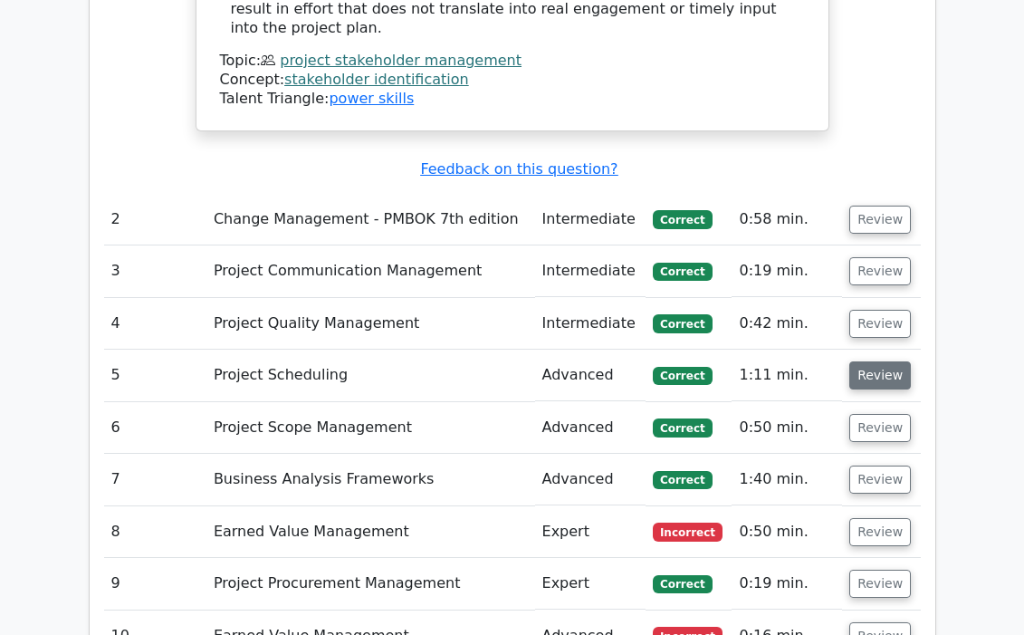
click at [868, 361] on button "Review" at bounding box center [881, 375] width 62 height 28
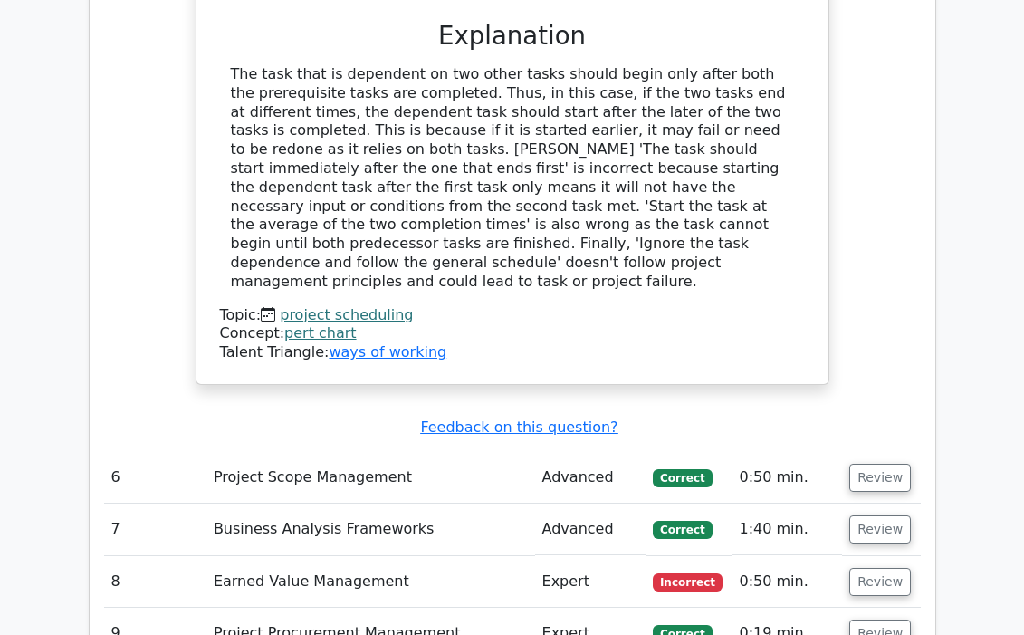
scroll to position [3322, 0]
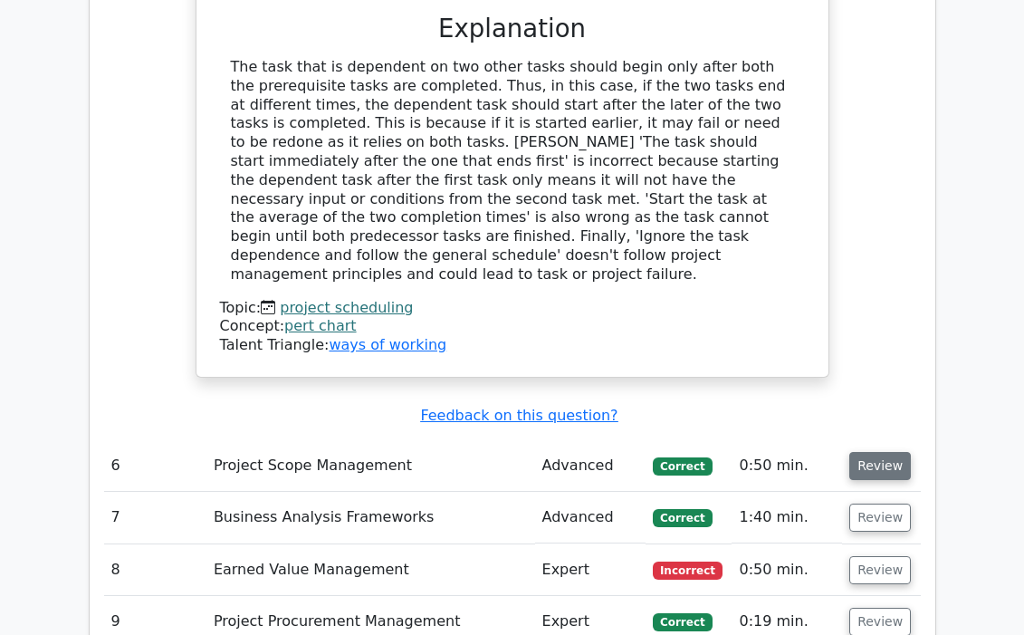
click at [856, 452] on button "Review" at bounding box center [881, 466] width 62 height 28
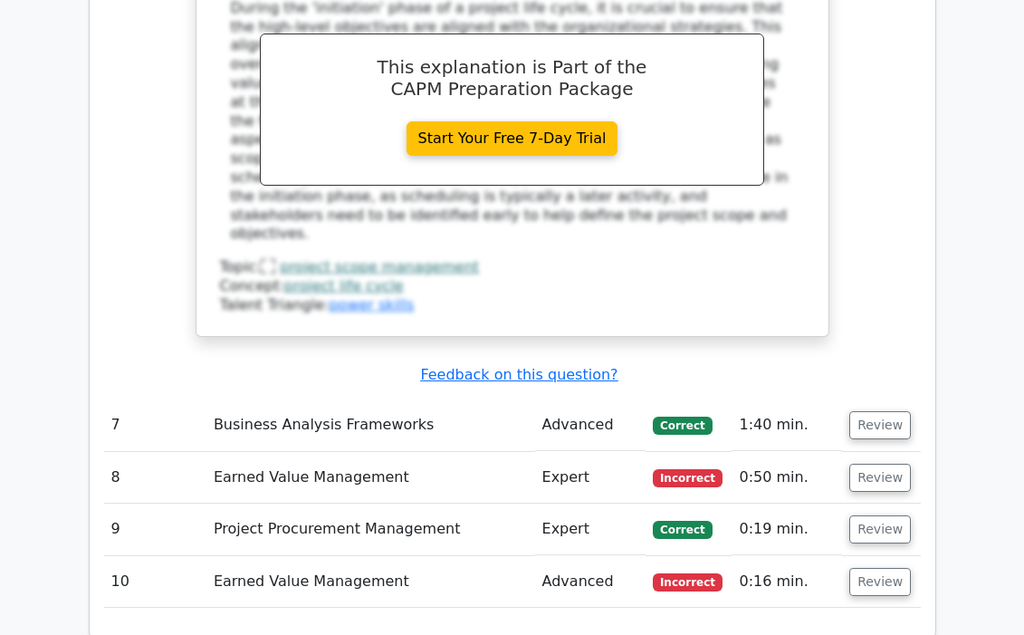
scroll to position [4230, 0]
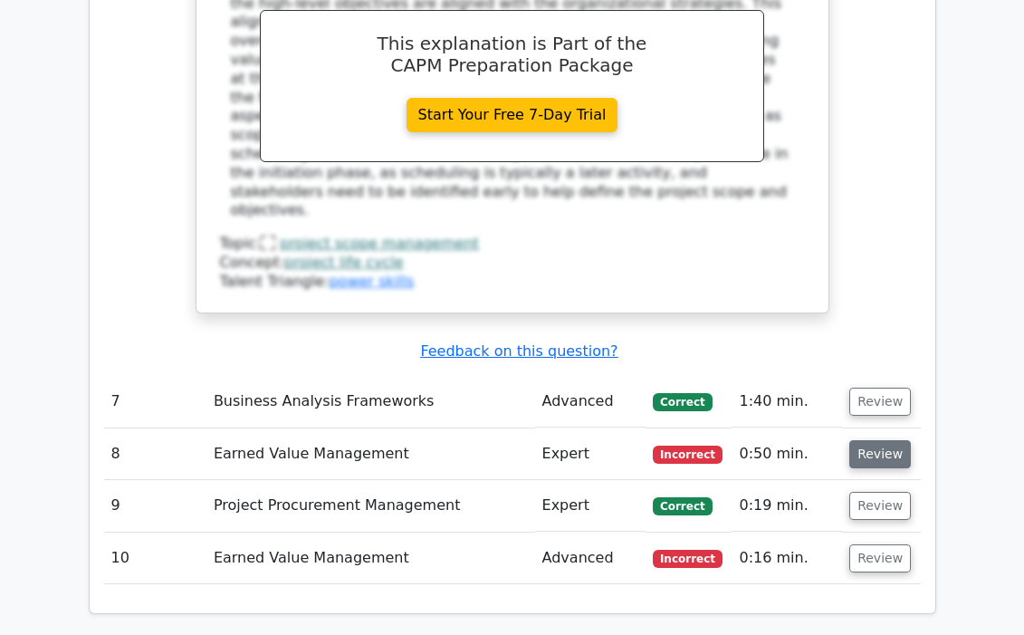
click at [875, 440] on button "Review" at bounding box center [881, 454] width 62 height 28
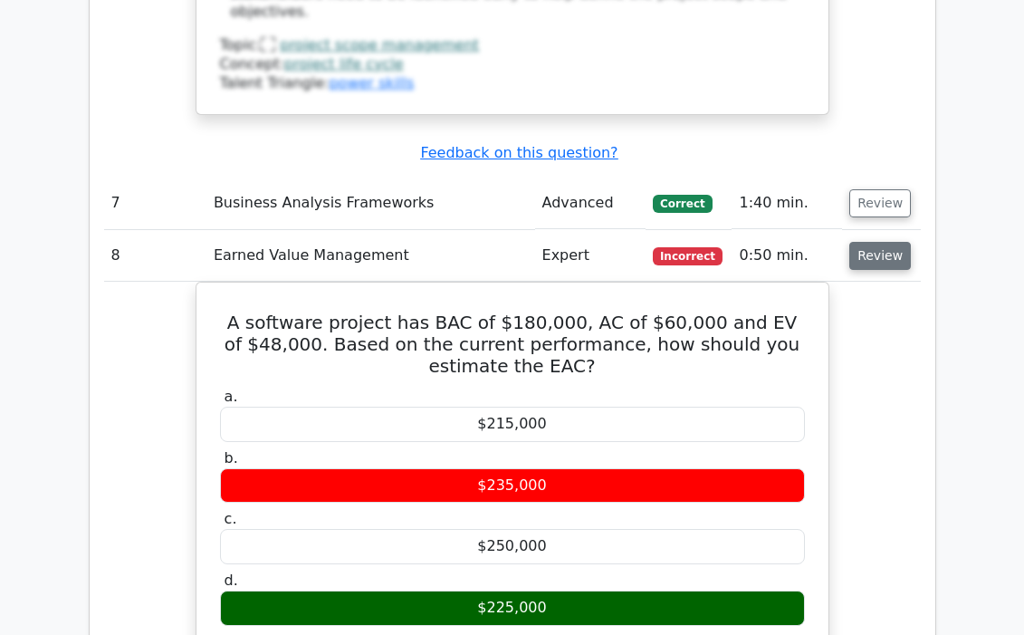
scroll to position [4431, 0]
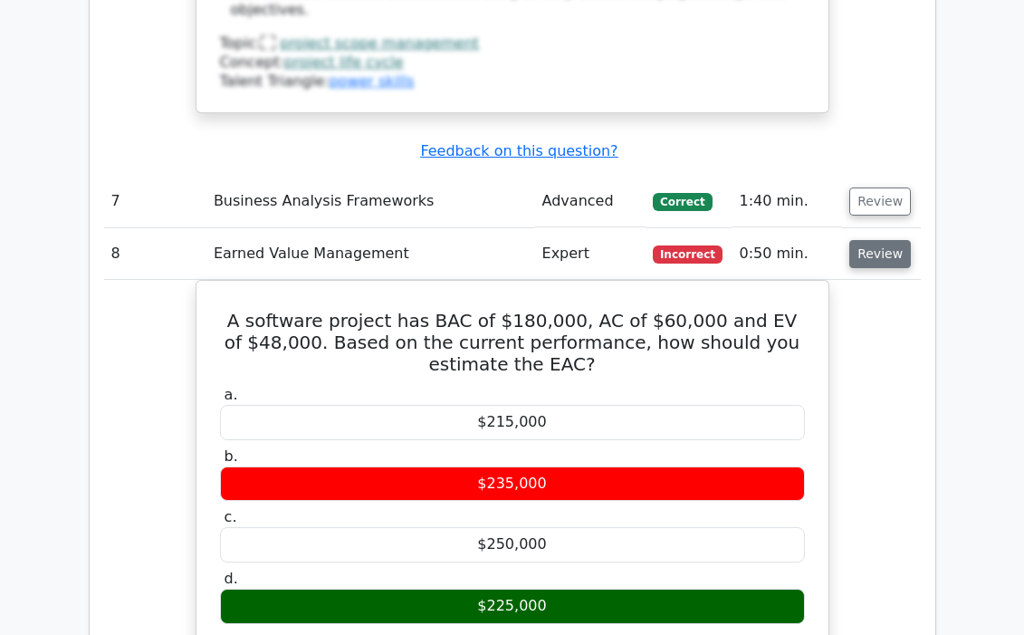
click at [887, 240] on button "Review" at bounding box center [881, 254] width 62 height 28
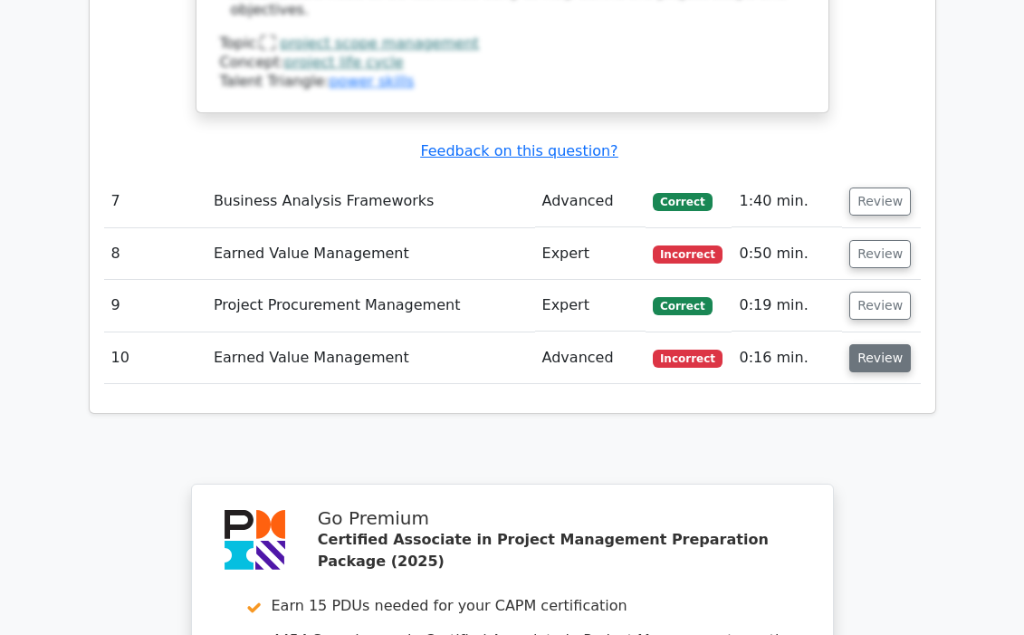
click at [877, 344] on button "Review" at bounding box center [881, 358] width 62 height 28
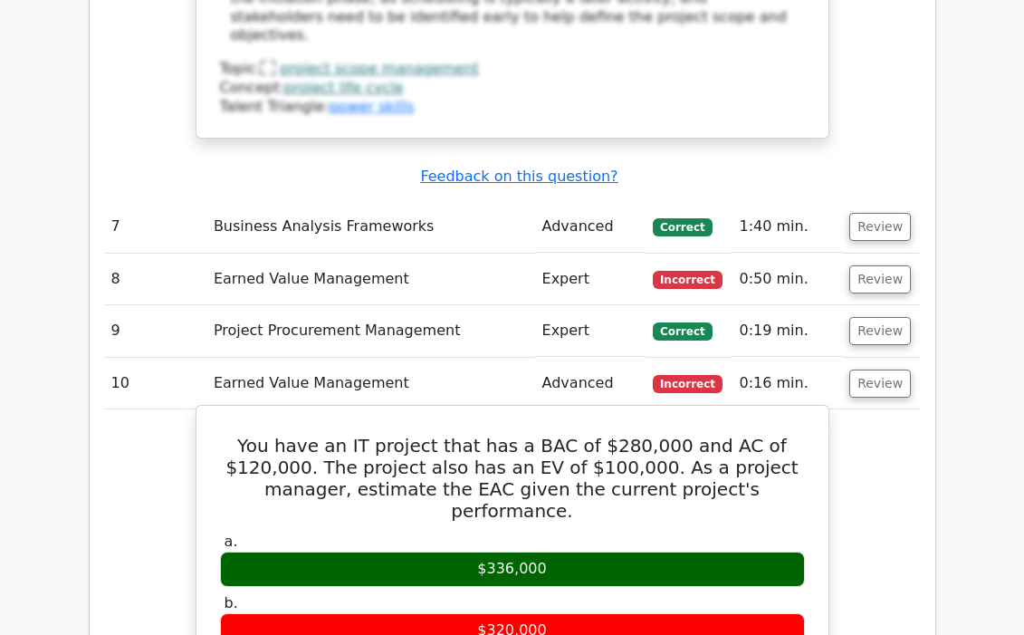
scroll to position [4359, 0]
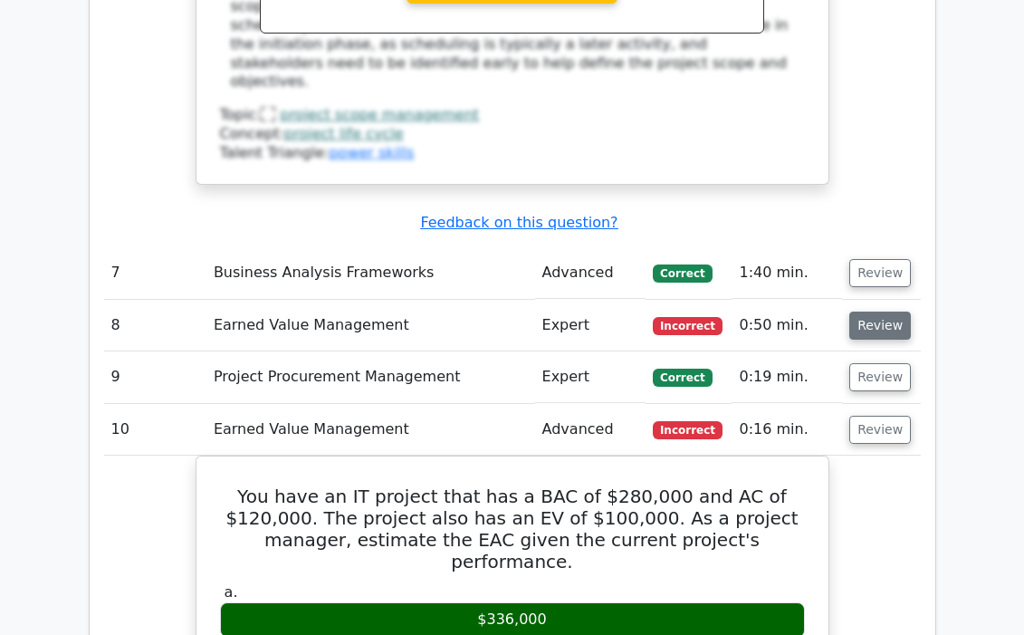
click at [859, 312] on button "Review" at bounding box center [881, 326] width 62 height 28
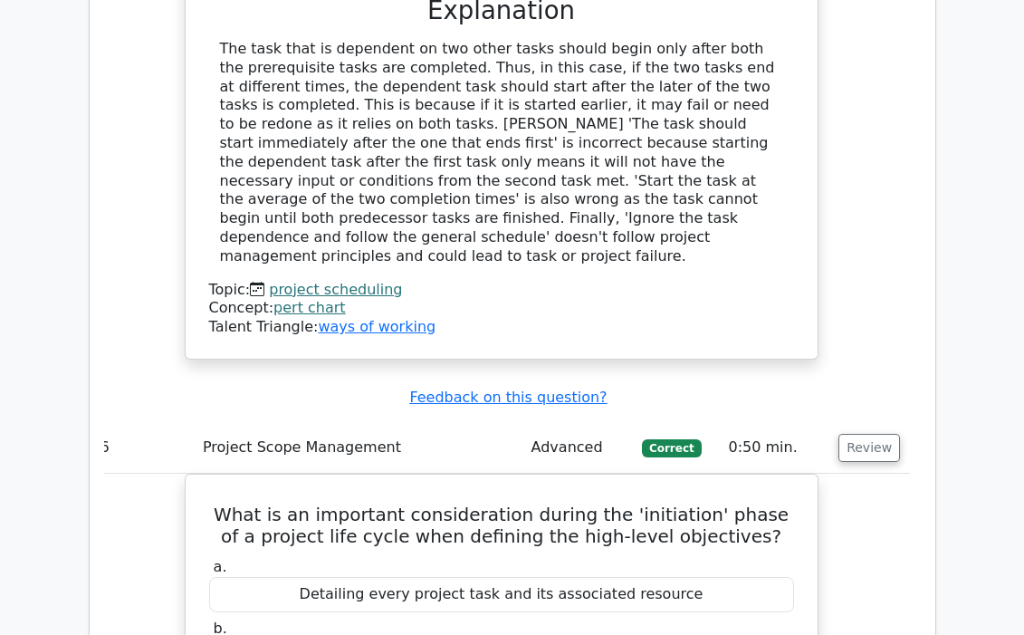
scroll to position [3334, 0]
